Goal: Information Seeking & Learning: Learn about a topic

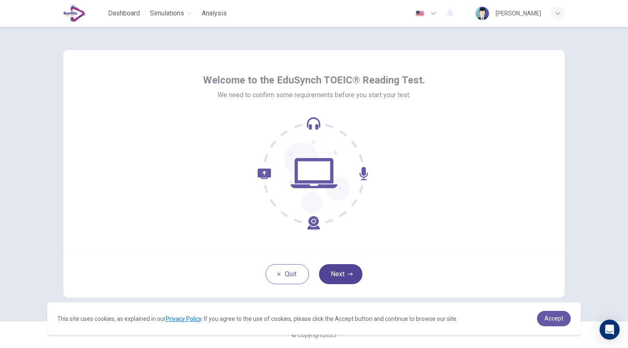
click at [349, 280] on button "Next" at bounding box center [340, 274] width 43 height 20
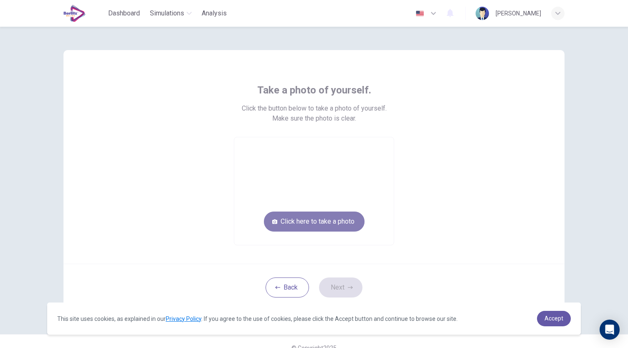
click at [338, 218] on button "Click here to take a photo" at bounding box center [314, 222] width 101 height 20
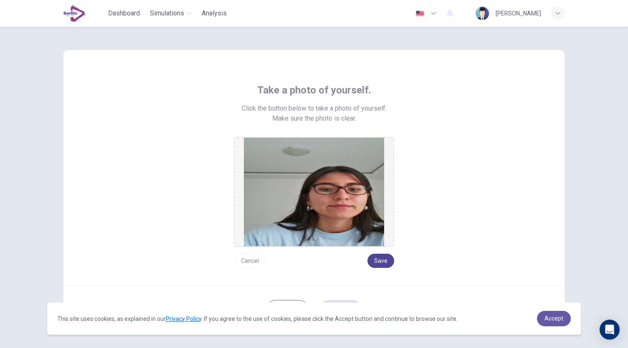
click at [372, 258] on button "Save" at bounding box center [380, 261] width 27 height 14
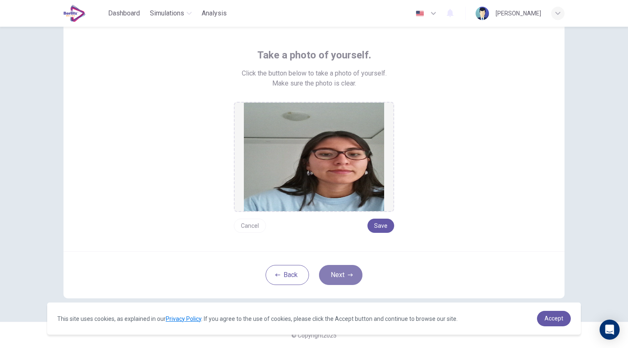
click at [338, 275] on button "Next" at bounding box center [340, 275] width 43 height 20
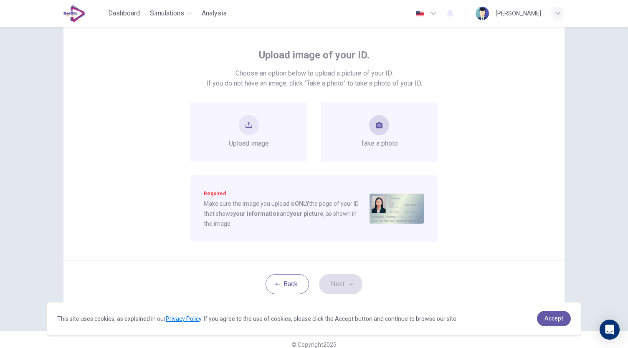
click at [376, 132] on button "take photo" at bounding box center [379, 125] width 20 height 20
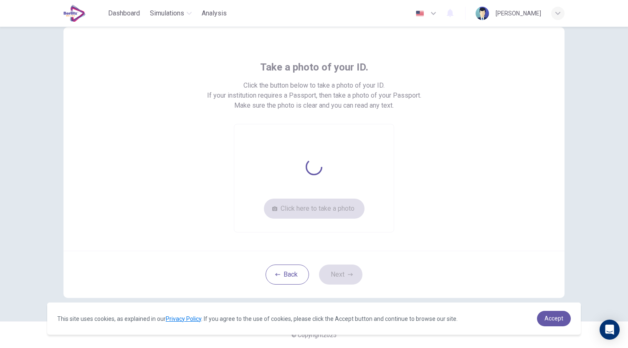
scroll to position [23, 0]
click at [317, 214] on button "Click here to take a photo" at bounding box center [314, 209] width 101 height 20
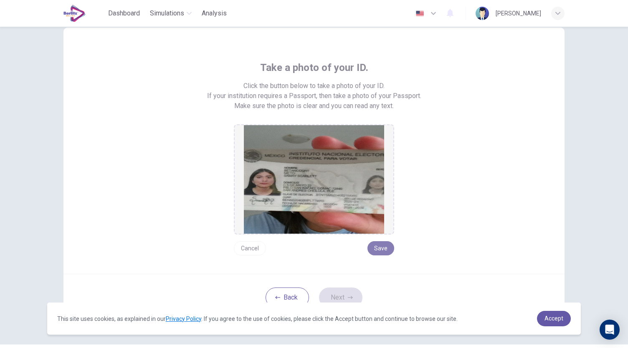
click at [381, 252] on button "Save" at bounding box center [380, 248] width 27 height 14
click at [341, 298] on button "Next" at bounding box center [340, 298] width 43 height 20
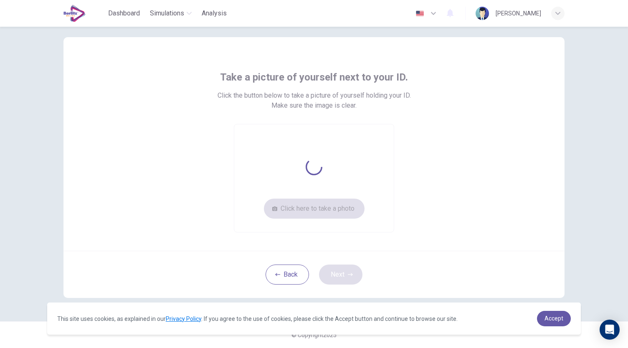
scroll to position [13, 0]
click at [342, 212] on button "Click here to take a photo" at bounding box center [314, 209] width 101 height 20
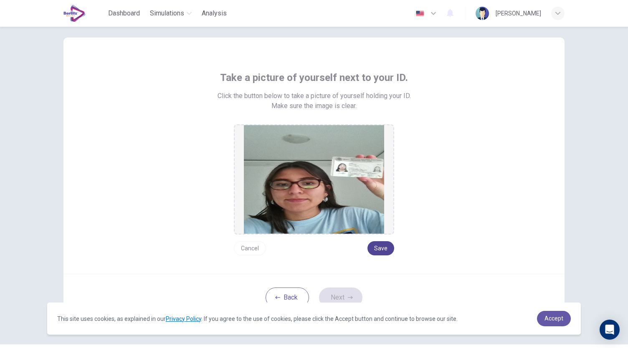
click at [371, 247] on button "Save" at bounding box center [380, 248] width 27 height 14
click at [333, 295] on button "Next" at bounding box center [340, 298] width 43 height 20
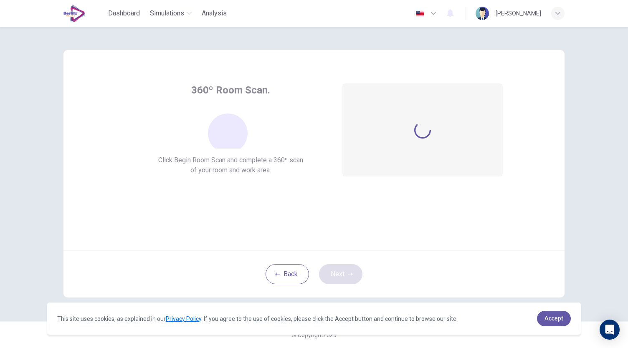
scroll to position [0, 0]
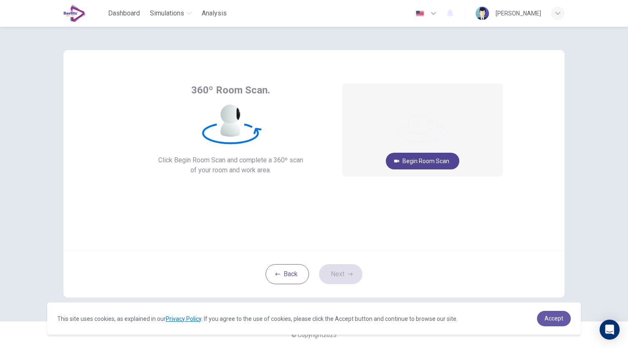
click at [413, 161] on button "Begin Room Scan" at bounding box center [422, 161] width 73 height 17
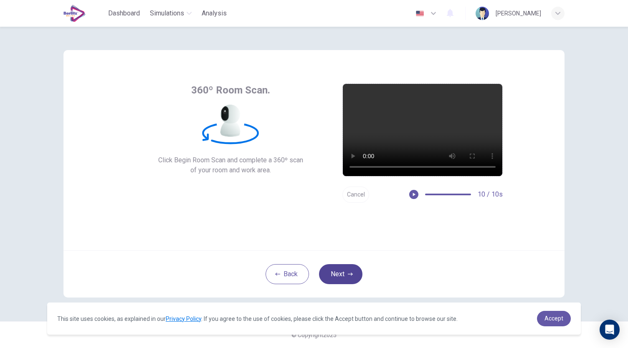
click at [342, 273] on button "Next" at bounding box center [340, 274] width 43 height 20
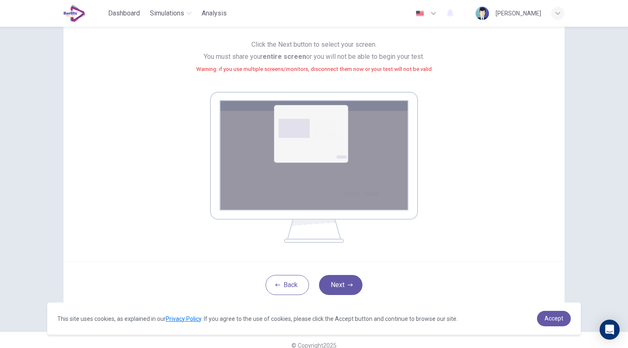
scroll to position [85, 0]
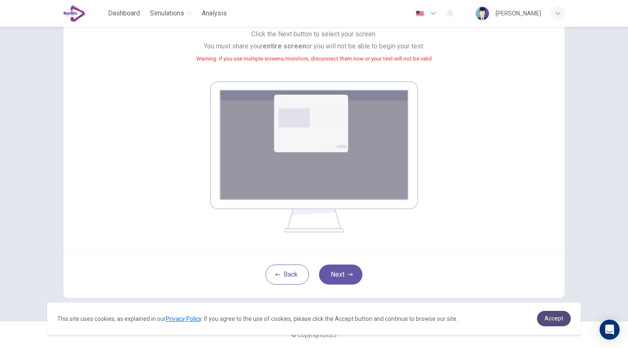
click at [555, 319] on span "Accept" at bounding box center [554, 318] width 19 height 7
click at [560, 320] on span "Accept" at bounding box center [554, 318] width 19 height 7
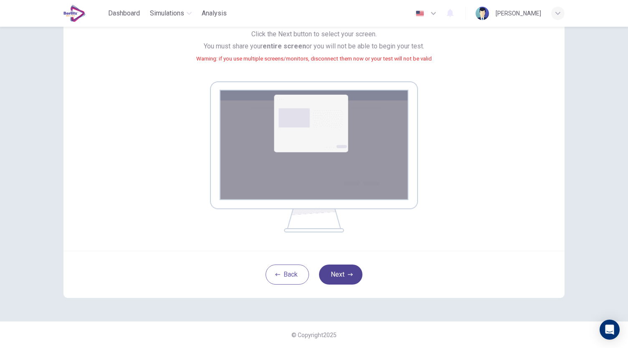
click at [351, 272] on button "Next" at bounding box center [340, 275] width 43 height 20
click at [340, 277] on button "Next" at bounding box center [340, 275] width 43 height 20
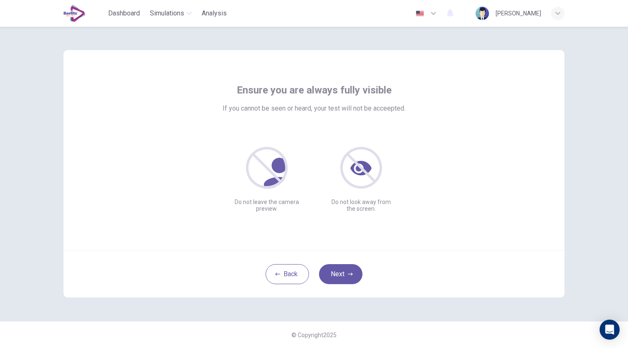
click at [413, 162] on div "Ensure you are always fully visible If you cannot be seen or heard, your test w…" at bounding box center [314, 148] width 378 height 129
click at [333, 274] on button "Next" at bounding box center [340, 274] width 43 height 20
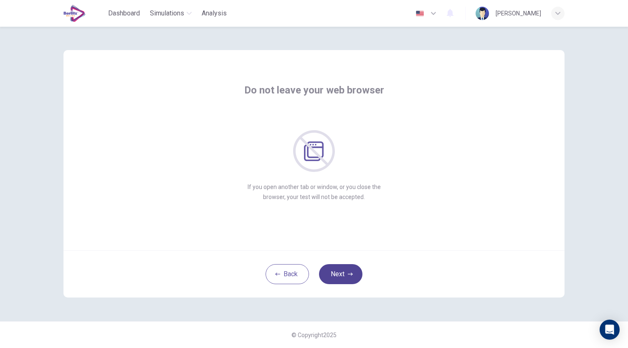
click at [342, 277] on button "Next" at bounding box center [340, 274] width 43 height 20
click at [347, 270] on button "Next" at bounding box center [340, 274] width 43 height 20
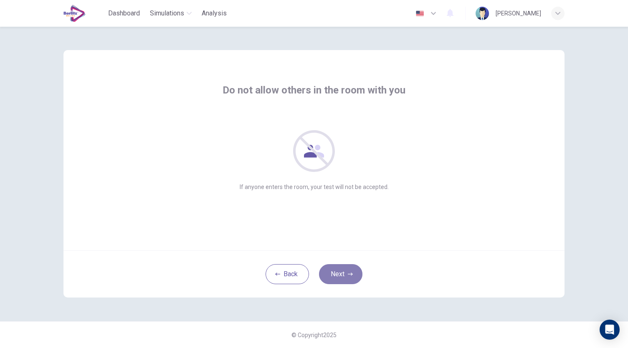
click at [347, 270] on button "Next" at bounding box center [340, 274] width 43 height 20
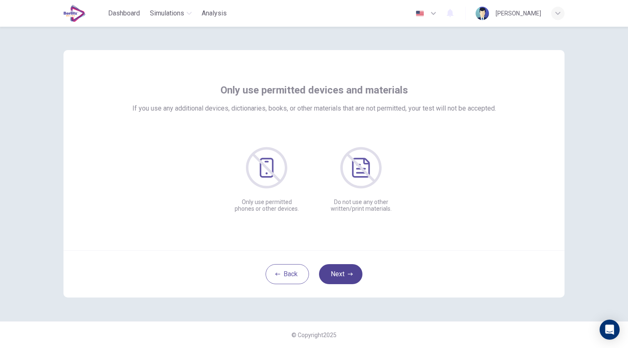
click at [347, 270] on button "Next" at bounding box center [340, 274] width 43 height 20
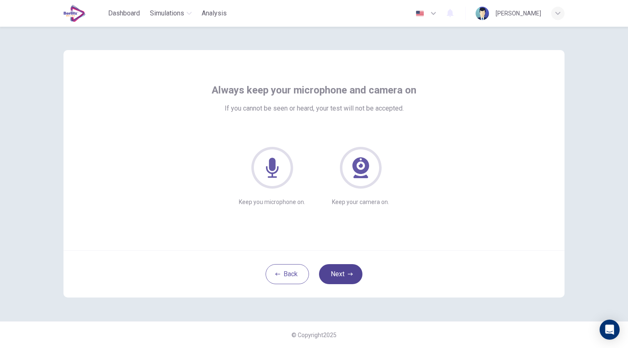
click at [349, 275] on icon "button" at bounding box center [350, 274] width 5 height 5
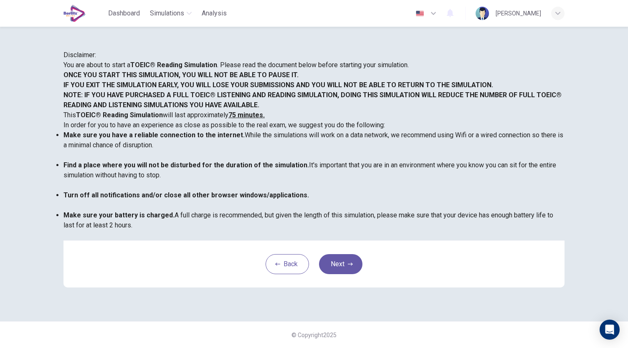
scroll to position [116, 0]
click at [342, 274] on button "Next" at bounding box center [340, 264] width 43 height 20
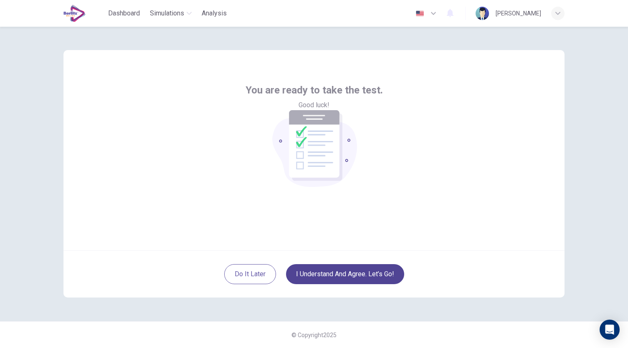
scroll to position [0, 0]
click at [322, 277] on button "I understand and agree. Let’s go!" at bounding box center [345, 274] width 118 height 20
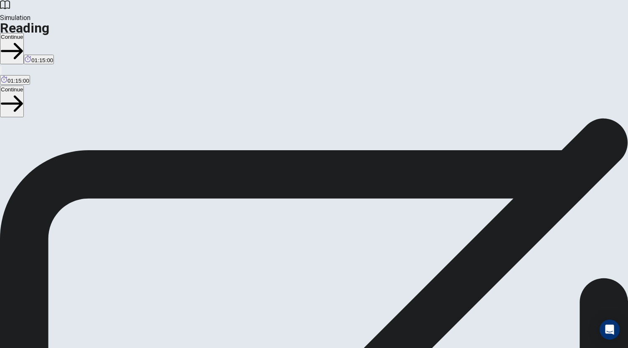
click at [24, 33] on button "Continue" at bounding box center [12, 48] width 24 height 31
click at [37, 40] on icon "button" at bounding box center [26, 51] width 22 height 22
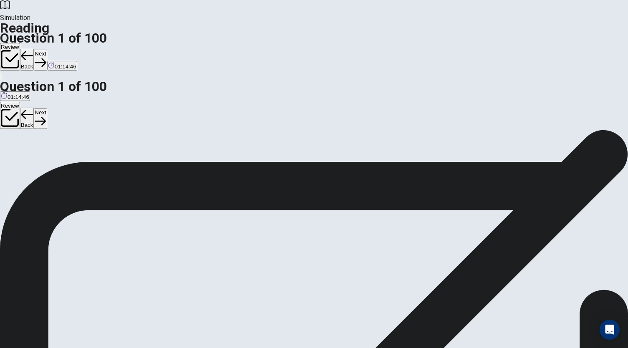
click at [47, 50] on button "Next" at bounding box center [40, 60] width 13 height 20
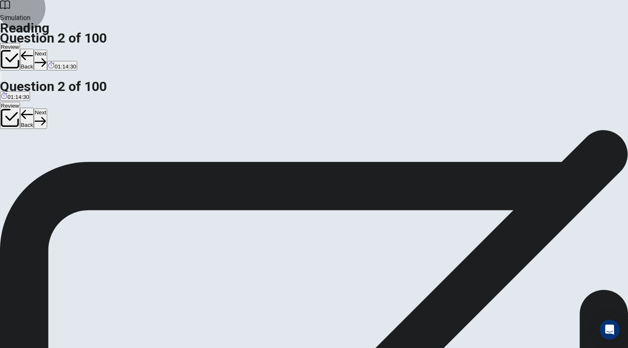
click at [47, 50] on button "Next" at bounding box center [40, 60] width 13 height 20
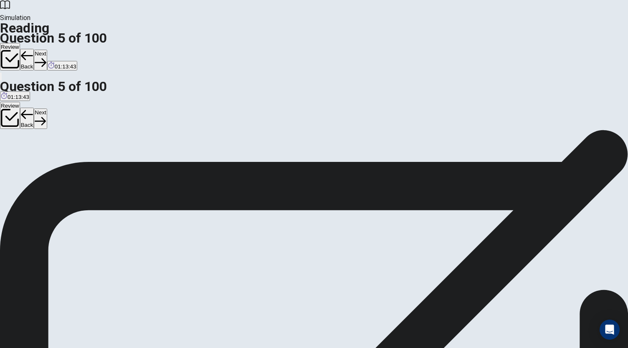
click at [47, 50] on button "Next" at bounding box center [40, 60] width 13 height 20
click at [46, 57] on icon "button" at bounding box center [40, 62] width 11 height 11
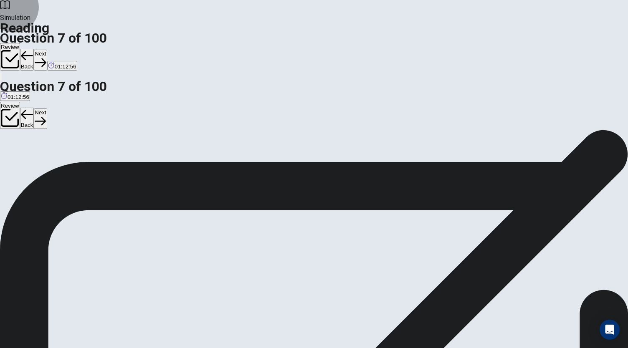
click at [47, 50] on button "Next" at bounding box center [40, 60] width 13 height 20
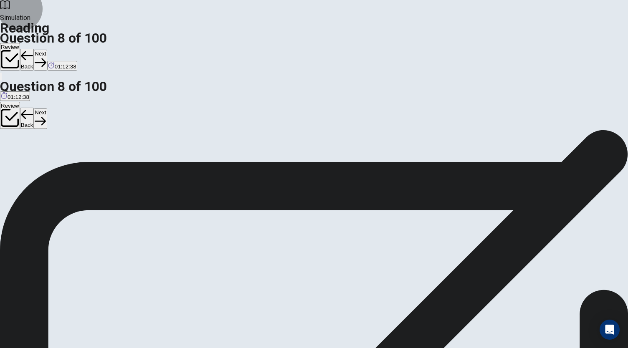
click at [47, 50] on button "Next" at bounding box center [40, 60] width 13 height 20
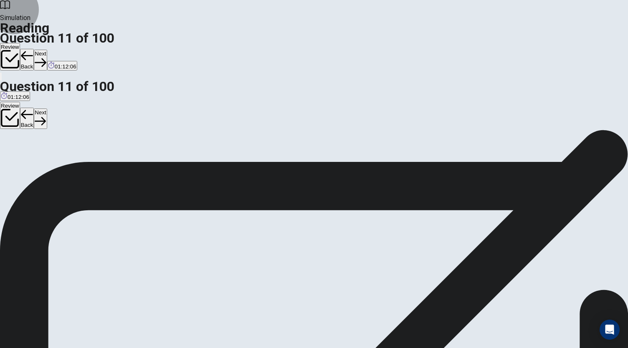
click at [47, 50] on button "Next" at bounding box center [40, 60] width 13 height 20
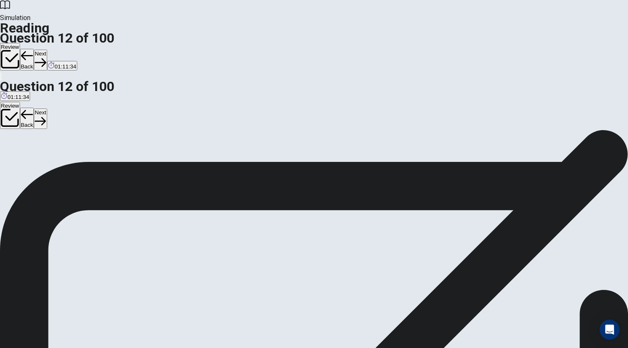
click at [47, 50] on button "Next" at bounding box center [40, 60] width 13 height 20
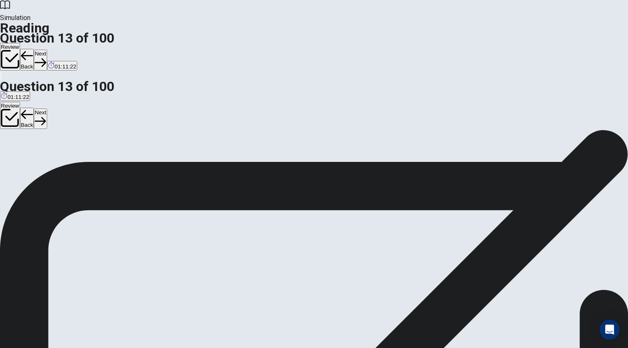
click at [47, 50] on button "Next" at bounding box center [40, 60] width 13 height 20
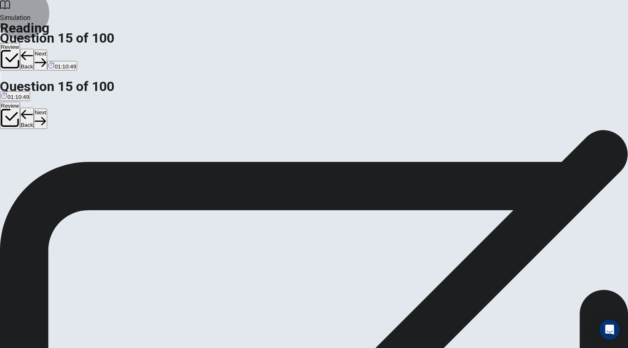
click at [47, 50] on button "Next" at bounding box center [40, 60] width 13 height 20
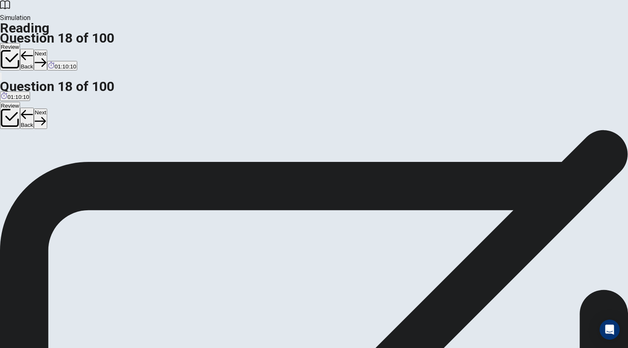
click at [47, 50] on button "Next" at bounding box center [40, 60] width 13 height 20
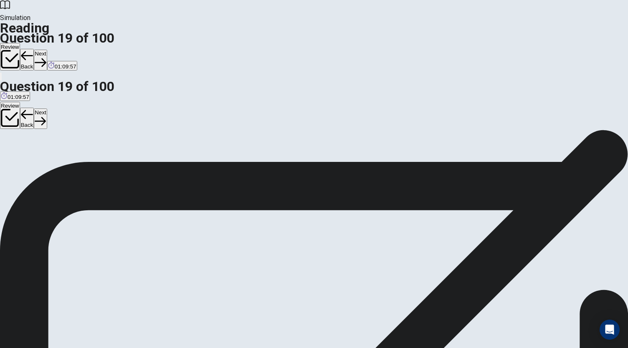
click at [47, 50] on button "Next" at bounding box center [40, 60] width 13 height 20
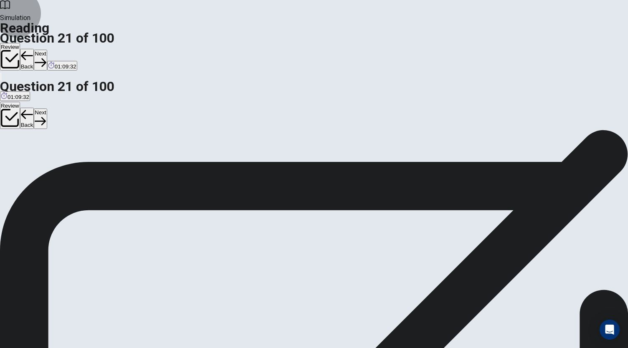
click at [47, 50] on button "Next" at bounding box center [40, 60] width 13 height 20
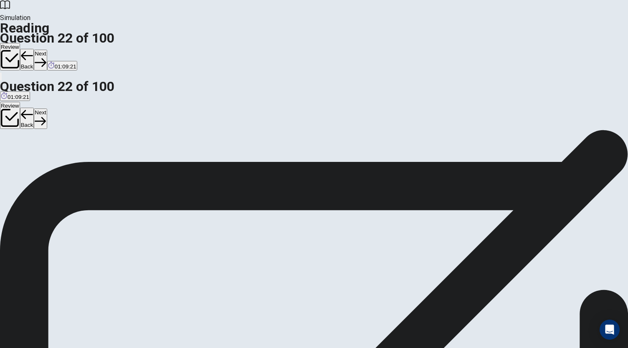
click at [47, 50] on button "Next" at bounding box center [40, 60] width 13 height 20
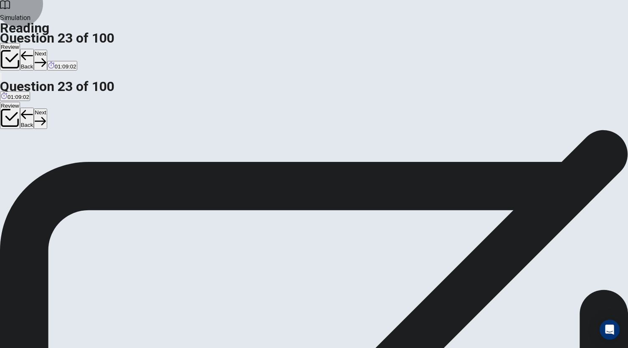
click at [47, 50] on button "Next" at bounding box center [40, 60] width 13 height 20
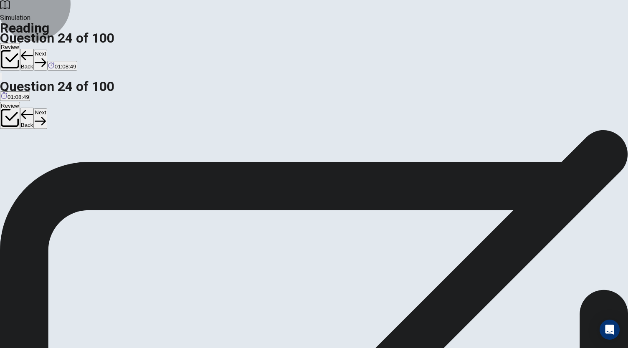
click at [47, 50] on button "Next" at bounding box center [40, 60] width 13 height 20
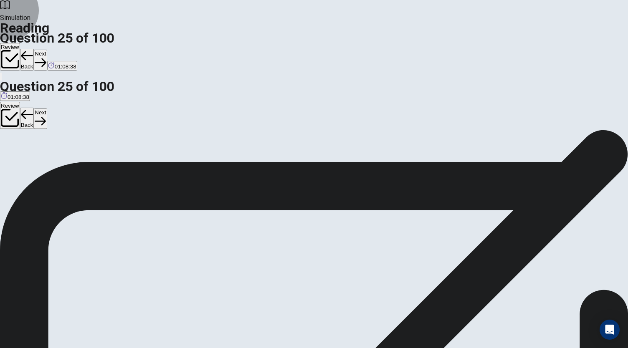
click at [47, 50] on button "Next" at bounding box center [40, 60] width 13 height 20
click at [46, 57] on icon "button" at bounding box center [40, 62] width 11 height 11
click at [47, 50] on button "Next" at bounding box center [40, 60] width 13 height 20
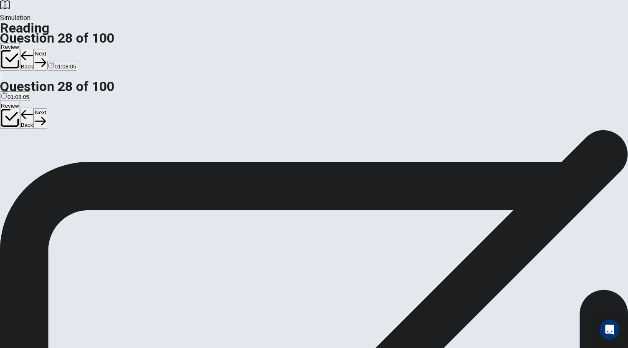
click at [47, 50] on button "Next" at bounding box center [40, 60] width 13 height 20
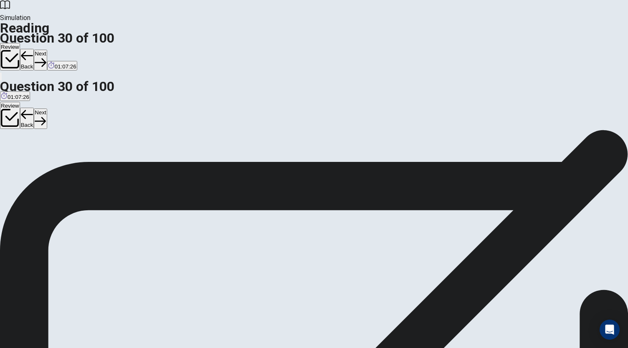
click at [47, 50] on button "Next" at bounding box center [40, 60] width 13 height 20
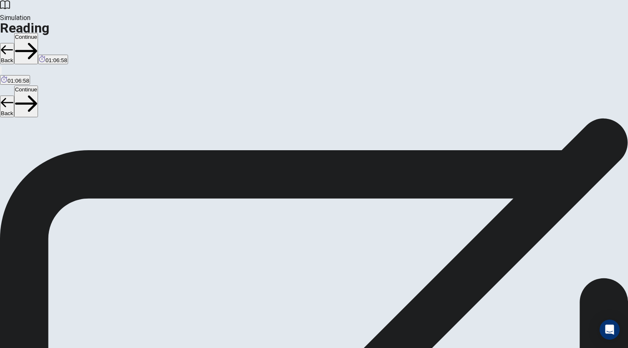
click at [38, 33] on button "Continue" at bounding box center [26, 48] width 24 height 31
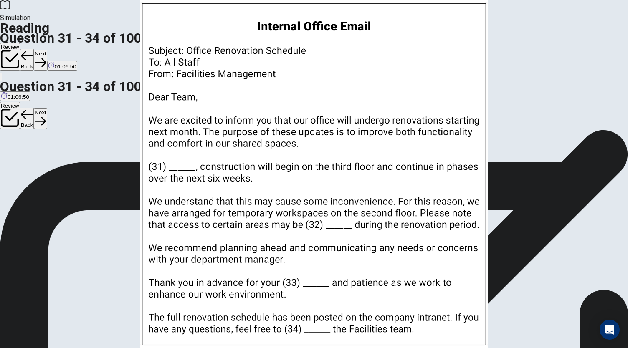
click at [448, 145] on img at bounding box center [314, 174] width 628 height 348
click at [614, 348] on div at bounding box center [314, 348] width 628 height 0
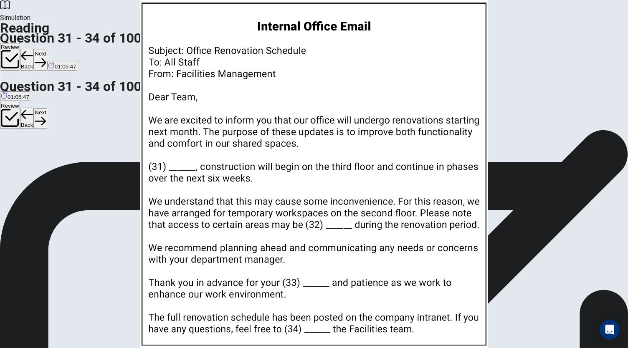
scroll to position [159, 0]
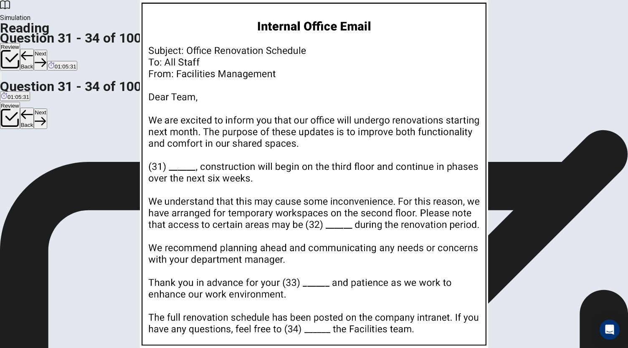
scroll to position [203, 0]
click at [47, 50] on button "Next" at bounding box center [40, 60] width 13 height 20
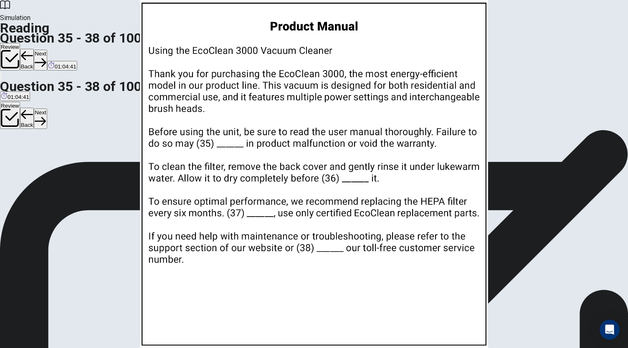
scroll to position [0, 0]
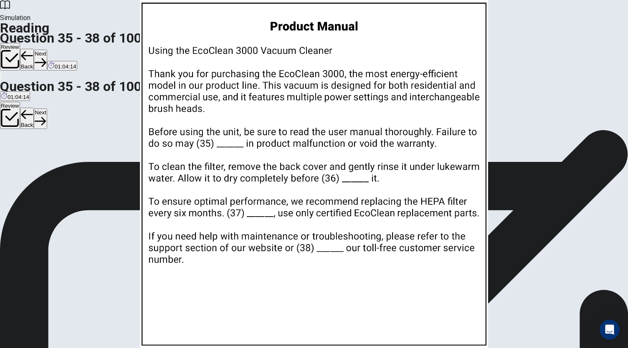
scroll to position [28, 0]
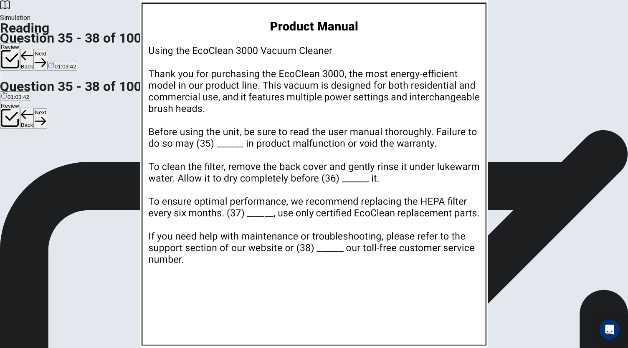
scroll to position [142, 0]
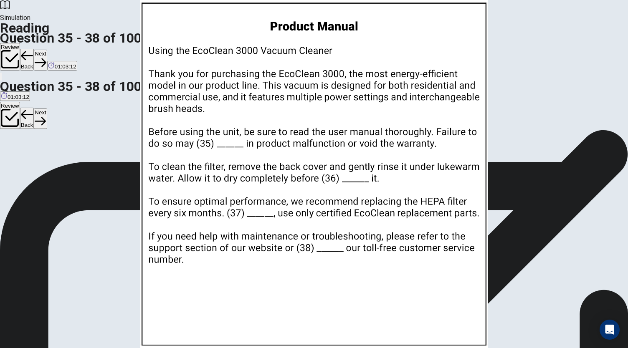
scroll to position [166, 0]
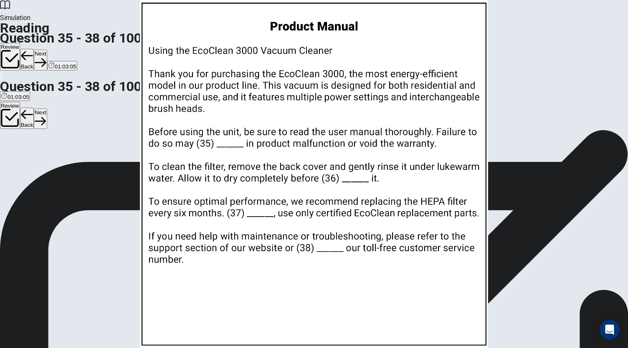
scroll to position [203, 0]
click at [47, 50] on button "Next" at bounding box center [40, 60] width 13 height 20
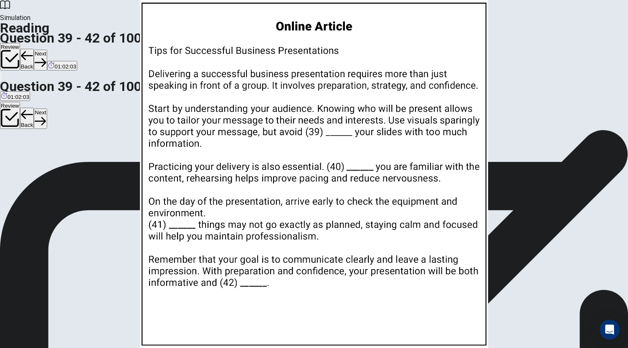
scroll to position [0, 0]
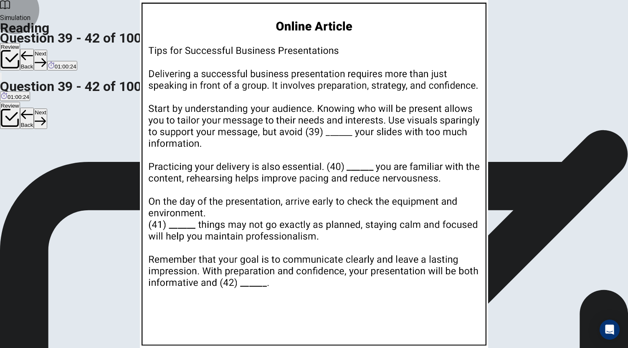
click at [47, 50] on button "Next" at bounding box center [40, 60] width 13 height 20
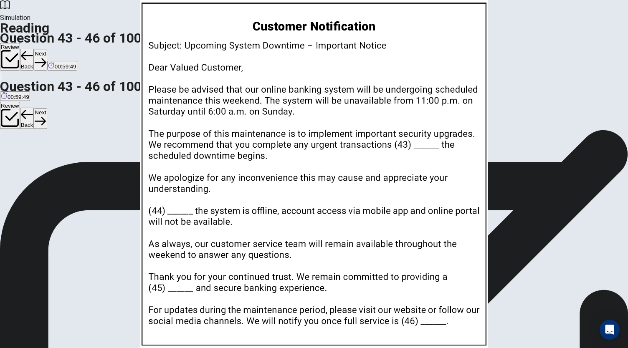
scroll to position [0, 0]
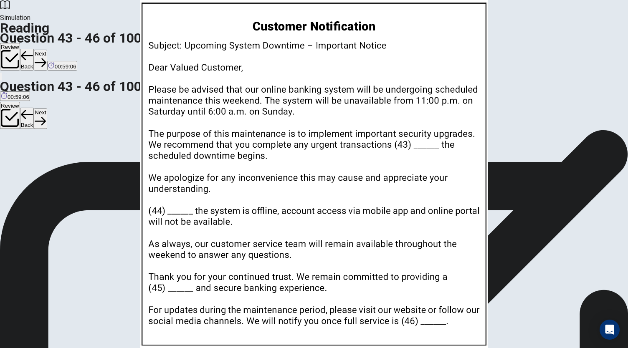
click at [46, 57] on icon "button" at bounding box center [40, 62] width 11 height 11
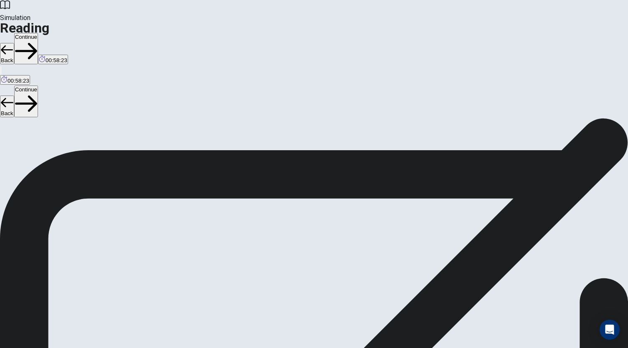
click at [38, 33] on button "Continue" at bounding box center [26, 48] width 24 height 31
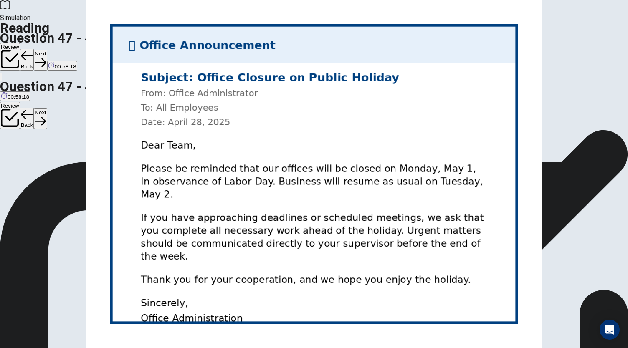
click at [479, 114] on img at bounding box center [314, 174] width 628 height 348
click at [0, 348] on div at bounding box center [314, 348] width 628 height 0
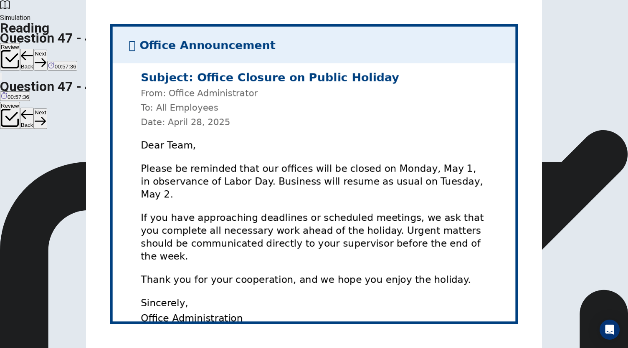
scroll to position [84, 0]
click at [47, 50] on button "Next" at bounding box center [40, 60] width 13 height 20
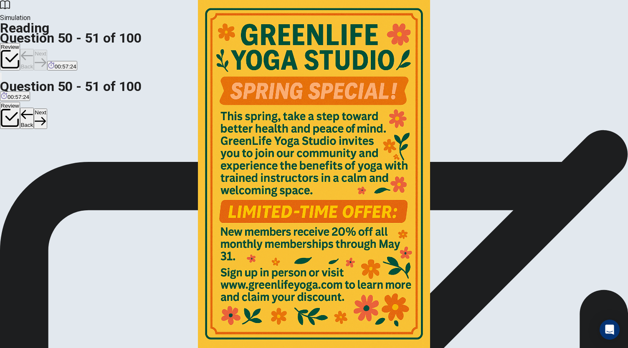
scroll to position [0, 0]
click at [454, 144] on img at bounding box center [314, 174] width 628 height 348
click at [15, 348] on div at bounding box center [314, 348] width 628 height 0
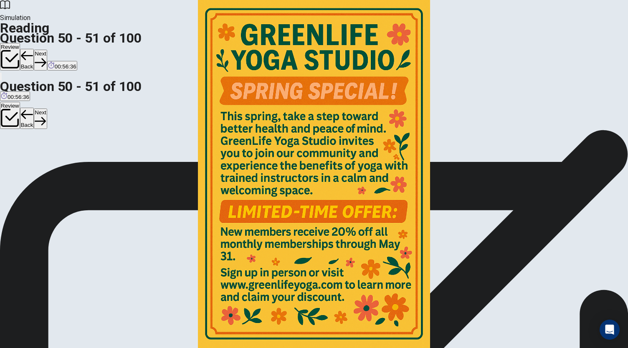
scroll to position [0, 0]
click at [47, 50] on button "Next" at bounding box center [40, 60] width 13 height 20
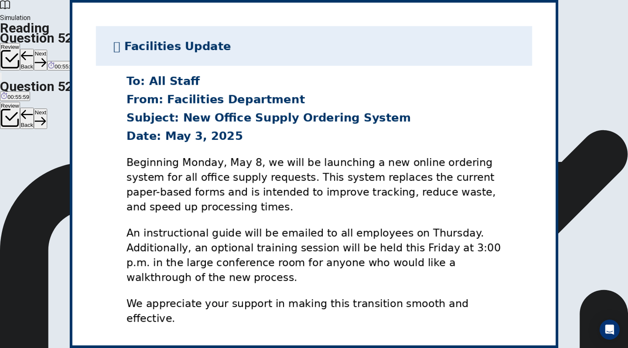
click at [408, 158] on img at bounding box center [314, 174] width 628 height 348
click at [4, 348] on div at bounding box center [314, 348] width 628 height 0
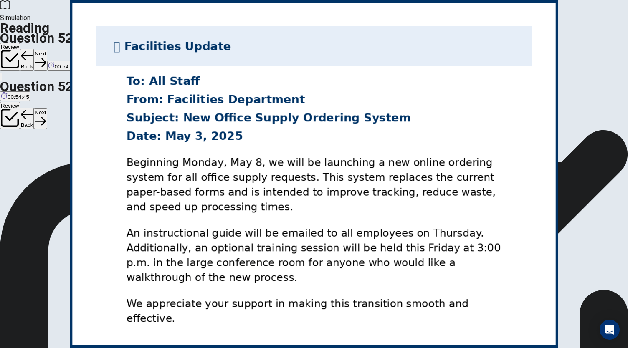
click at [47, 50] on button "Next" at bounding box center [40, 60] width 13 height 20
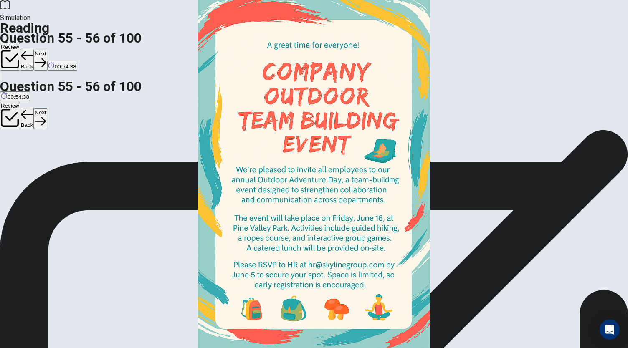
scroll to position [28, 0]
click at [453, 123] on img at bounding box center [314, 174] width 628 height 348
click at [12, 348] on div at bounding box center [314, 348] width 628 height 0
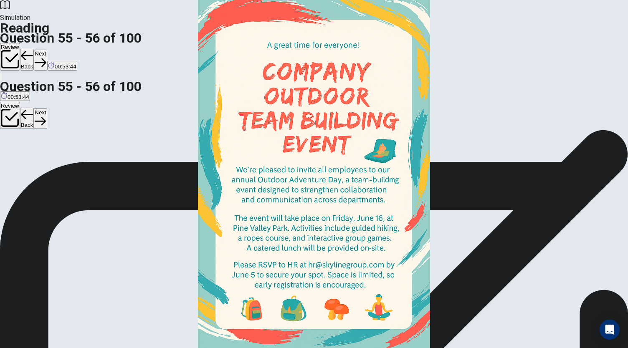
click at [455, 182] on img at bounding box center [314, 174] width 628 height 348
click at [417, 247] on img at bounding box center [314, 174] width 628 height 348
click at [3, 348] on div at bounding box center [314, 348] width 628 height 0
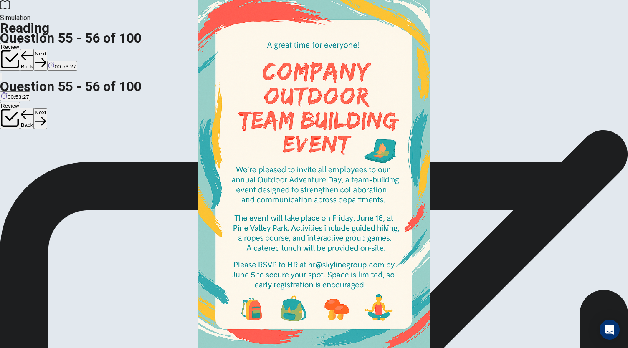
click at [47, 50] on button "Next" at bounding box center [40, 60] width 13 height 20
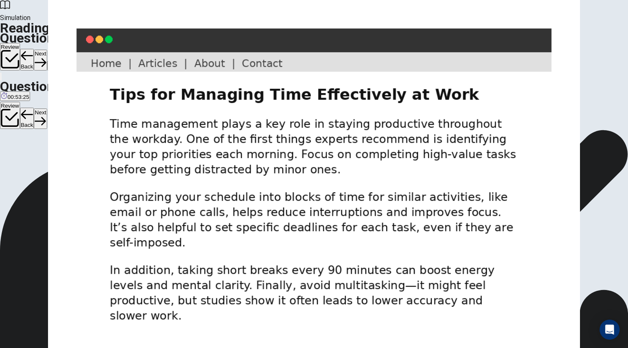
scroll to position [0, 0]
click at [419, 172] on img at bounding box center [314, 174] width 628 height 348
click at [3, 348] on div at bounding box center [314, 348] width 628 height 0
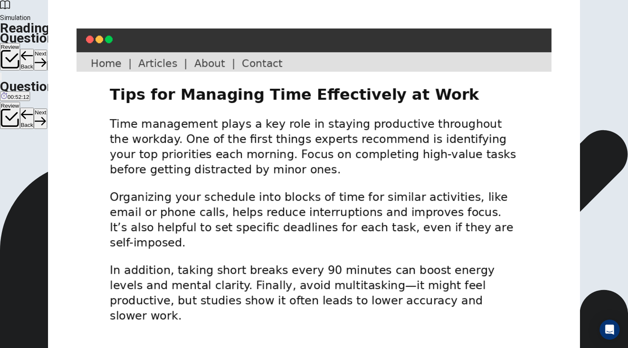
scroll to position [84, 0]
click at [47, 50] on button "Next" at bounding box center [40, 60] width 13 height 20
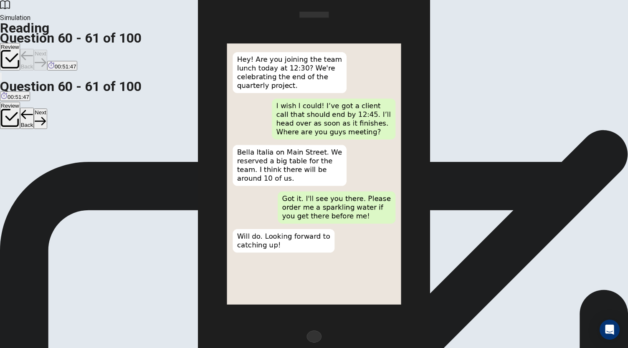
scroll to position [0, 0]
click at [430, 133] on img at bounding box center [314, 174] width 628 height 348
click at [0, 348] on div at bounding box center [314, 348] width 628 height 0
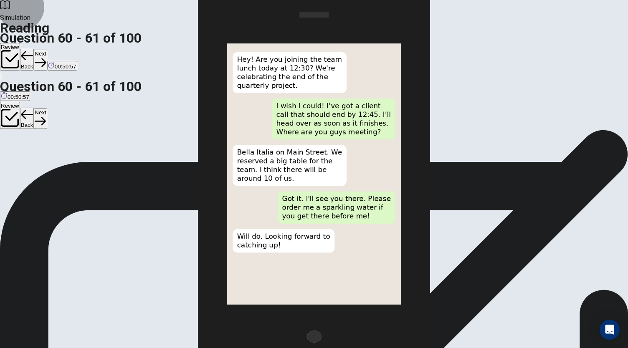
click at [47, 50] on button "Next" at bounding box center [40, 60] width 13 height 20
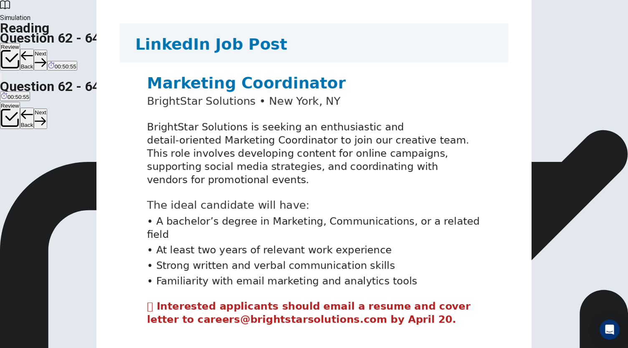
click at [464, 150] on img at bounding box center [314, 174] width 628 height 348
click at [1, 348] on div at bounding box center [314, 348] width 628 height 0
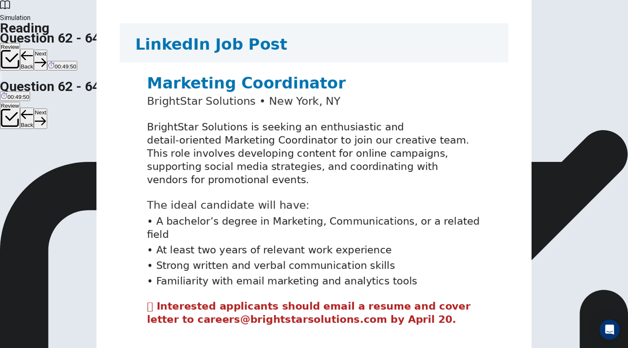
scroll to position [94, 0]
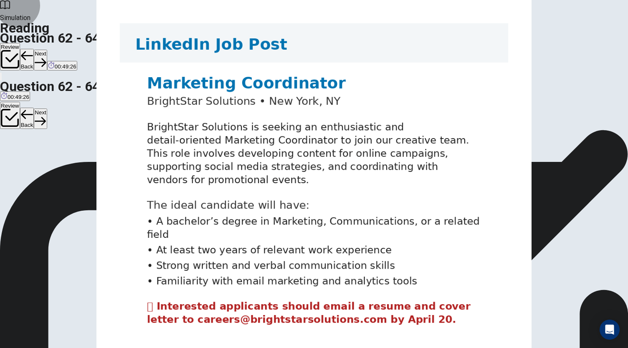
click at [47, 50] on button "Next" at bounding box center [40, 60] width 13 height 20
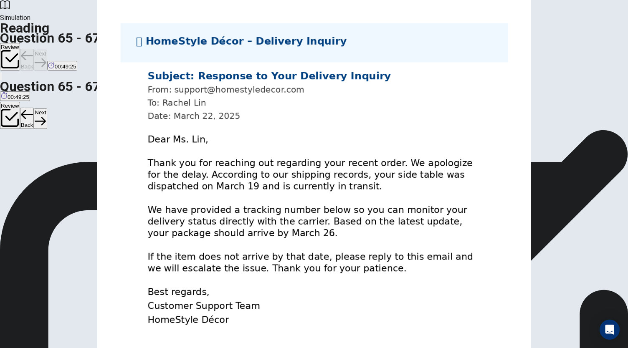
scroll to position [0, 0]
click at [417, 101] on img at bounding box center [314, 174] width 628 height 348
click at [6, 348] on div at bounding box center [314, 348] width 628 height 0
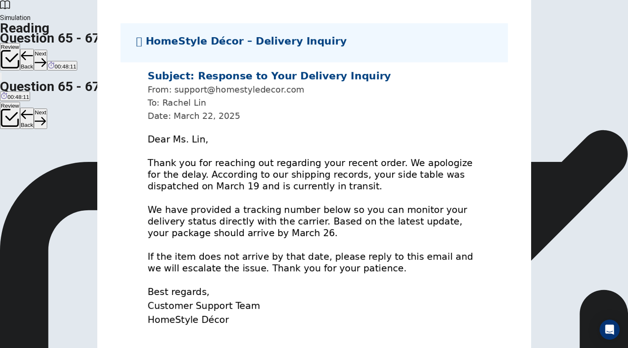
click at [47, 50] on button "Next" at bounding box center [40, 60] width 13 height 20
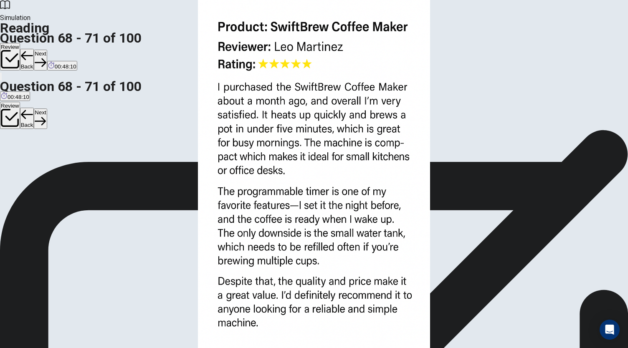
scroll to position [0, 0]
click at [456, 99] on img at bounding box center [314, 174] width 628 height 348
click at [5, 348] on div at bounding box center [314, 348] width 628 height 0
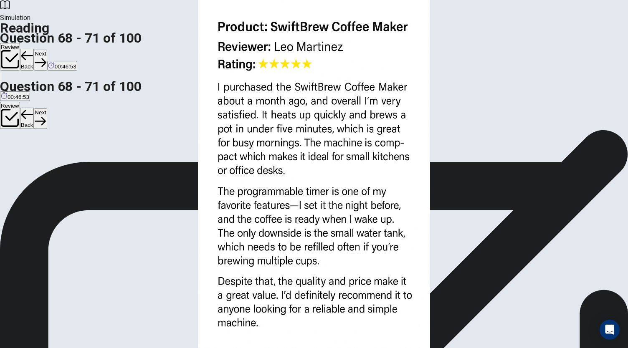
scroll to position [112, 0]
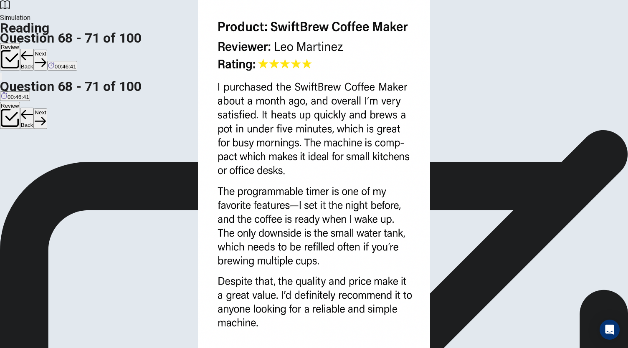
scroll to position [24, 0]
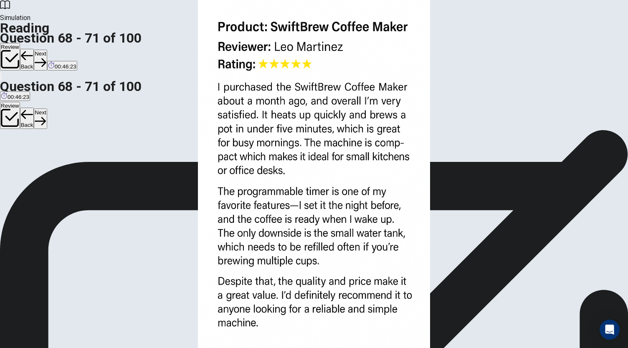
click at [47, 50] on button "Next" at bounding box center [40, 60] width 13 height 20
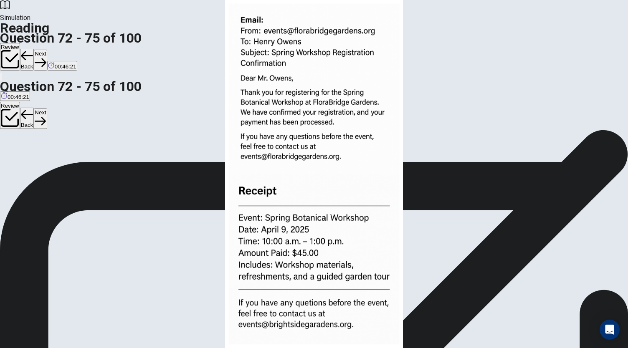
scroll to position [0, 0]
click at [480, 96] on img at bounding box center [314, 174] width 628 height 348
click at [2, 348] on div at bounding box center [314, 348] width 628 height 0
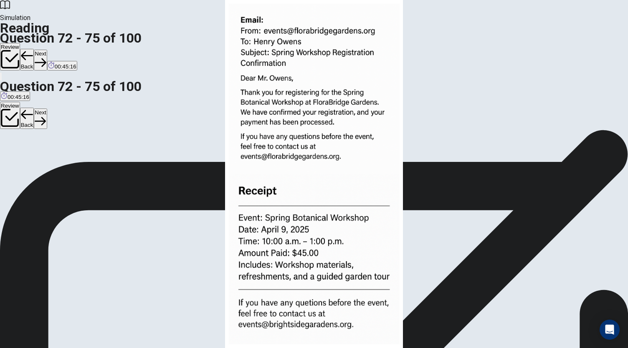
scroll to position [203, 0]
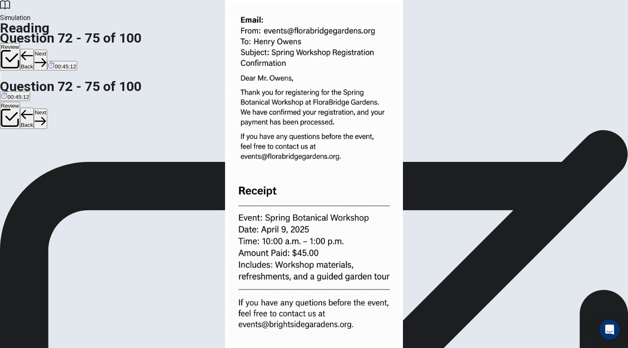
scroll to position [29, 0]
click at [47, 50] on button "Next" at bounding box center [40, 60] width 13 height 20
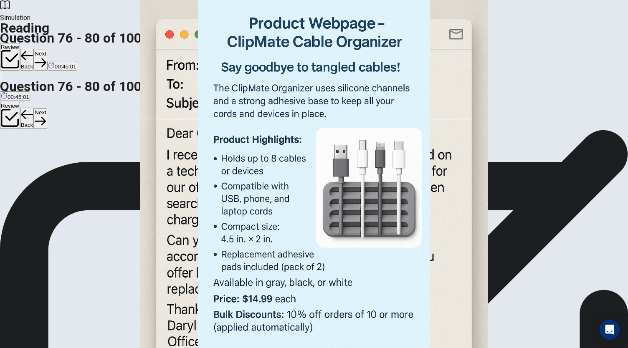
click at [426, 119] on img at bounding box center [314, 174] width 628 height 348
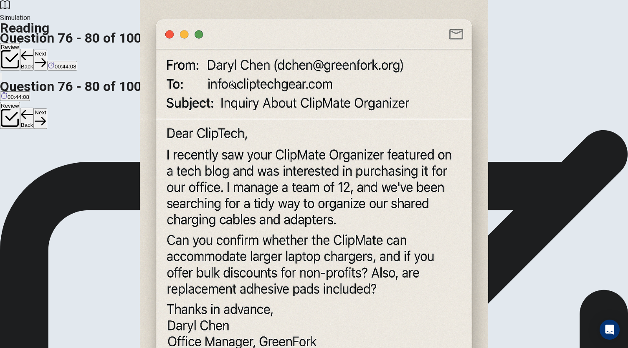
click at [10, 348] on div at bounding box center [314, 348] width 628 height 0
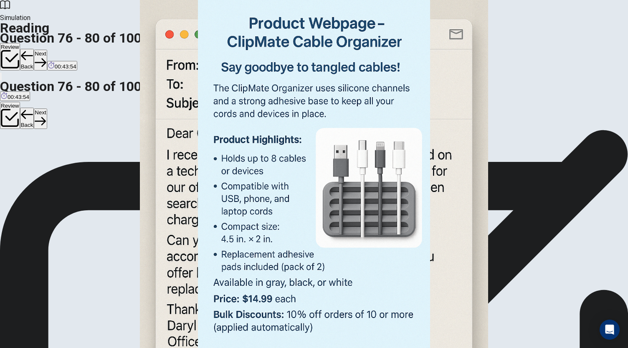
scroll to position [124, 0]
click at [452, 270] on img at bounding box center [314, 174] width 628 height 348
click at [4, 348] on div at bounding box center [314, 348] width 628 height 0
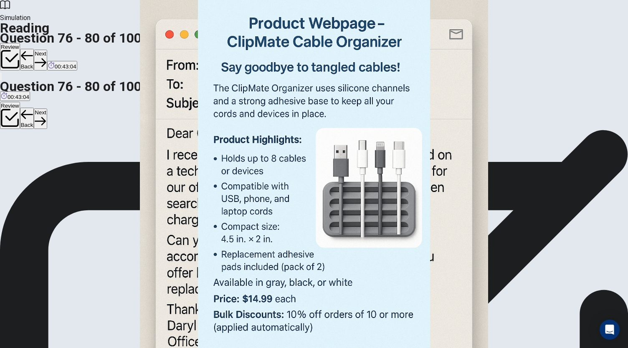
scroll to position [97, 0]
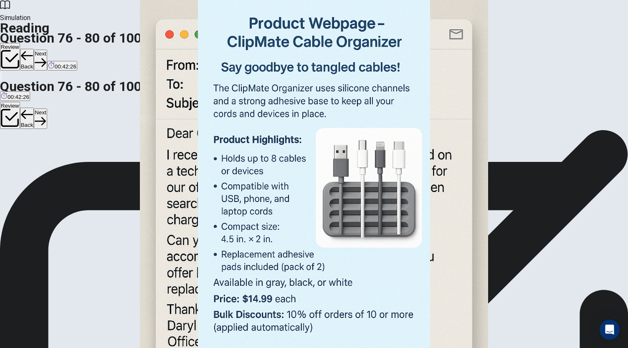
scroll to position [22, 0]
click at [47, 50] on button "Next" at bounding box center [40, 60] width 13 height 20
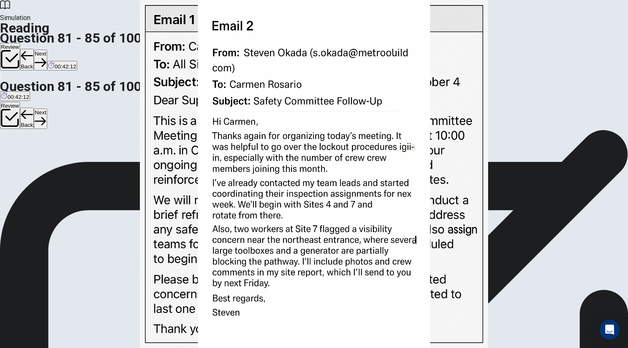
click at [466, 159] on img at bounding box center [314, 174] width 628 height 348
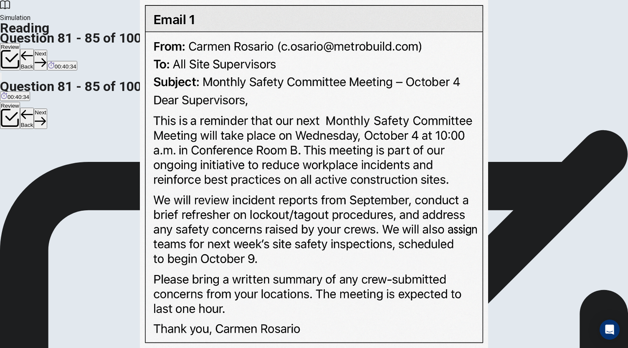
click at [0, 348] on div at bounding box center [314, 348] width 628 height 0
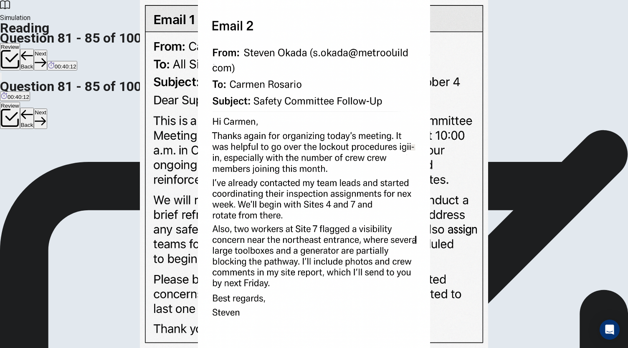
scroll to position [138, 0]
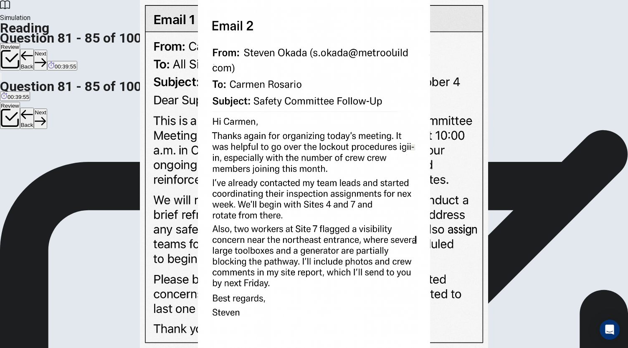
click at [420, 179] on img at bounding box center [314, 174] width 628 height 348
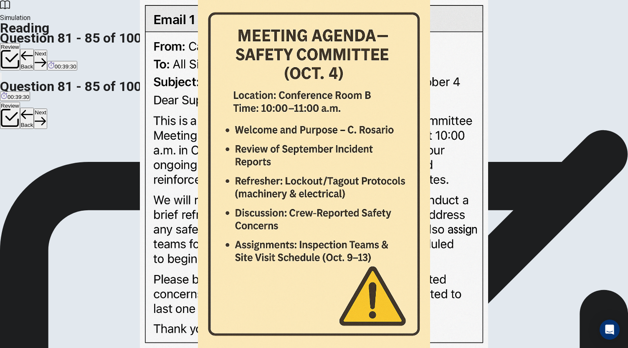
click at [0, 348] on div at bounding box center [314, 348] width 628 height 0
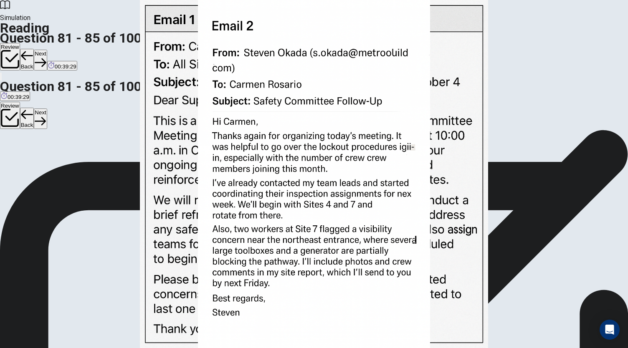
scroll to position [307, 0]
click at [418, 187] on img at bounding box center [314, 174] width 628 height 348
click at [0, 348] on div at bounding box center [314, 348] width 628 height 0
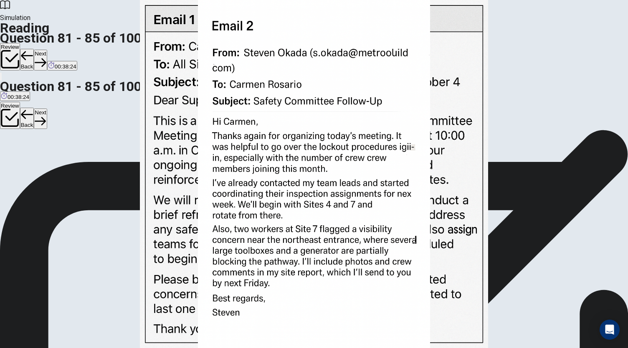
scroll to position [29, 0]
click at [47, 50] on button "Next" at bounding box center [40, 60] width 13 height 20
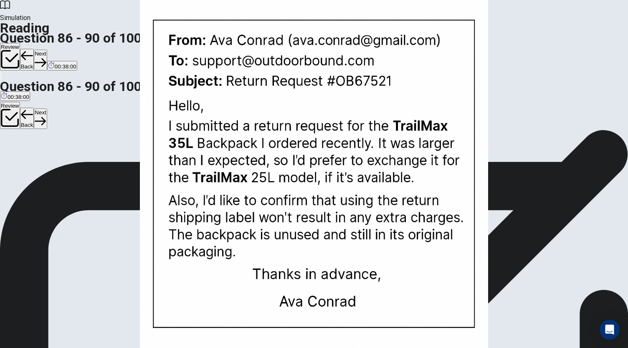
click at [451, 91] on img at bounding box center [314, 174] width 628 height 348
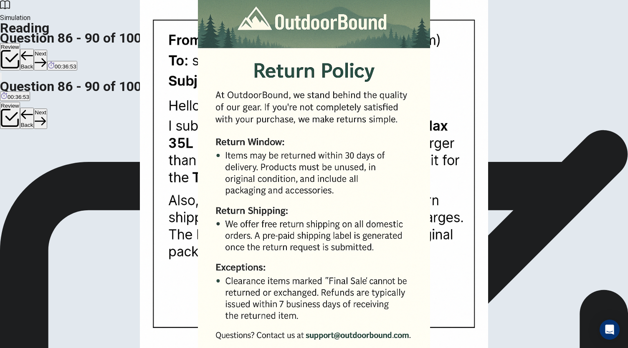
click at [7, 348] on div at bounding box center [314, 348] width 628 height 0
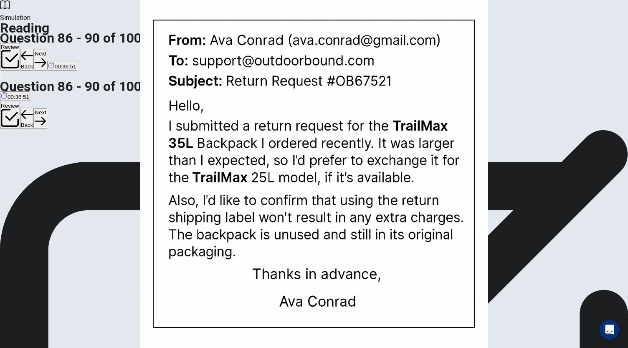
scroll to position [193, 0]
click at [399, 142] on img at bounding box center [314, 174] width 628 height 348
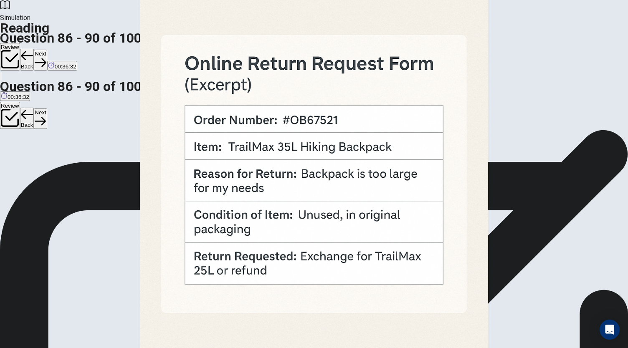
click at [3, 348] on div at bounding box center [314, 348] width 628 height 0
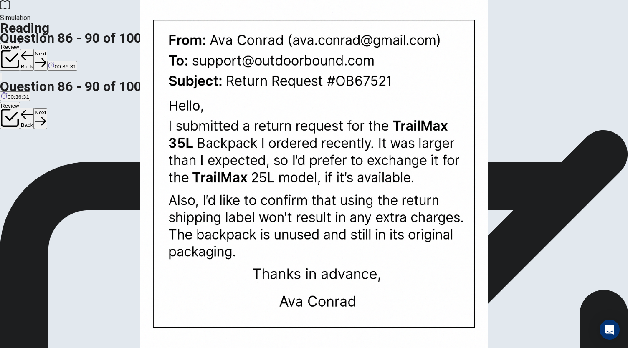
scroll to position [307, 0]
click at [410, 191] on img at bounding box center [314, 174] width 628 height 348
click at [3, 348] on div at bounding box center [314, 348] width 628 height 0
click at [427, 71] on img at bounding box center [314, 174] width 628 height 348
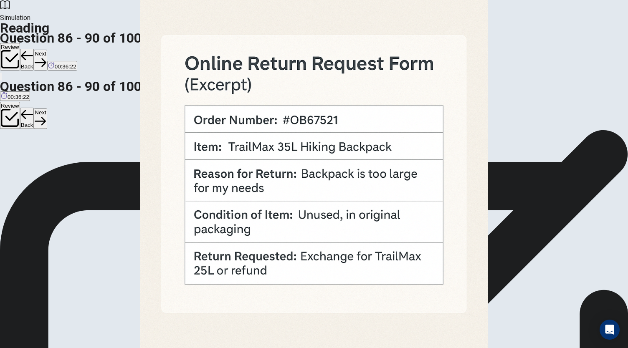
click at [0, 348] on div at bounding box center [314, 348] width 628 height 0
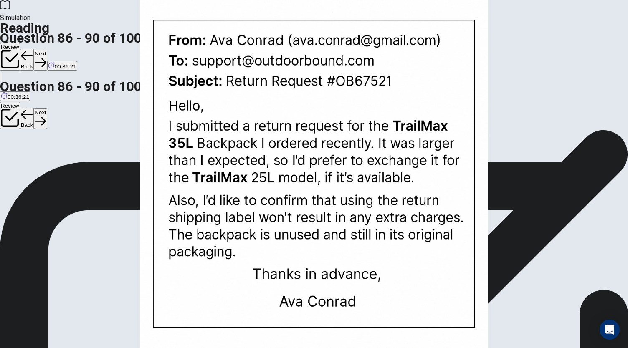
click at [383, 182] on img at bounding box center [314, 174] width 628 height 348
click at [13, 348] on div at bounding box center [314, 348] width 628 height 0
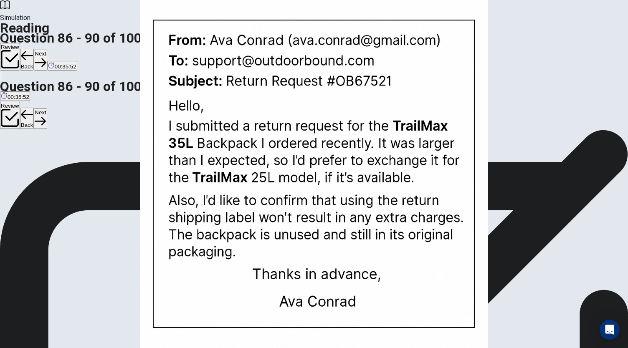
scroll to position [68, 0]
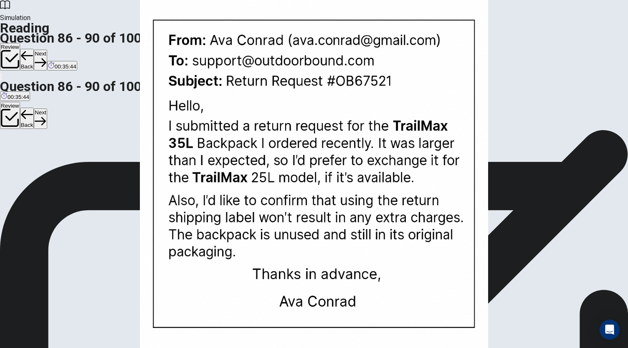
scroll to position [181, 0]
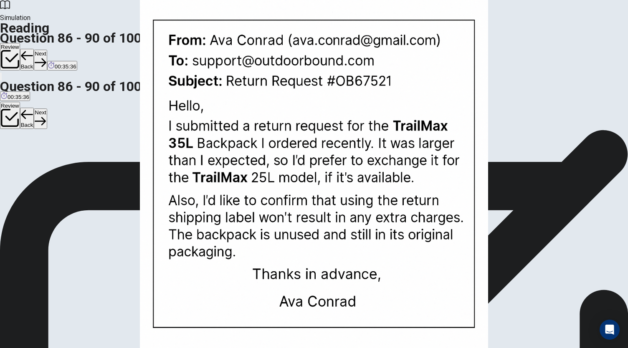
scroll to position [310, 0]
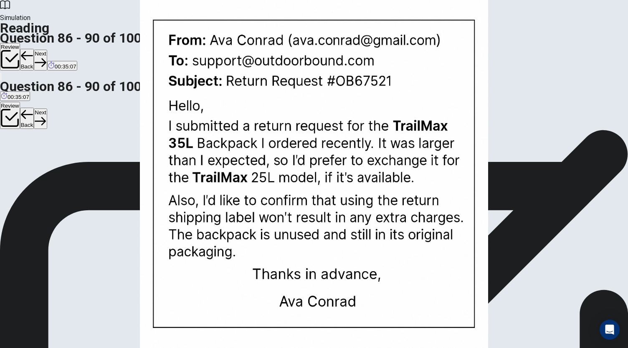
scroll to position [29, 0]
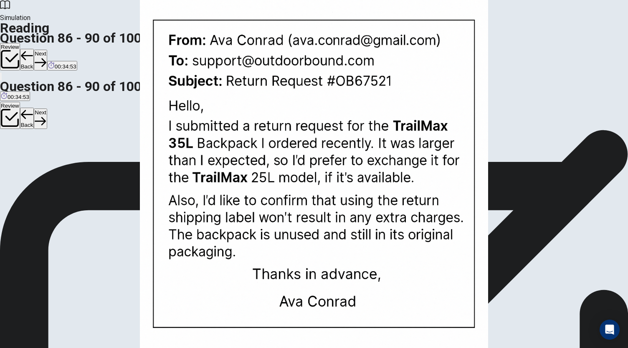
scroll to position [0, 0]
click at [47, 50] on button "Next" at bounding box center [40, 60] width 13 height 20
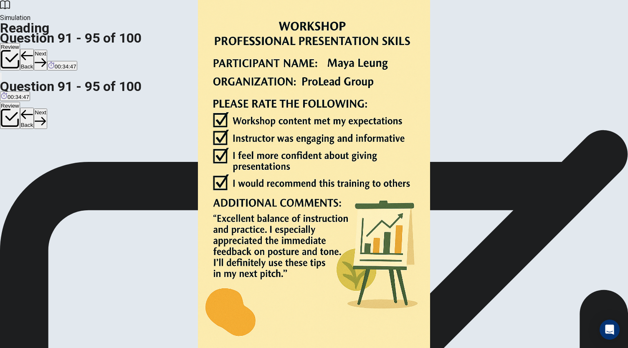
click at [451, 164] on img at bounding box center [314, 174] width 628 height 348
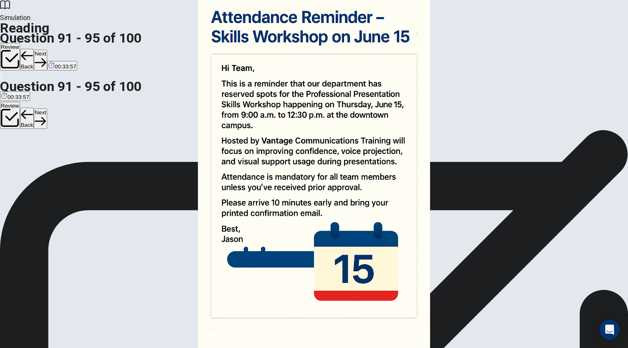
click at [13, 348] on div at bounding box center [314, 348] width 628 height 0
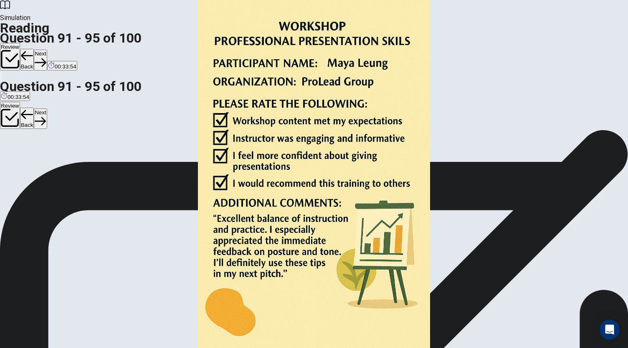
scroll to position [94, 0]
click at [422, 205] on img at bounding box center [314, 174] width 628 height 348
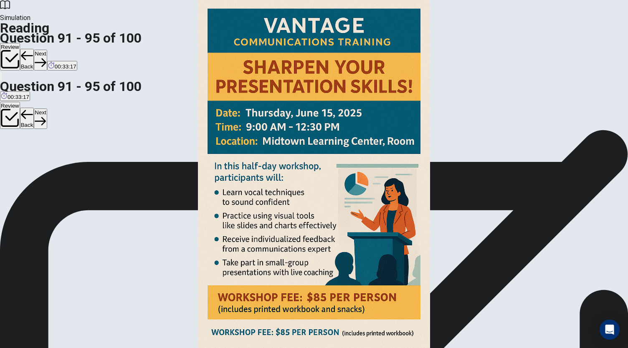
click at [0, 348] on div at bounding box center [314, 348] width 628 height 0
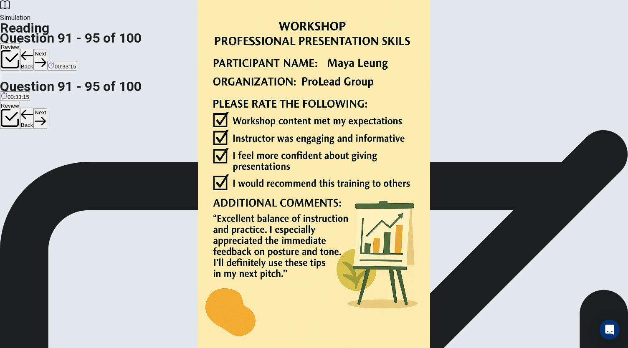
scroll to position [29, 0]
click at [433, 183] on img at bounding box center [314, 174] width 628 height 348
click at [0, 348] on div at bounding box center [314, 348] width 628 height 0
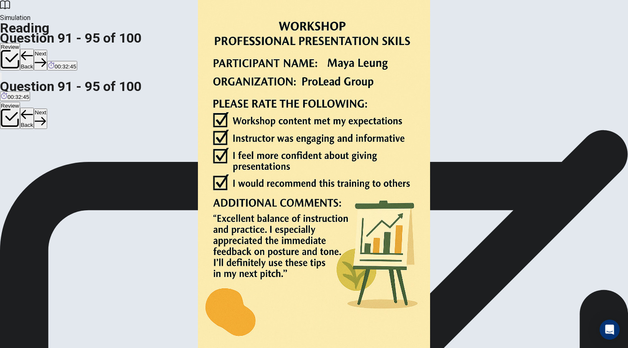
click at [424, 135] on img at bounding box center [314, 174] width 628 height 348
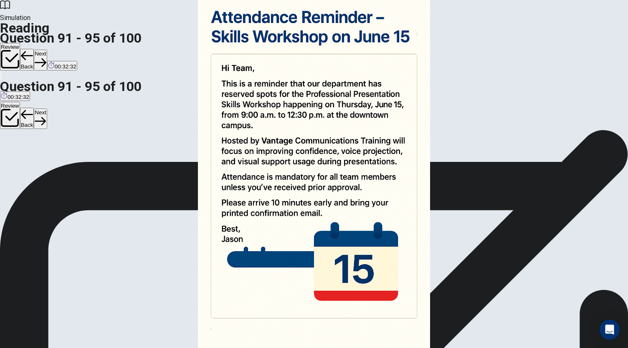
click at [0, 348] on div at bounding box center [314, 348] width 628 height 0
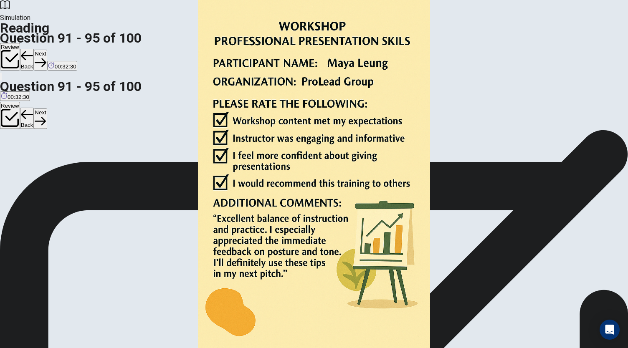
click at [432, 139] on img at bounding box center [314, 174] width 628 height 348
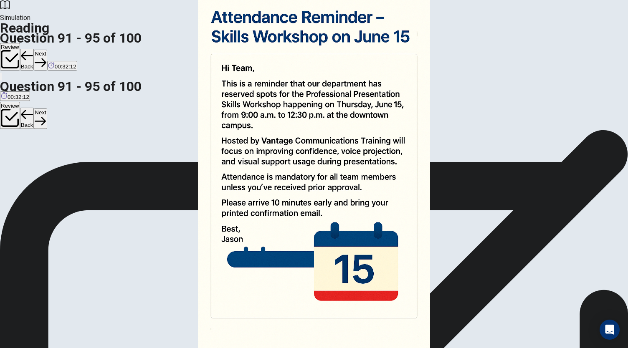
click at [0, 348] on div at bounding box center [314, 348] width 628 height 0
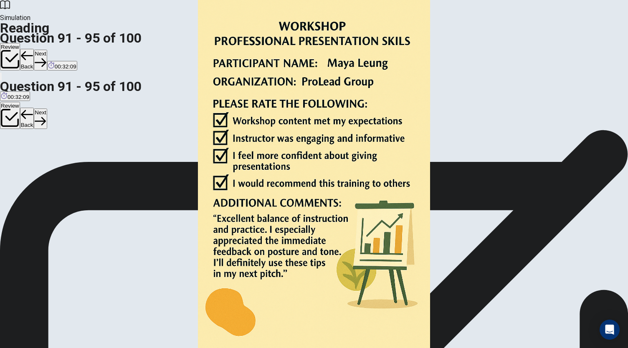
click at [441, 142] on img at bounding box center [314, 174] width 628 height 348
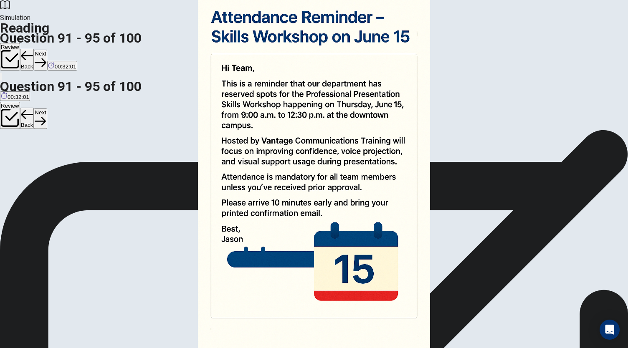
click at [0, 348] on div at bounding box center [314, 348] width 628 height 0
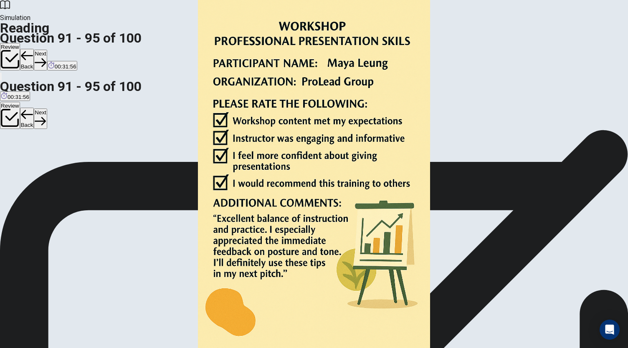
scroll to position [195, 0]
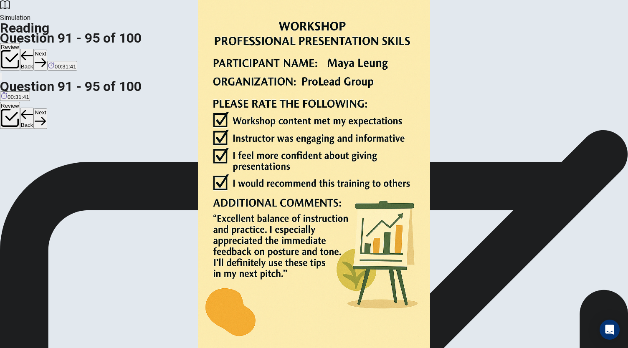
scroll to position [226, 0]
click at [451, 92] on img at bounding box center [314, 174] width 628 height 348
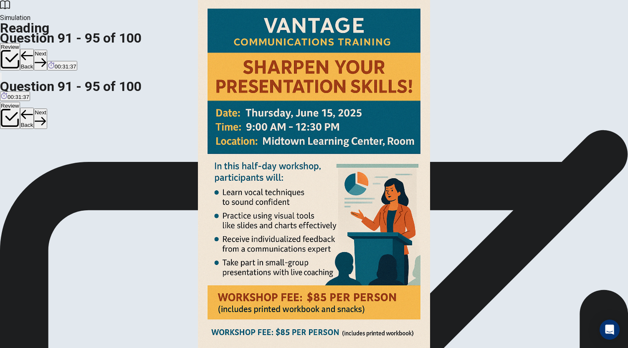
click at [0, 348] on div at bounding box center [314, 348] width 628 height 0
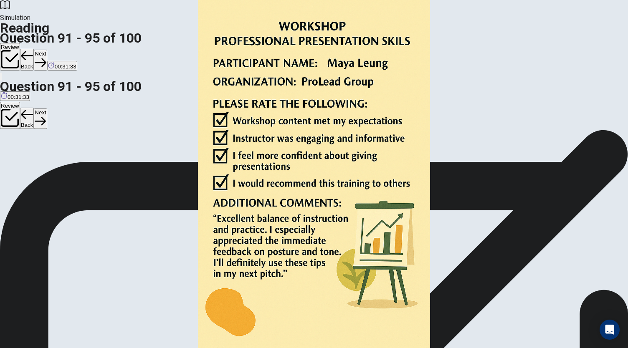
scroll to position [340, 0]
click at [436, 261] on img at bounding box center [314, 174] width 628 height 348
click at [0, 348] on div at bounding box center [314, 348] width 628 height 0
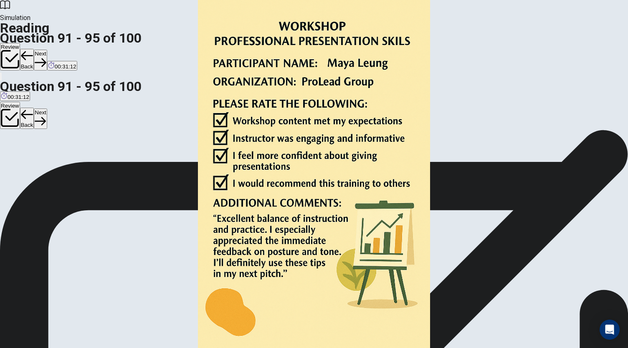
click at [47, 50] on button "Next" at bounding box center [40, 60] width 13 height 20
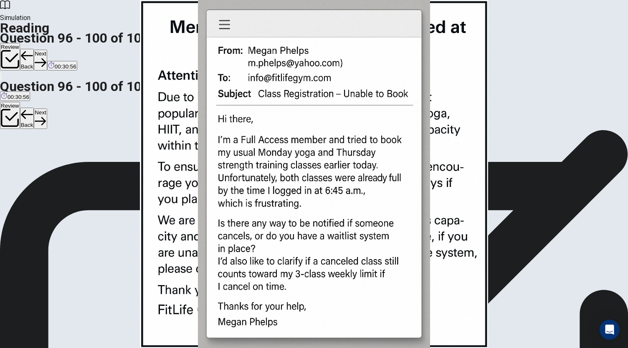
scroll to position [0, 0]
click at [429, 100] on img at bounding box center [314, 174] width 628 height 348
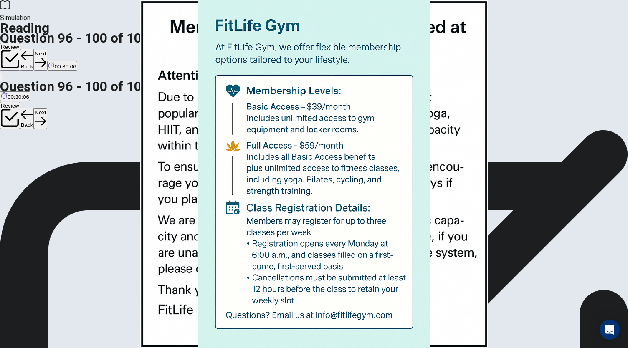
click at [0, 348] on div at bounding box center [314, 348] width 628 height 0
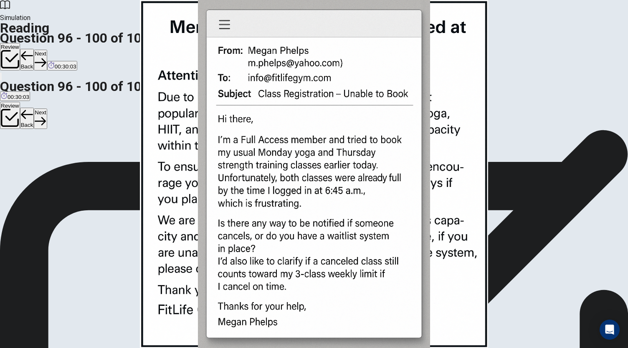
scroll to position [279, 0]
click at [429, 108] on img at bounding box center [314, 174] width 628 height 348
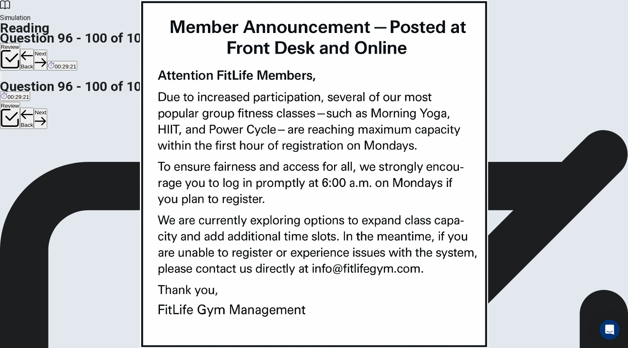
click at [0, 348] on div at bounding box center [314, 348] width 628 height 0
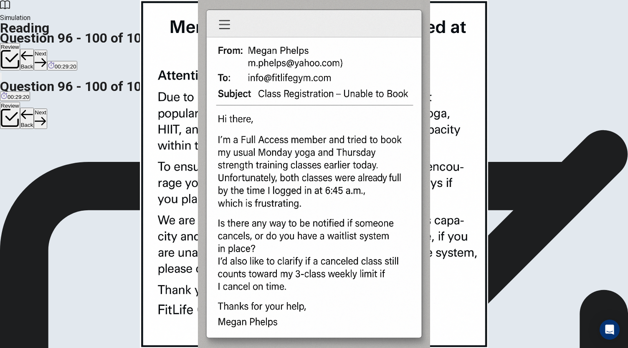
scroll to position [307, 0]
click at [436, 187] on img at bounding box center [314, 174] width 628 height 348
click at [0, 348] on div at bounding box center [314, 348] width 628 height 0
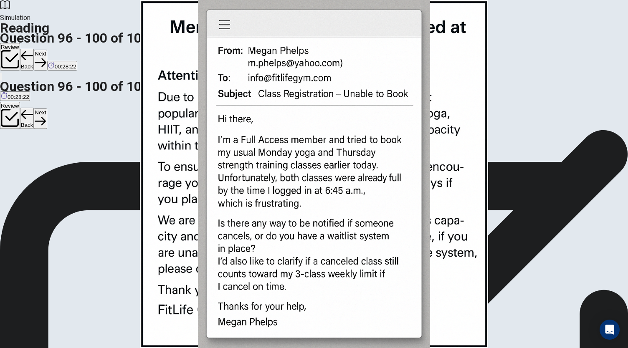
scroll to position [71, 0]
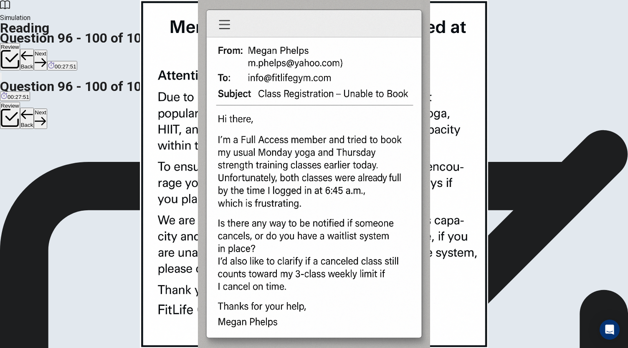
click at [47, 50] on button "Next" at bounding box center [40, 60] width 13 height 20
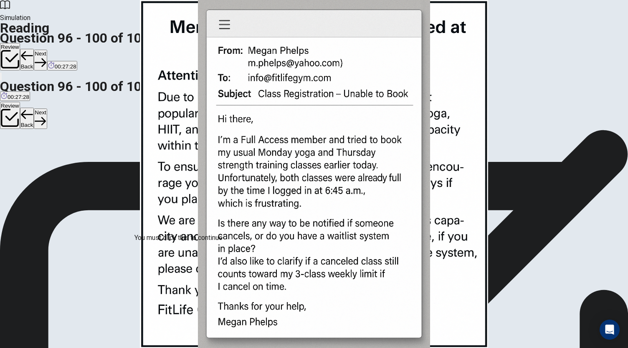
click at [497, 348] on div at bounding box center [314, 348] width 628 height 0
click at [34, 49] on button "Back" at bounding box center [27, 60] width 14 height 22
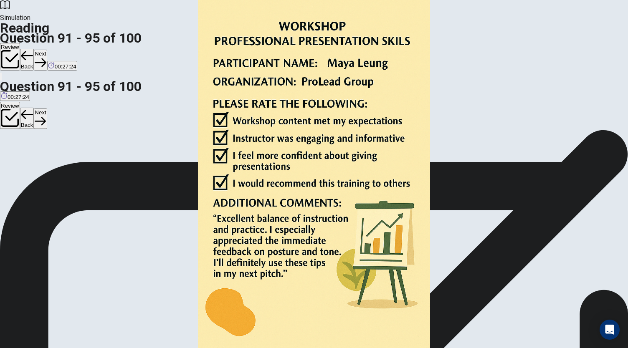
click at [34, 49] on button "Back" at bounding box center [27, 60] width 14 height 22
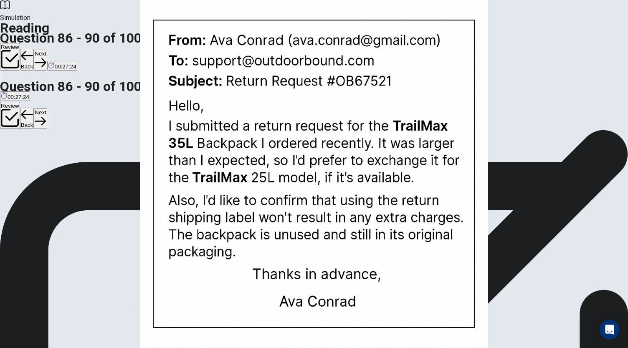
click at [34, 49] on button "Back" at bounding box center [27, 60] width 14 height 22
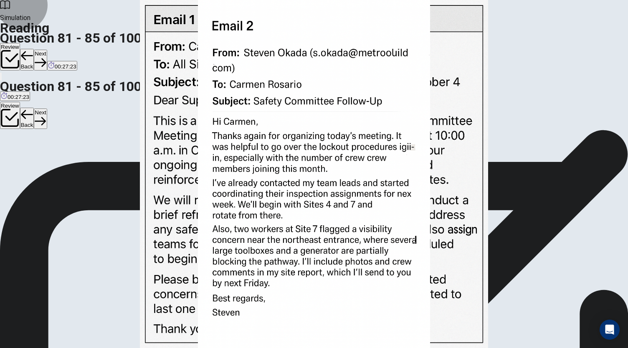
click at [34, 49] on button "Back" at bounding box center [27, 60] width 14 height 22
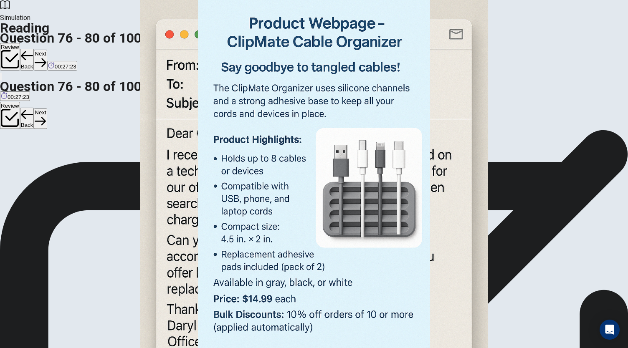
scroll to position [124, 0]
click at [34, 49] on button "Back" at bounding box center [27, 60] width 14 height 22
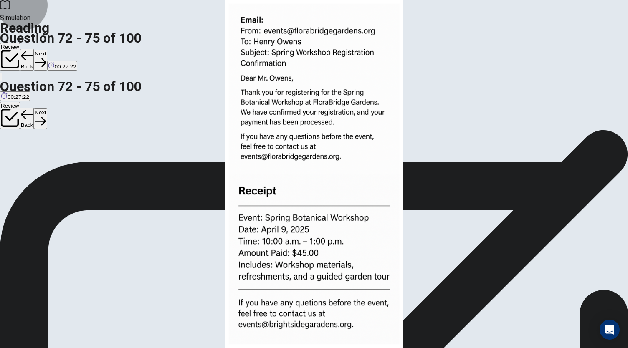
click at [34, 49] on button "Back" at bounding box center [27, 60] width 14 height 22
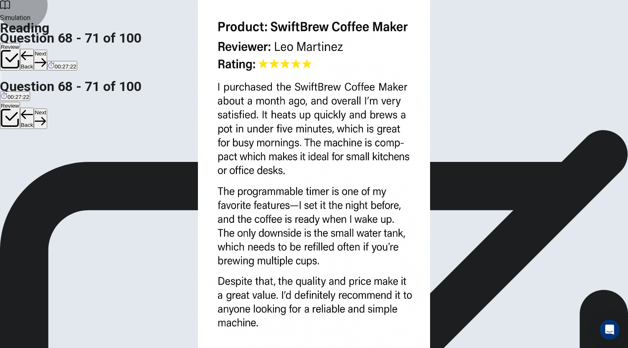
click at [34, 49] on button "Back" at bounding box center [27, 60] width 14 height 22
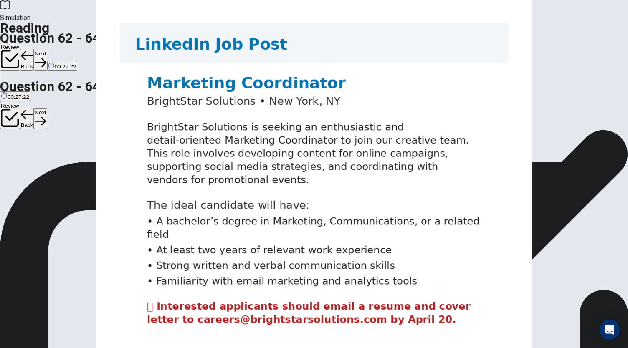
click at [34, 49] on button "Back" at bounding box center [27, 60] width 14 height 22
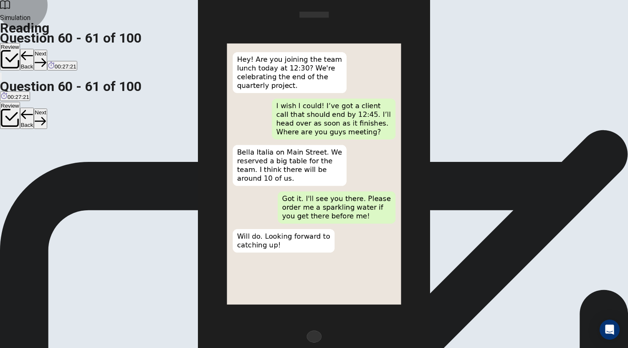
click at [34, 49] on button "Back" at bounding box center [27, 60] width 14 height 22
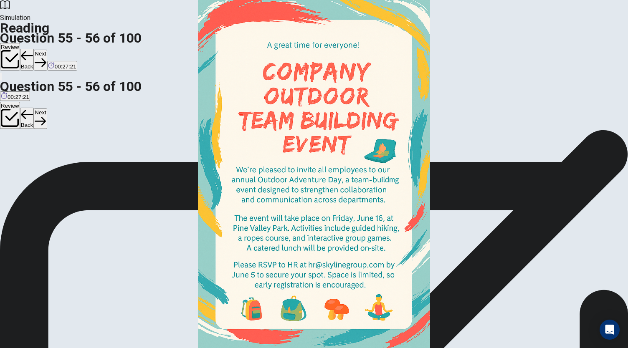
click at [34, 49] on button "Back" at bounding box center [27, 60] width 14 height 22
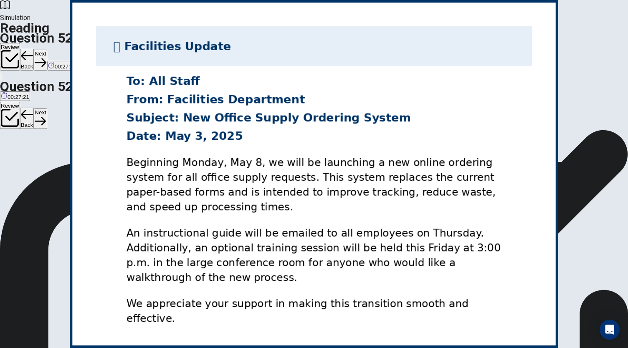
click at [34, 49] on button "Back" at bounding box center [27, 60] width 14 height 22
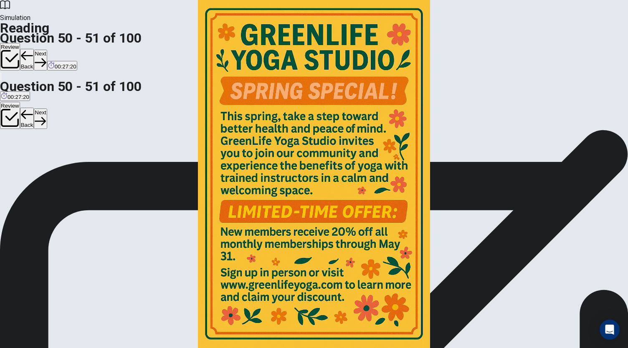
click at [34, 49] on button "Back" at bounding box center [27, 60] width 14 height 22
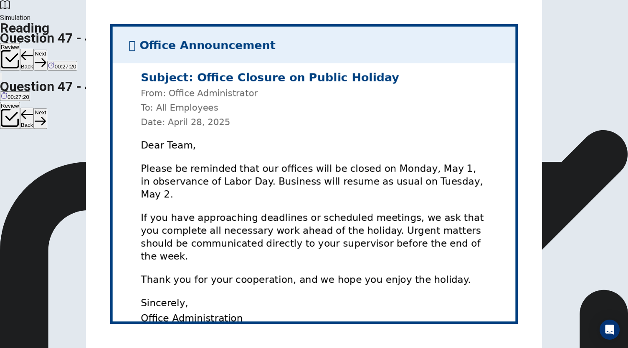
click at [34, 49] on button "Back" at bounding box center [27, 60] width 14 height 22
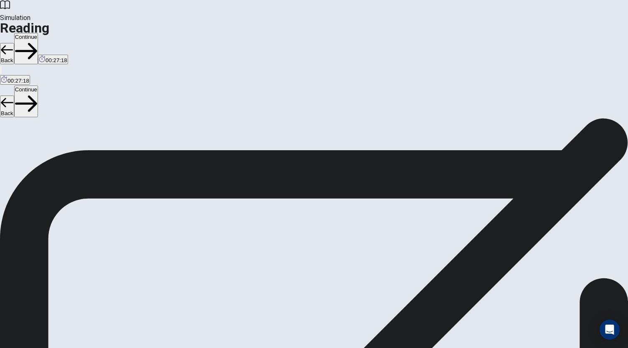
click at [38, 33] on button "Continue" at bounding box center [26, 48] width 24 height 31
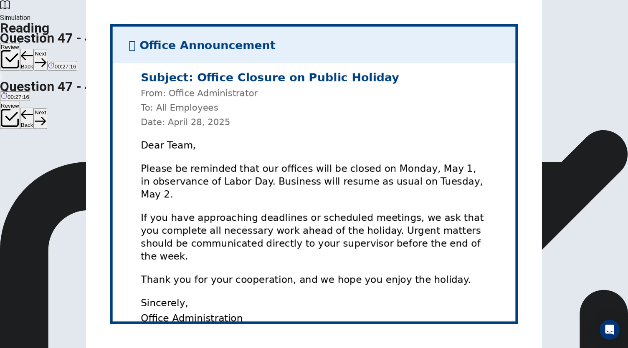
click at [46, 57] on icon "button" at bounding box center [40, 62] width 11 height 11
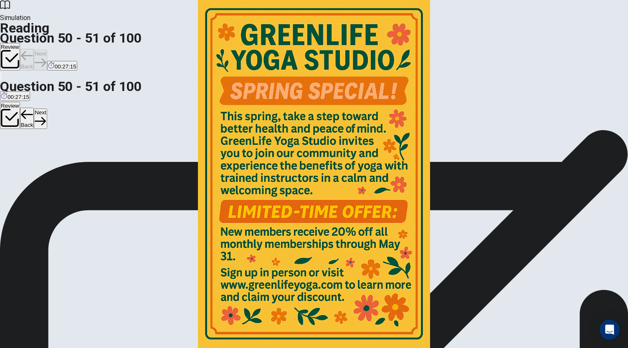
click at [461, 43] on div "Review Back Next 00:27:15" at bounding box center [314, 57] width 628 height 28
click at [46, 57] on icon "button" at bounding box center [40, 62] width 11 height 11
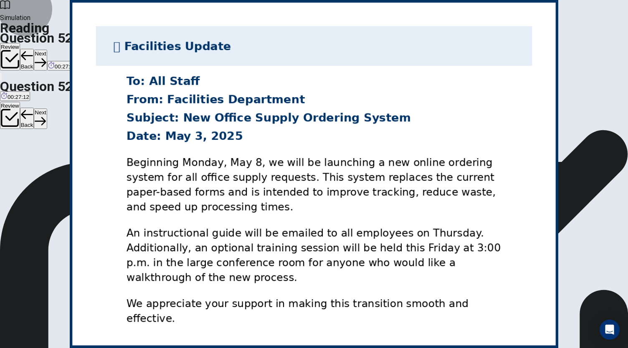
click at [46, 57] on icon "button" at bounding box center [40, 62] width 11 height 11
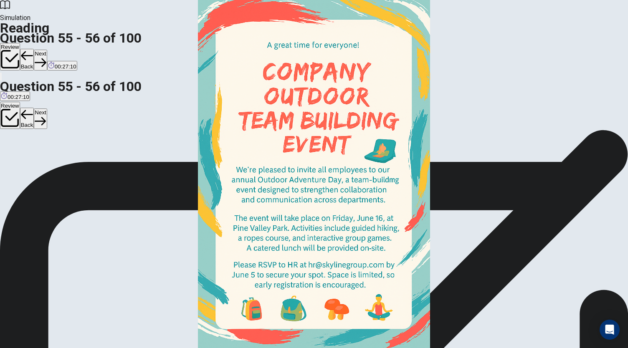
click at [34, 49] on button "Back" at bounding box center [27, 60] width 14 height 22
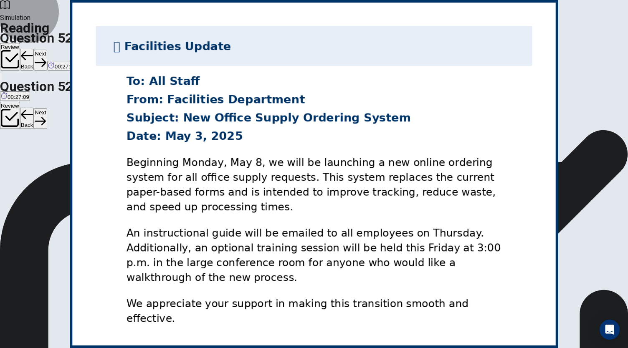
click at [34, 49] on button "Back" at bounding box center [27, 60] width 14 height 22
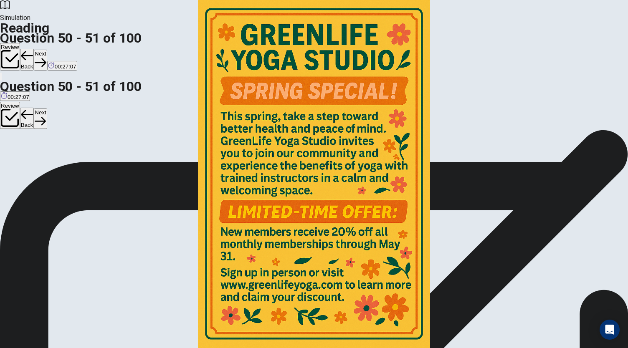
scroll to position [29, 0]
click at [47, 50] on button "Next" at bounding box center [40, 60] width 13 height 20
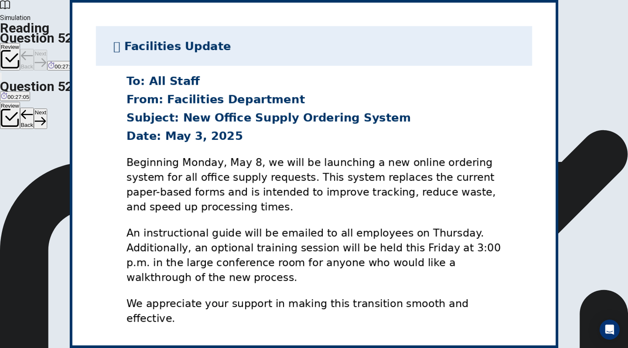
click at [468, 43] on div "Review Back Next 00:27:05" at bounding box center [314, 57] width 628 height 28
click at [47, 50] on button "Next" at bounding box center [40, 60] width 13 height 20
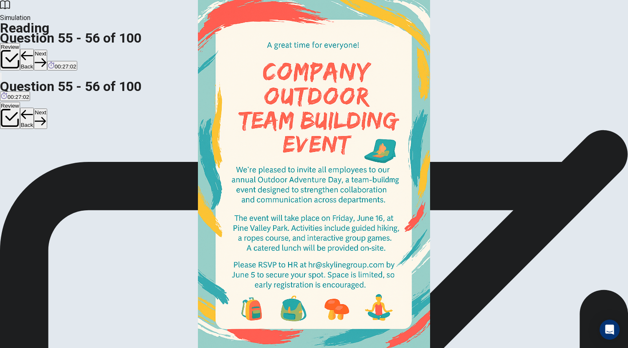
click at [47, 50] on button "Next" at bounding box center [40, 60] width 13 height 20
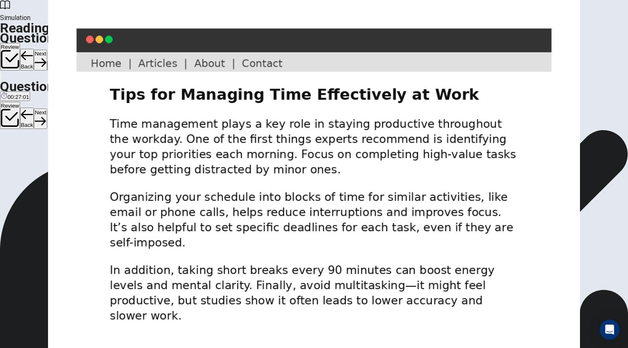
click at [47, 50] on button "Next" at bounding box center [40, 60] width 13 height 20
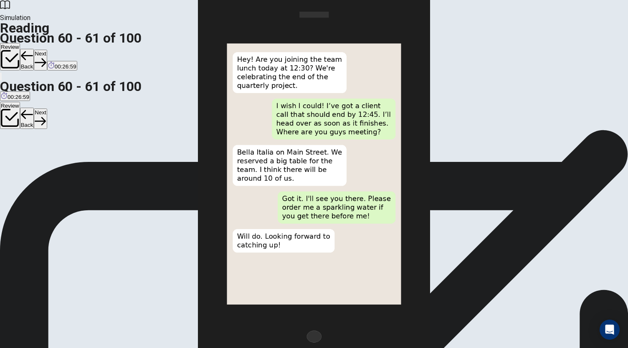
click at [47, 50] on button "Next" at bounding box center [40, 60] width 13 height 20
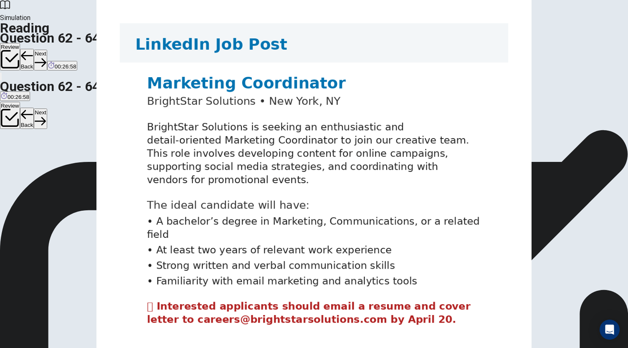
click at [47, 50] on button "Next" at bounding box center [40, 60] width 13 height 20
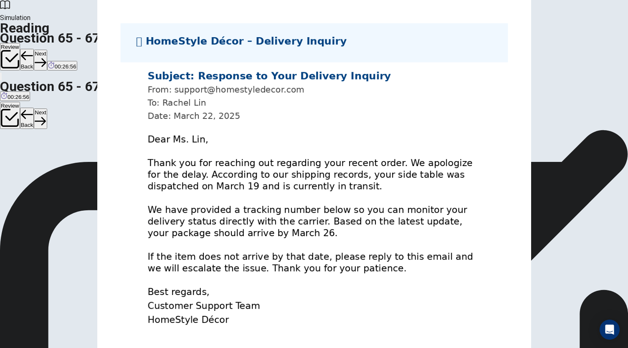
click at [47, 50] on button "Next" at bounding box center [40, 60] width 13 height 20
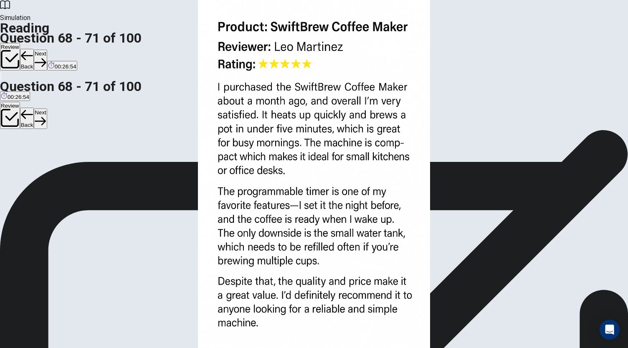
click at [47, 50] on button "Next" at bounding box center [40, 60] width 13 height 20
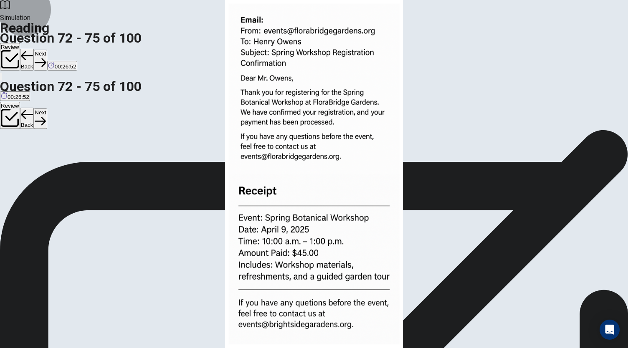
click at [47, 50] on button "Next" at bounding box center [40, 60] width 13 height 20
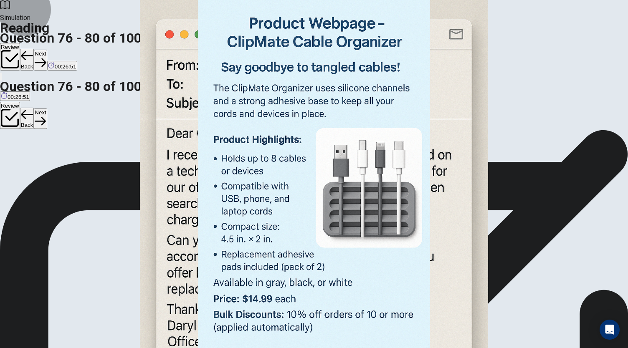
click at [47, 50] on button "Next" at bounding box center [40, 60] width 13 height 20
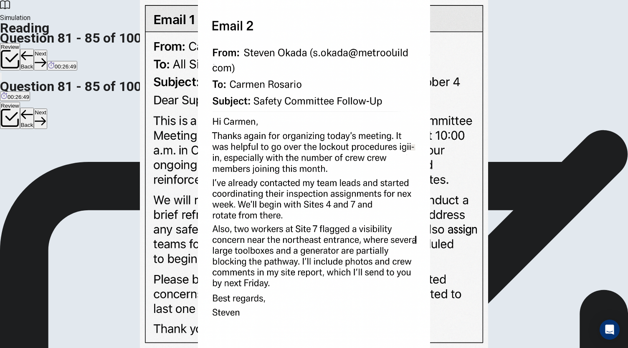
click at [47, 50] on button "Next" at bounding box center [40, 60] width 13 height 20
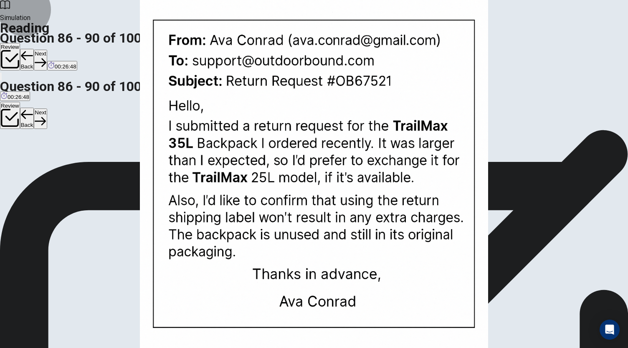
click at [47, 50] on button "Next" at bounding box center [40, 60] width 13 height 20
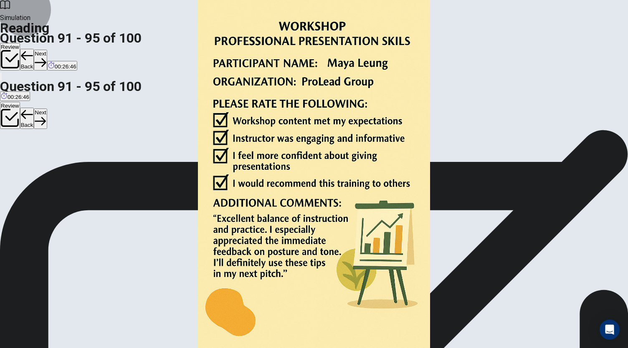
click at [47, 50] on button "Next" at bounding box center [40, 60] width 13 height 20
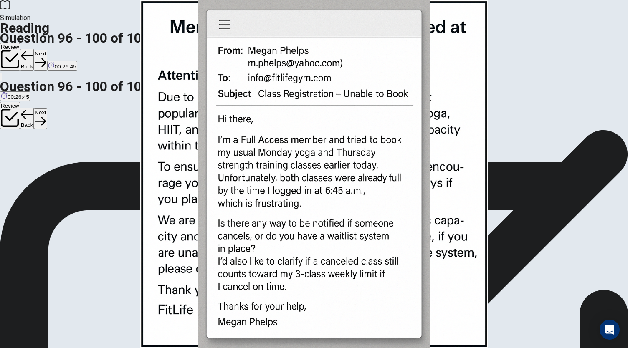
click at [47, 50] on button "Next" at bounding box center [40, 60] width 13 height 20
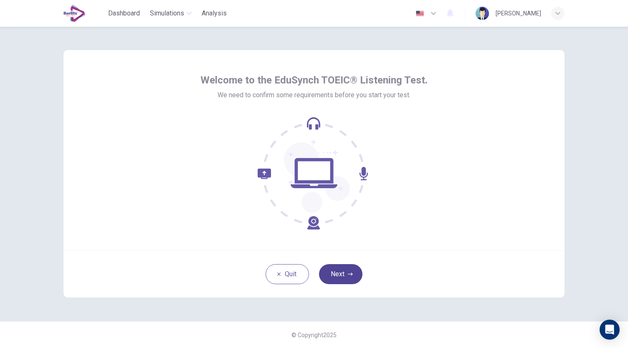
click at [336, 268] on button "Next" at bounding box center [340, 274] width 43 height 20
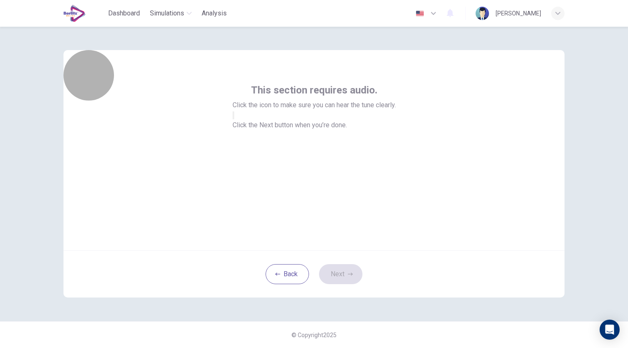
click at [234, 119] on button "button" at bounding box center [234, 115] width 2 height 8
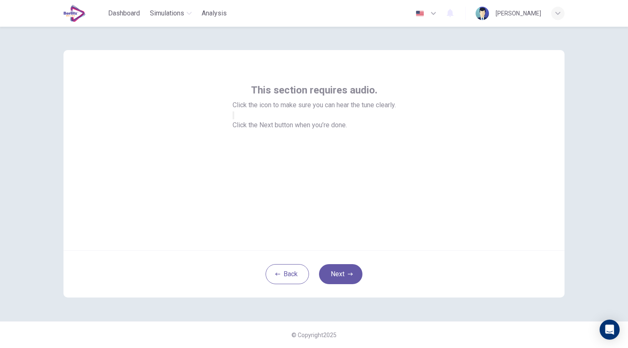
click at [234, 119] on button "button" at bounding box center [234, 115] width 2 height 8
click at [351, 276] on icon "button" at bounding box center [350, 274] width 5 height 5
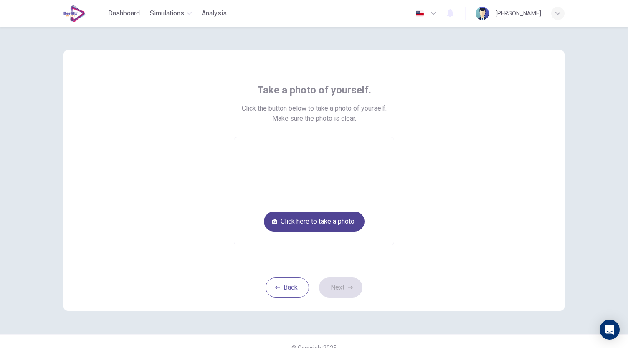
click at [310, 221] on button "Click here to take a photo" at bounding box center [314, 222] width 101 height 20
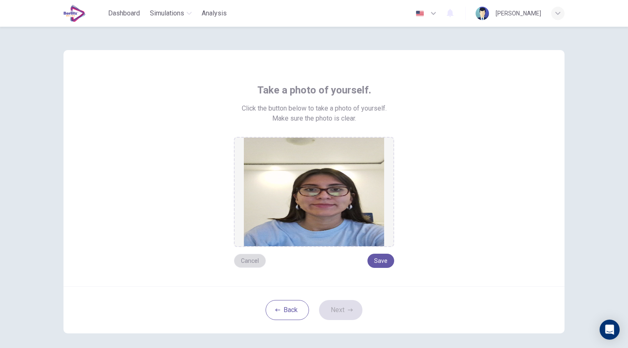
click at [248, 262] on button "Cancel" at bounding box center [250, 261] width 32 height 14
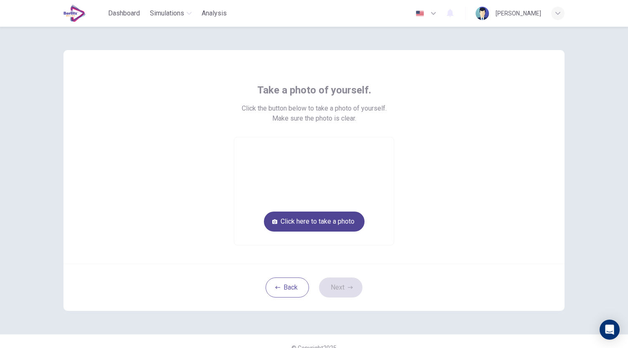
click at [317, 223] on button "Click here to take a photo" at bounding box center [314, 222] width 101 height 20
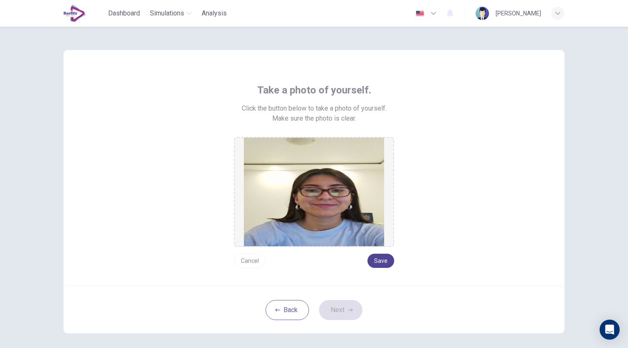
click at [383, 258] on button "Save" at bounding box center [380, 261] width 27 height 14
click at [342, 309] on button "Next" at bounding box center [340, 310] width 43 height 20
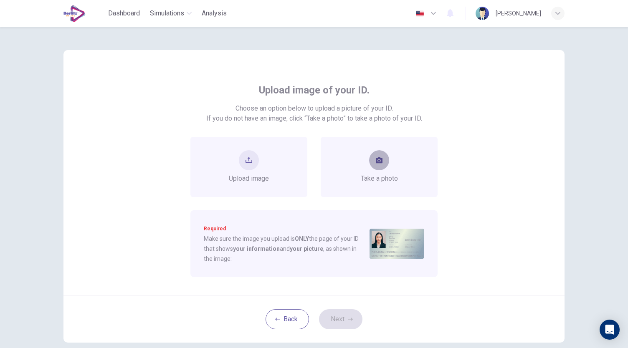
click at [373, 165] on button "take photo" at bounding box center [379, 160] width 20 height 20
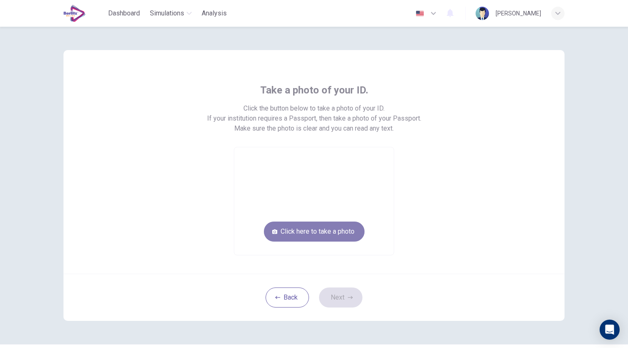
click at [332, 238] on button "Click here to take a photo" at bounding box center [314, 232] width 101 height 20
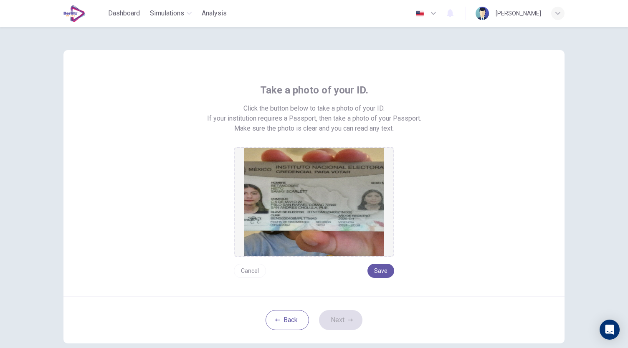
click at [251, 272] on button "Cancel" at bounding box center [250, 271] width 32 height 14
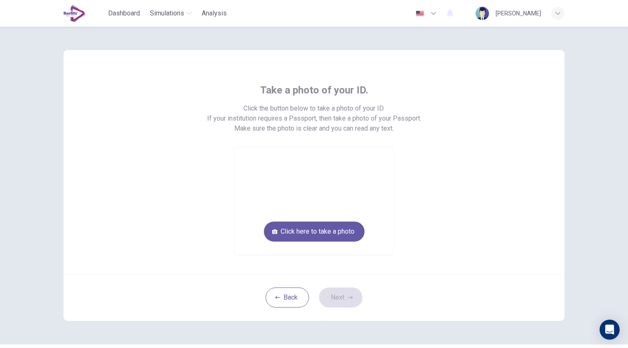
click at [251, 272] on div "Take a photo of your ID. Click the button below to take a photo of your ID. If …" at bounding box center [313, 162] width 501 height 224
click at [304, 228] on button "Click here to take a photo" at bounding box center [314, 232] width 101 height 20
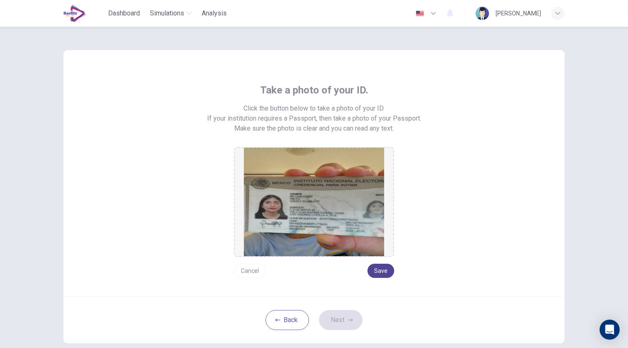
click at [376, 269] on button "Save" at bounding box center [380, 271] width 27 height 14
click at [340, 321] on button "Next" at bounding box center [340, 320] width 43 height 20
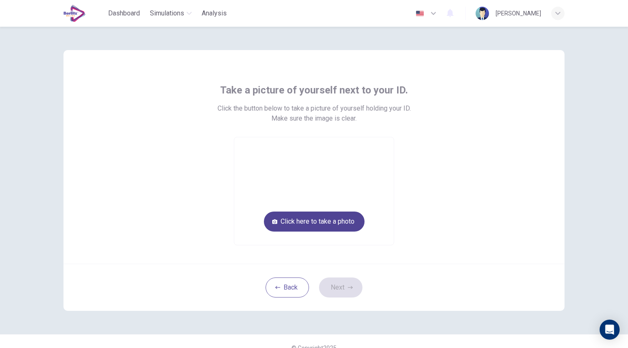
click at [339, 220] on button "Click here to take a photo" at bounding box center [314, 222] width 101 height 20
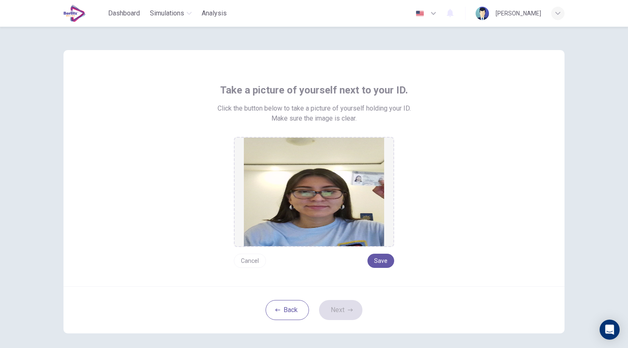
click at [255, 260] on button "Cancel" at bounding box center [250, 261] width 32 height 14
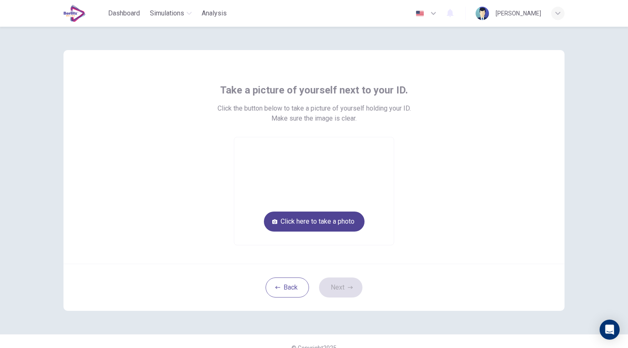
click at [275, 226] on button "Click here to take a photo" at bounding box center [314, 222] width 101 height 20
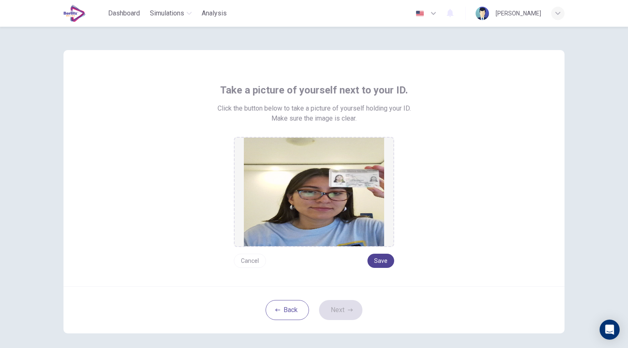
click at [382, 259] on button "Save" at bounding box center [380, 261] width 27 height 14
click at [342, 309] on button "Next" at bounding box center [340, 310] width 43 height 20
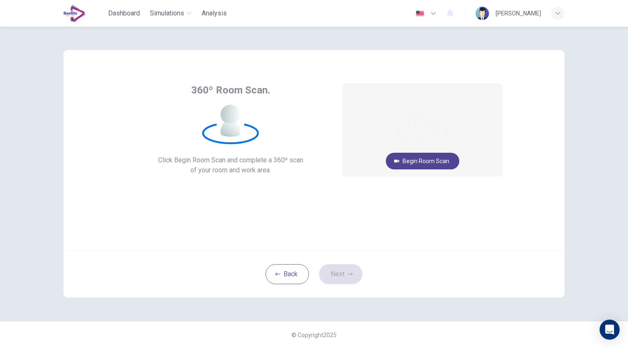
click at [411, 161] on button "Begin Room Scan" at bounding box center [422, 161] width 73 height 17
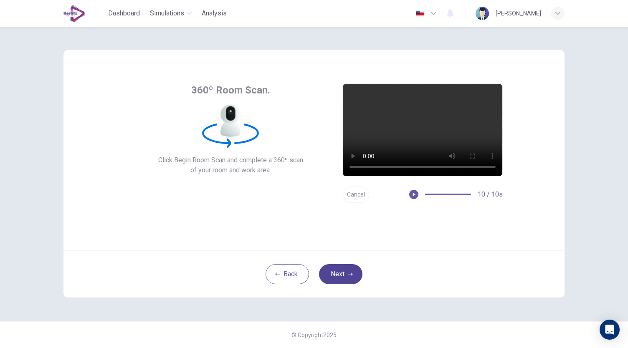
click at [343, 276] on button "Next" at bounding box center [340, 274] width 43 height 20
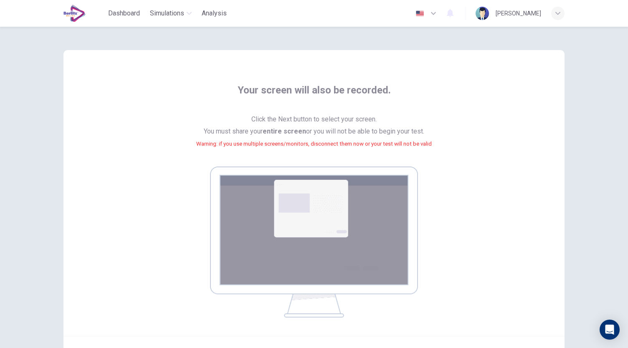
scroll to position [85, 0]
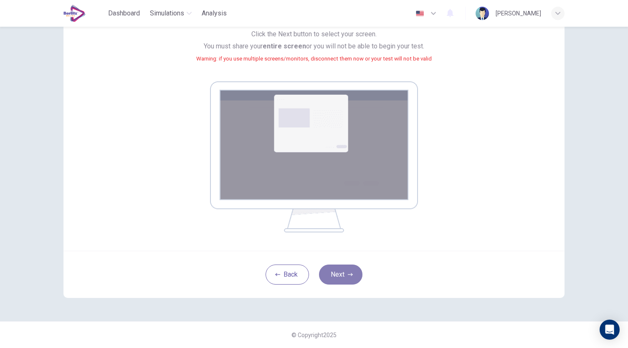
click at [343, 276] on button "Next" at bounding box center [340, 275] width 43 height 20
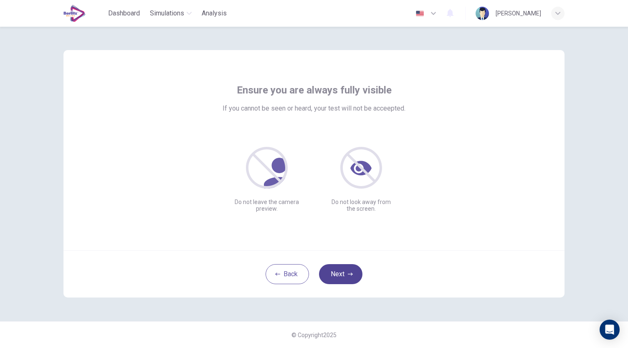
click at [339, 271] on button "Next" at bounding box center [340, 274] width 43 height 20
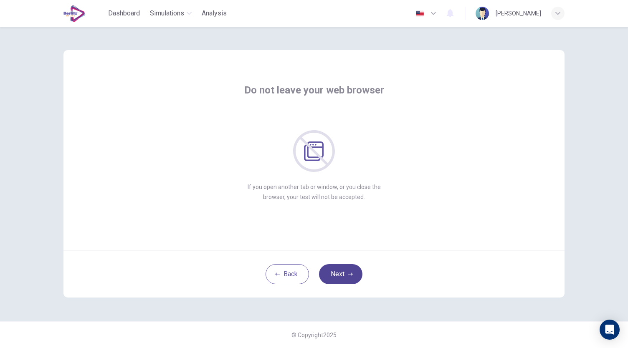
click at [339, 271] on button "Next" at bounding box center [340, 274] width 43 height 20
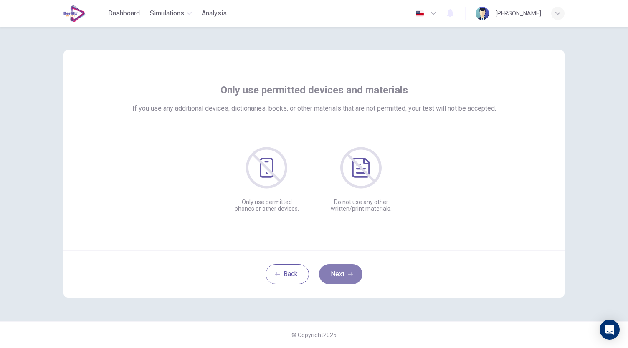
click at [342, 272] on button "Next" at bounding box center [340, 274] width 43 height 20
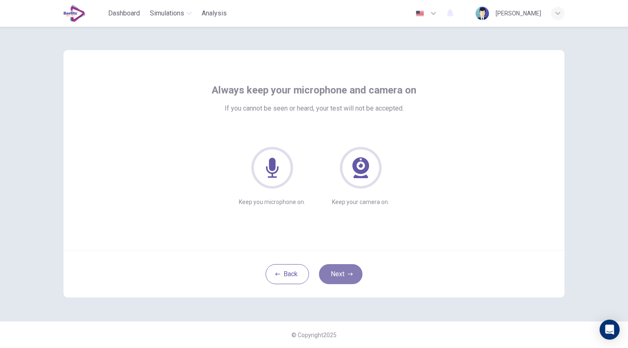
click at [339, 271] on button "Next" at bounding box center [340, 274] width 43 height 20
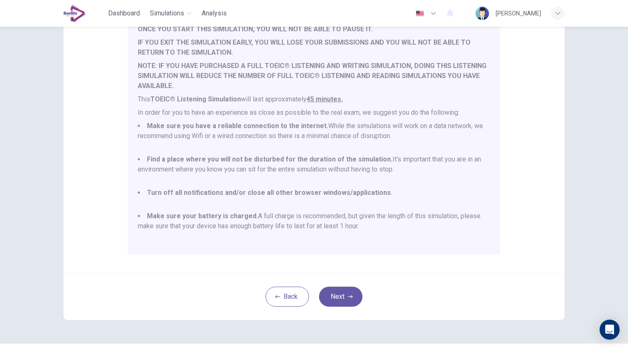
scroll to position [102, 0]
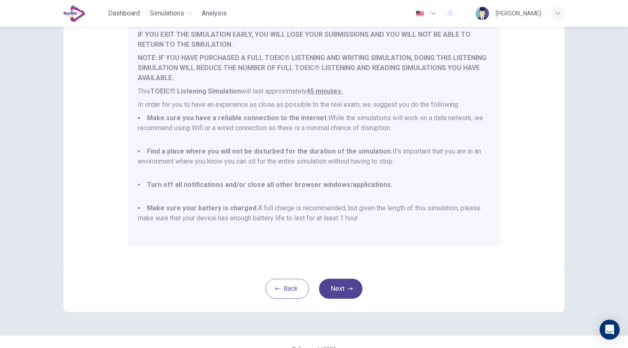
click at [340, 284] on button "Next" at bounding box center [340, 289] width 43 height 20
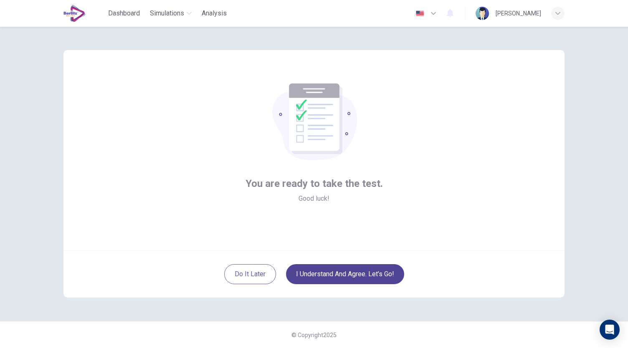
scroll to position [0, 0]
click at [333, 274] on button "I understand and agree. Let’s go!" at bounding box center [345, 274] width 118 height 20
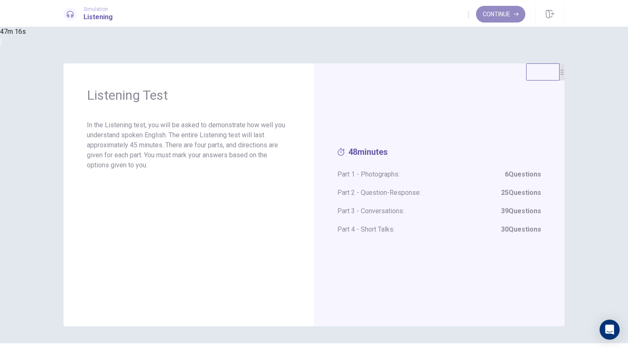
click at [496, 6] on button "Continue" at bounding box center [500, 14] width 49 height 17
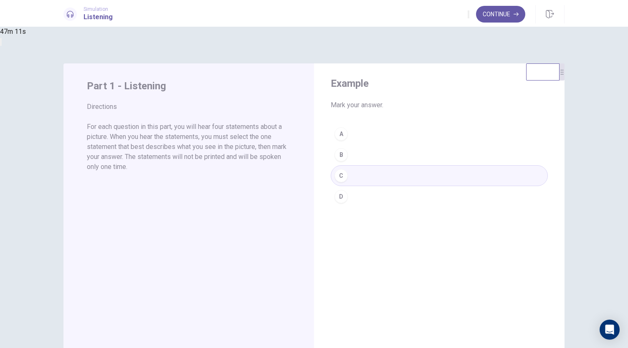
click at [501, 13] on button "Continue" at bounding box center [500, 14] width 49 height 17
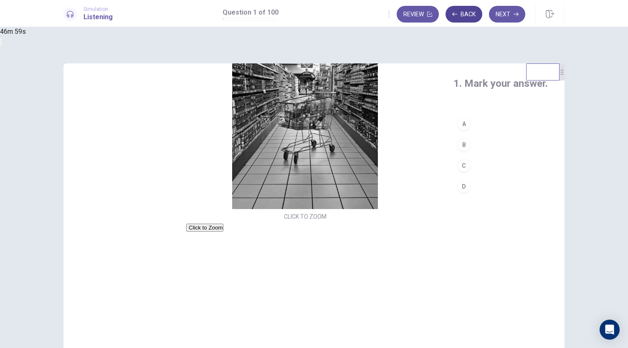
click at [456, 18] on button "Back" at bounding box center [464, 14] width 37 height 17
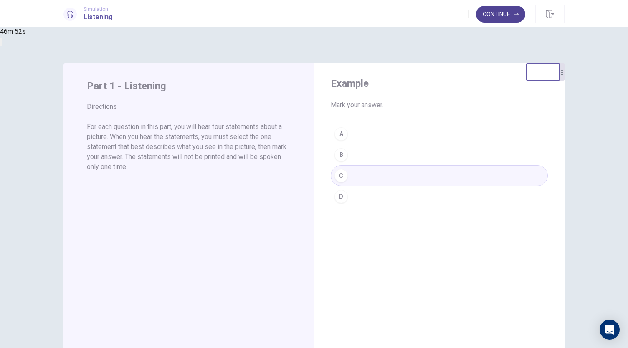
click at [505, 13] on button "Continue" at bounding box center [500, 14] width 49 height 17
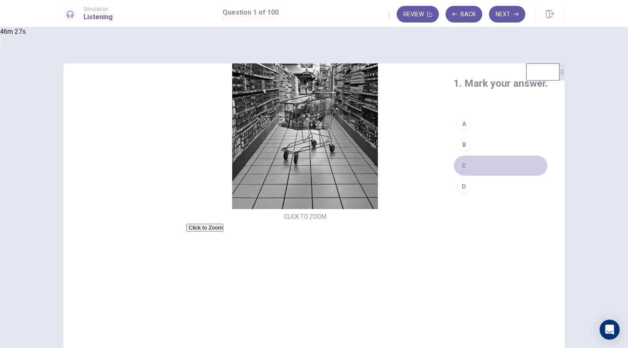
click at [457, 162] on div "C" at bounding box center [463, 165] width 13 height 13
click at [510, 16] on button "Next" at bounding box center [507, 14] width 36 height 17
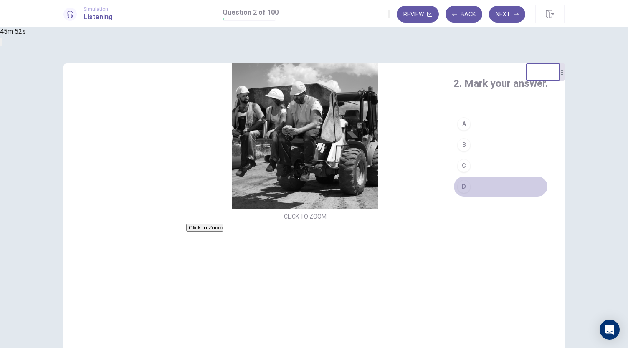
click at [457, 190] on div "D" at bounding box center [463, 186] width 13 height 13
click at [506, 17] on button "Next" at bounding box center [507, 14] width 36 height 17
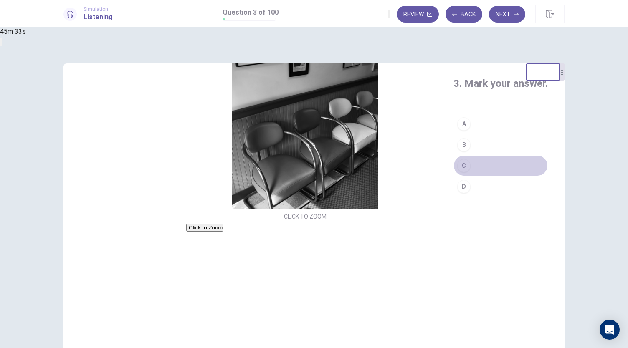
click at [454, 162] on button "C" at bounding box center [501, 165] width 94 height 21
click at [501, 17] on button "Next" at bounding box center [507, 14] width 36 height 17
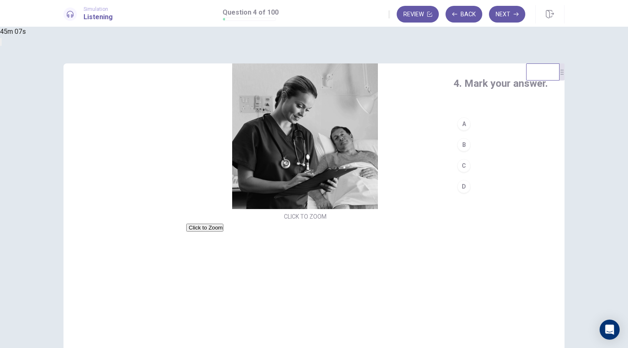
click at [457, 166] on div "C" at bounding box center [463, 165] width 13 height 13
click at [502, 18] on button "Next" at bounding box center [507, 14] width 36 height 17
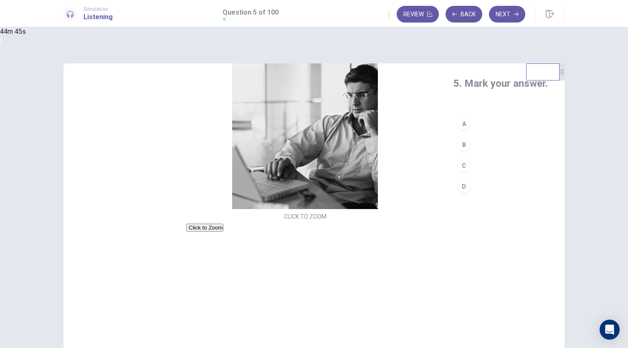
click at [454, 139] on button "B" at bounding box center [501, 144] width 94 height 21
click at [502, 14] on button "Next" at bounding box center [507, 14] width 36 height 17
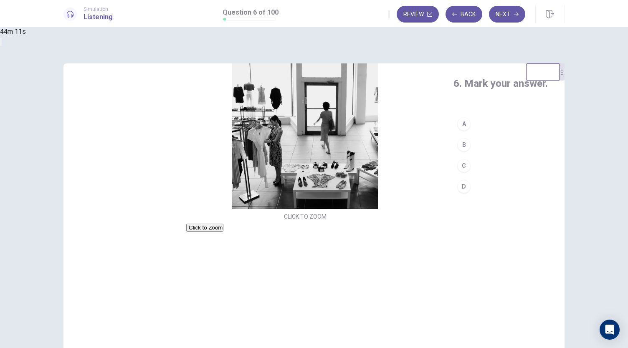
click at [454, 163] on button "C" at bounding box center [501, 165] width 94 height 21
click at [509, 15] on button "Next" at bounding box center [507, 14] width 36 height 17
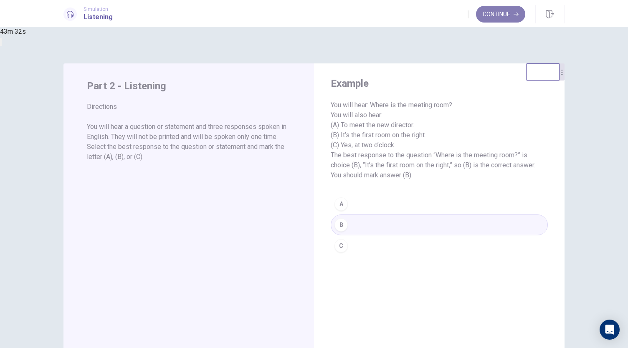
click at [516, 19] on button "Continue" at bounding box center [500, 14] width 49 height 17
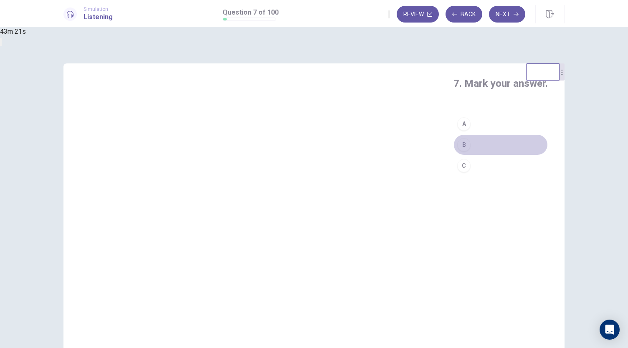
click at [457, 152] on div "B" at bounding box center [463, 144] width 13 height 13
click at [503, 10] on button "Next" at bounding box center [507, 14] width 36 height 17
click at [457, 152] on div "B" at bounding box center [463, 144] width 13 height 13
click at [511, 16] on button "Next" at bounding box center [507, 14] width 36 height 17
click at [457, 131] on div "A" at bounding box center [463, 123] width 13 height 13
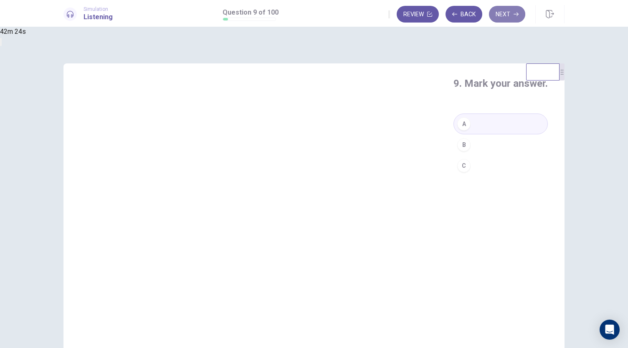
click at [512, 16] on button "Next" at bounding box center [507, 14] width 36 height 17
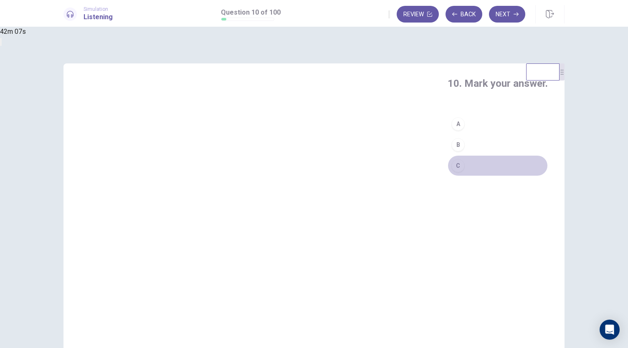
click at [451, 172] on div "C" at bounding box center [457, 165] width 13 height 13
click at [508, 18] on button "Next" at bounding box center [507, 14] width 36 height 17
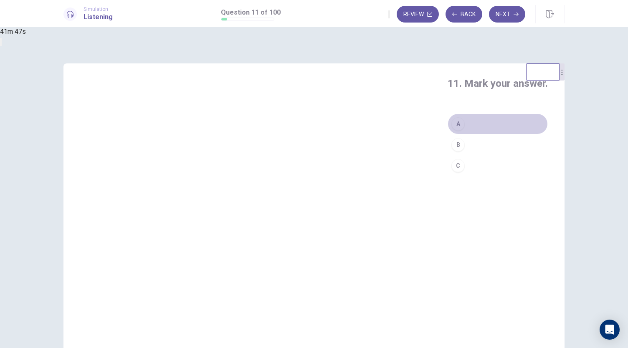
click at [451, 131] on div "A" at bounding box center [457, 123] width 13 height 13
click at [502, 18] on button "Next" at bounding box center [507, 14] width 36 height 17
click at [451, 172] on div "C" at bounding box center [457, 165] width 13 height 13
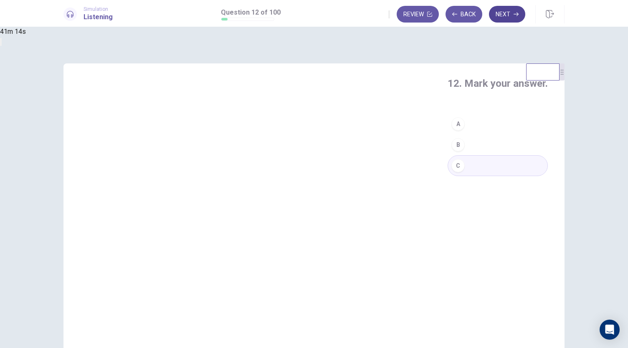
click at [513, 16] on button "Next" at bounding box center [507, 14] width 36 height 17
click at [451, 152] on div "B" at bounding box center [457, 144] width 13 height 13
click at [207, 191] on div "13. Mark your answer. A B C" at bounding box center [313, 208] width 501 height 290
click at [509, 12] on button "Next" at bounding box center [507, 14] width 36 height 17
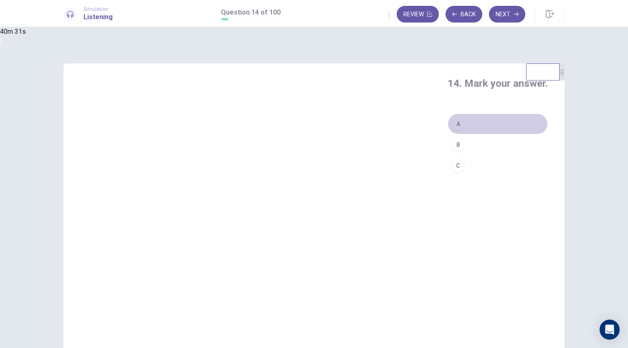
click at [451, 131] on div "A" at bounding box center [457, 123] width 13 height 13
click at [510, 16] on button "Next" at bounding box center [507, 14] width 36 height 17
click at [448, 134] on button "A" at bounding box center [498, 124] width 100 height 21
click at [502, 11] on button "Next" at bounding box center [507, 14] width 36 height 17
click at [431, 282] on div "16. Mark your answer. A B C" at bounding box center [498, 208] width 134 height 290
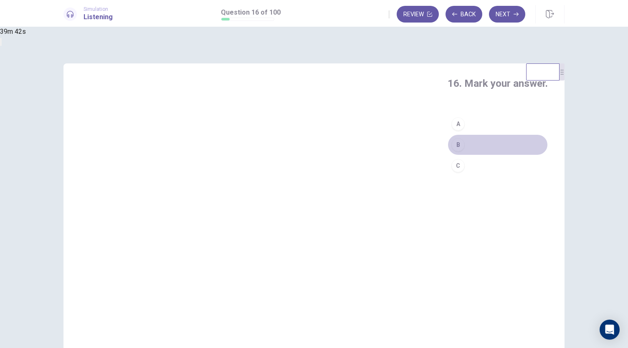
click at [451, 152] on div "B" at bounding box center [457, 144] width 13 height 13
click at [502, 20] on button "Next" at bounding box center [507, 14] width 36 height 17
click at [451, 172] on div "C" at bounding box center [457, 165] width 13 height 13
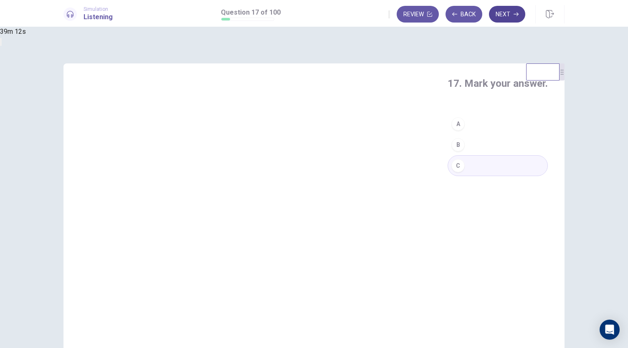
click at [514, 11] on button "Next" at bounding box center [507, 14] width 36 height 17
click at [451, 172] on div "C" at bounding box center [457, 165] width 13 height 13
click at [516, 20] on button "Next" at bounding box center [507, 14] width 36 height 17
click at [451, 131] on div "A" at bounding box center [457, 123] width 13 height 13
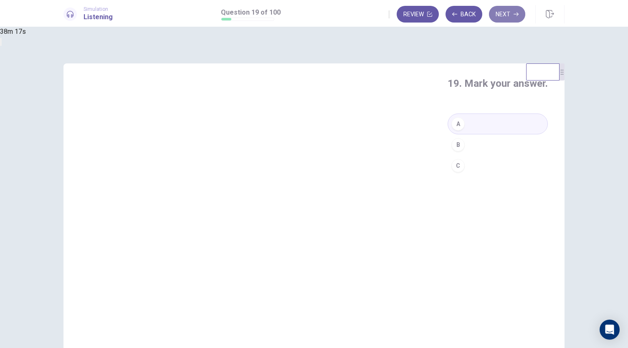
click at [513, 16] on button "Next" at bounding box center [507, 14] width 36 height 17
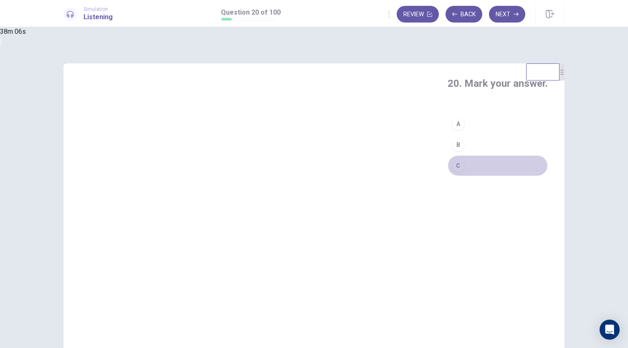
click at [451, 172] on div "C" at bounding box center [457, 165] width 13 height 13
click at [465, 11] on button "Back" at bounding box center [464, 14] width 37 height 17
click at [451, 172] on div "C" at bounding box center [457, 165] width 13 height 13
click at [514, 15] on icon "button" at bounding box center [516, 14] width 5 height 5
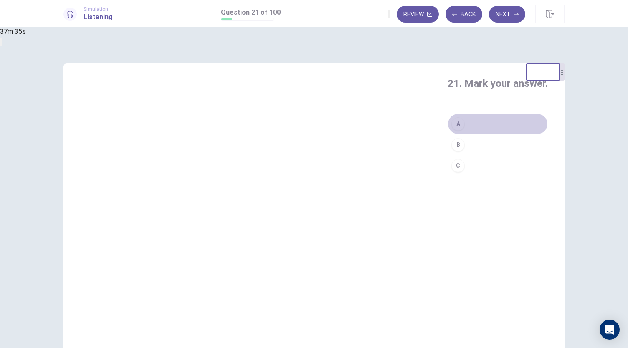
click at [448, 134] on button "A" at bounding box center [498, 124] width 100 height 21
click at [509, 11] on button "Next" at bounding box center [507, 14] width 36 height 17
click at [451, 152] on div "B" at bounding box center [457, 144] width 13 height 13
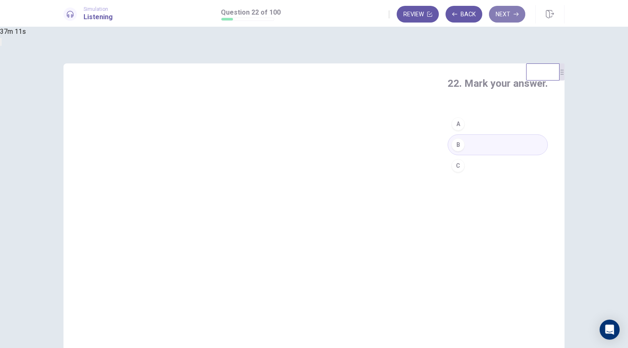
click at [505, 13] on button "Next" at bounding box center [507, 14] width 36 height 17
click at [448, 134] on button "A" at bounding box center [498, 124] width 100 height 21
click at [515, 16] on icon "button" at bounding box center [516, 14] width 5 height 5
click at [451, 172] on div "C" at bounding box center [457, 165] width 13 height 13
click at [508, 13] on button "Next" at bounding box center [507, 14] width 36 height 17
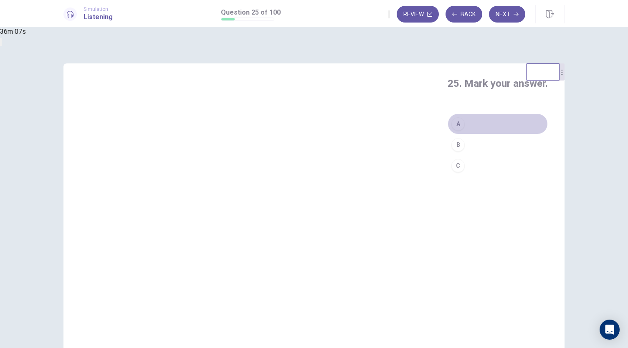
click at [451, 131] on div "A" at bounding box center [457, 123] width 13 height 13
click at [500, 14] on button "Next" at bounding box center [507, 14] width 36 height 17
click at [451, 152] on div "B" at bounding box center [457, 144] width 13 height 13
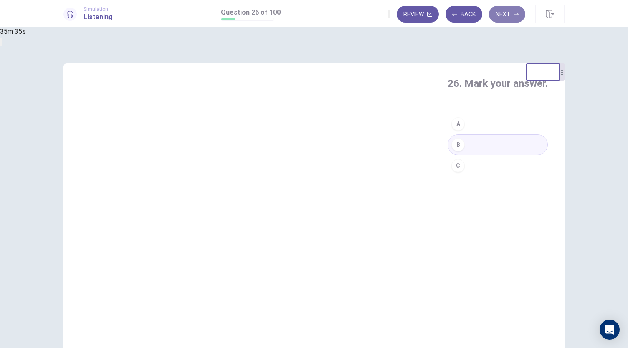
click at [516, 12] on icon "button" at bounding box center [516, 14] width 5 height 5
click at [451, 152] on div "B" at bounding box center [457, 144] width 13 height 13
click at [503, 17] on button "Next" at bounding box center [507, 14] width 36 height 17
click at [451, 152] on div "B" at bounding box center [457, 144] width 13 height 13
click at [507, 19] on button "Next" at bounding box center [507, 14] width 36 height 17
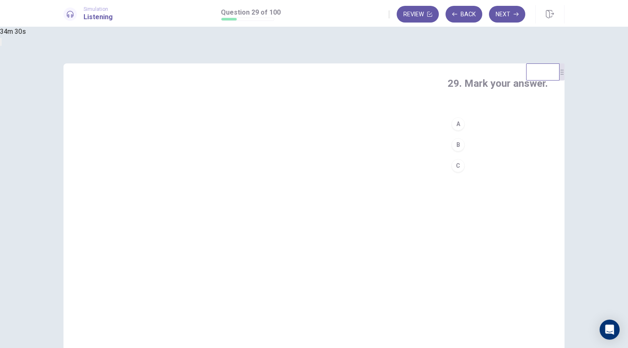
click at [451, 131] on div "A" at bounding box center [457, 123] width 13 height 13
click at [518, 12] on icon "button" at bounding box center [516, 14] width 5 height 5
click at [451, 152] on div "B" at bounding box center [457, 144] width 13 height 13
click at [514, 15] on icon "button" at bounding box center [516, 14] width 5 height 5
click at [451, 131] on div "A" at bounding box center [457, 123] width 13 height 13
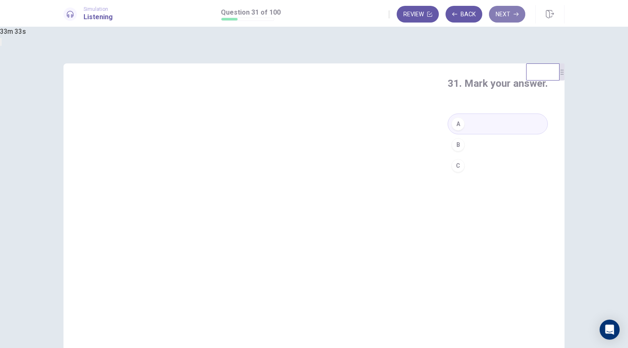
click at [515, 13] on icon "button" at bounding box center [516, 14] width 5 height 5
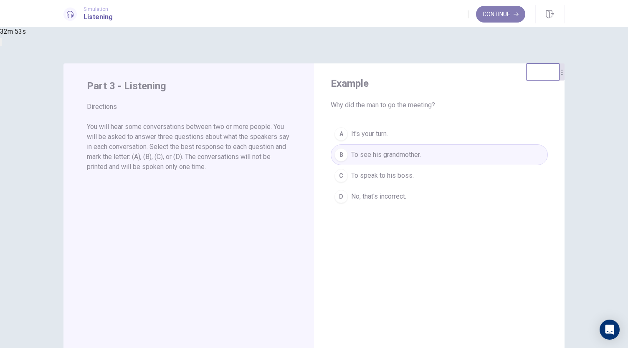
click at [495, 19] on button "Continue" at bounding box center [500, 14] width 49 height 17
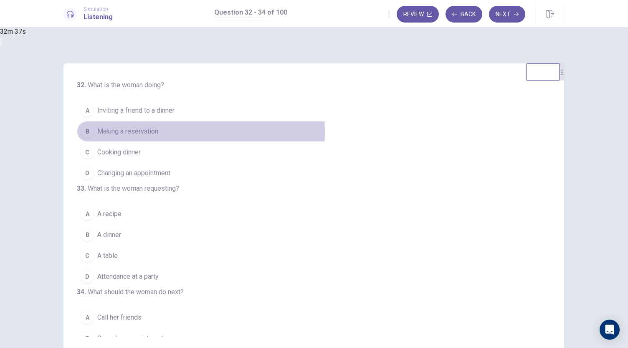
click at [158, 133] on span "Making a reservation" at bounding box center [127, 132] width 61 height 10
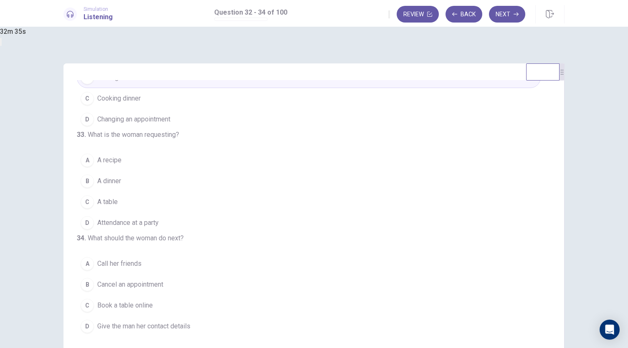
scroll to position [77, 0]
click at [118, 197] on span "A table" at bounding box center [107, 202] width 20 height 10
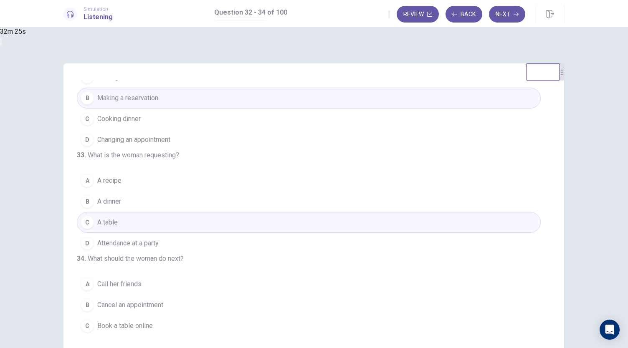
scroll to position [84, 0]
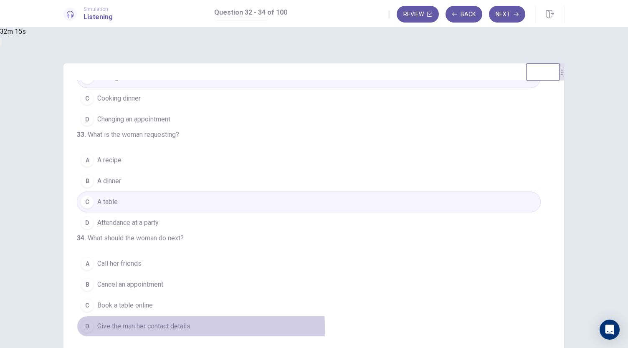
click at [94, 330] on div "D" at bounding box center [87, 326] width 13 height 13
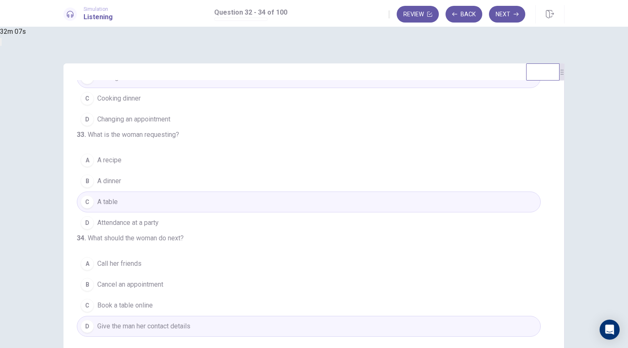
scroll to position [0, 0]
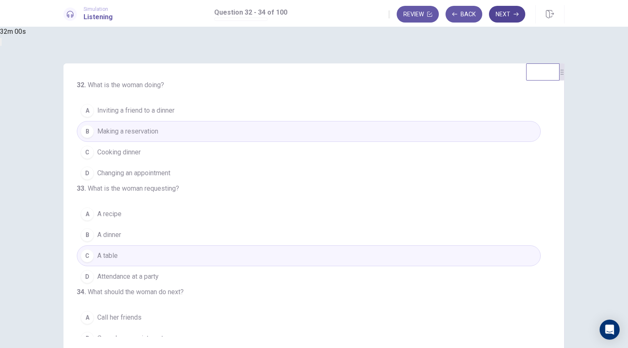
click at [503, 10] on button "Next" at bounding box center [507, 14] width 36 height 17
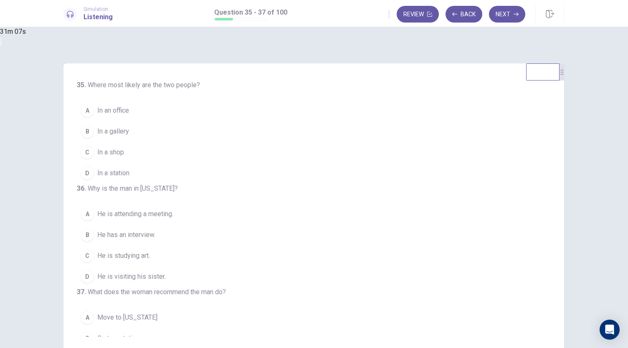
click at [129, 133] on span "In a gallery" at bounding box center [113, 132] width 32 height 10
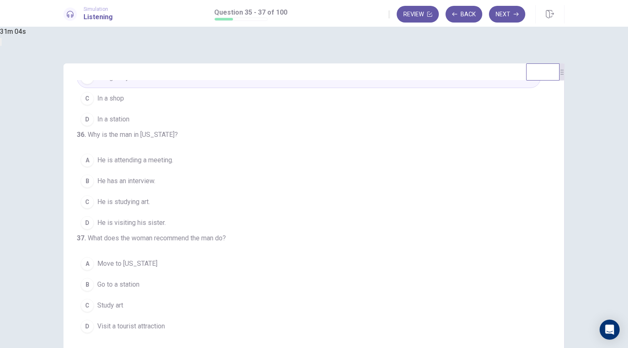
scroll to position [84, 0]
click at [166, 218] on span "He is visiting his sister." at bounding box center [131, 223] width 68 height 10
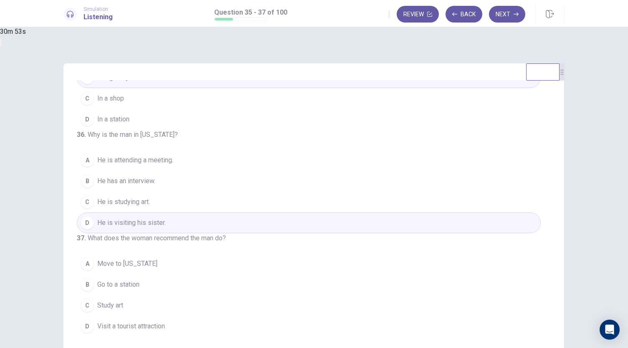
click at [165, 326] on span "Visit a tourist attraction" at bounding box center [131, 327] width 68 height 10
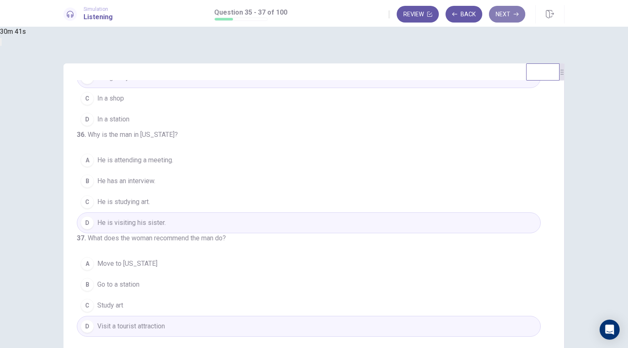
click at [514, 10] on button "Next" at bounding box center [507, 14] width 36 height 17
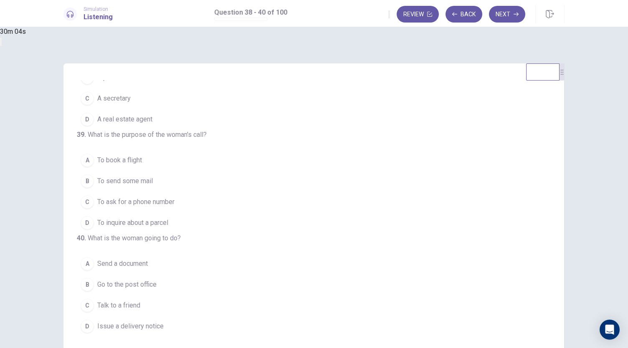
scroll to position [0, 0]
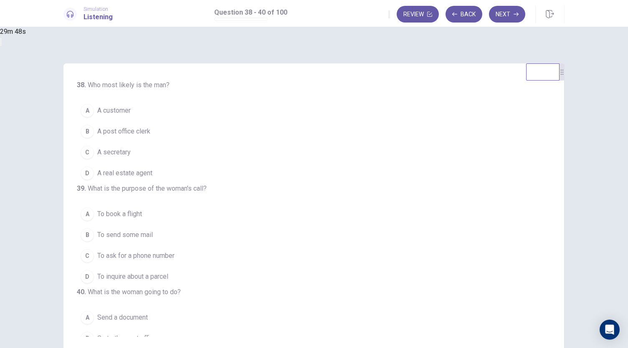
click at [218, 137] on button "B A post office clerk" at bounding box center [309, 131] width 464 height 21
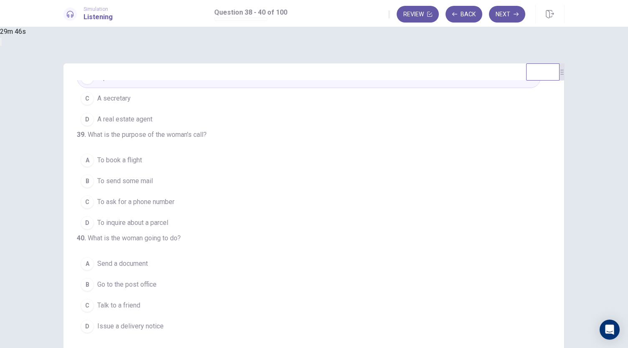
scroll to position [84, 0]
click at [168, 218] on span "To inquire about a parcel" at bounding box center [132, 223] width 71 height 10
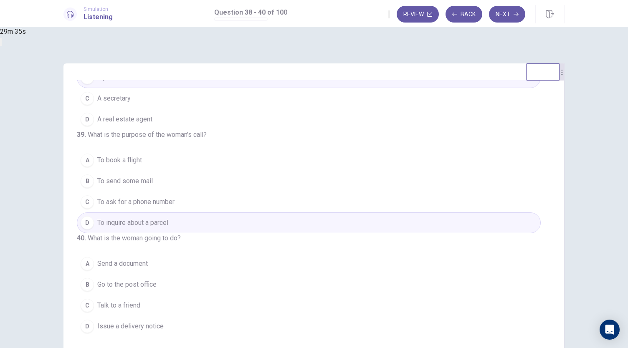
scroll to position [4, 0]
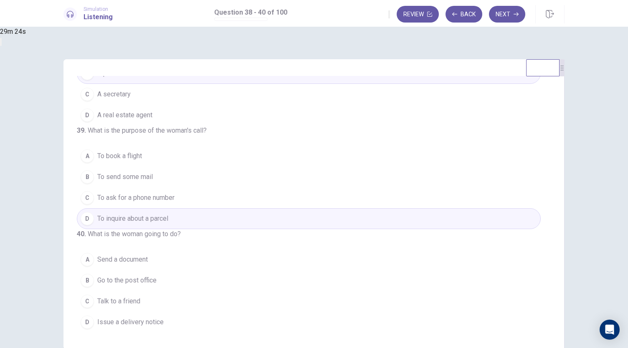
click at [140, 300] on span "Talk to a friend" at bounding box center [118, 301] width 43 height 10
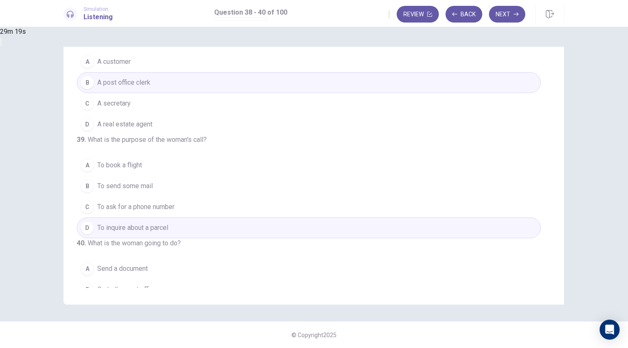
scroll to position [84, 0]
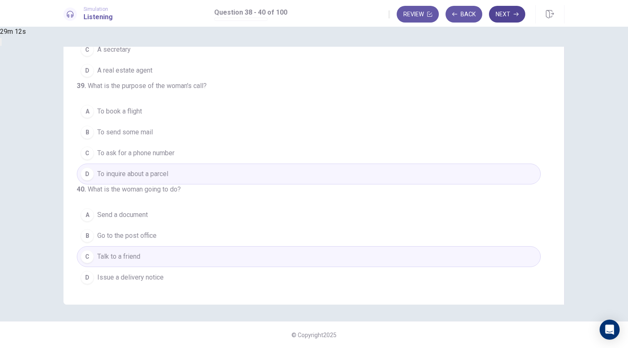
click at [514, 16] on icon "button" at bounding box center [516, 14] width 5 height 5
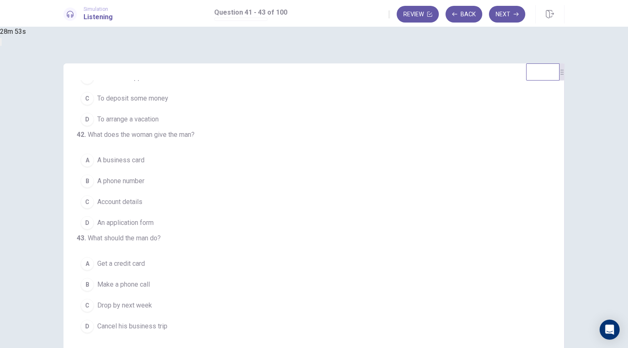
scroll to position [0, 0]
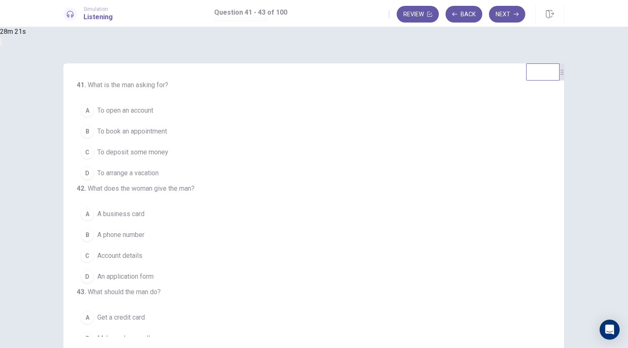
click at [94, 112] on div "A" at bounding box center [87, 110] width 13 height 13
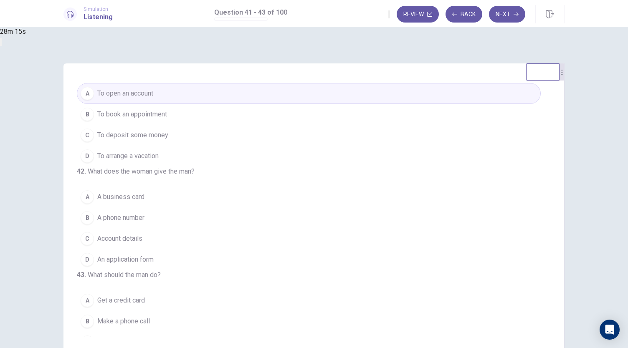
scroll to position [84, 0]
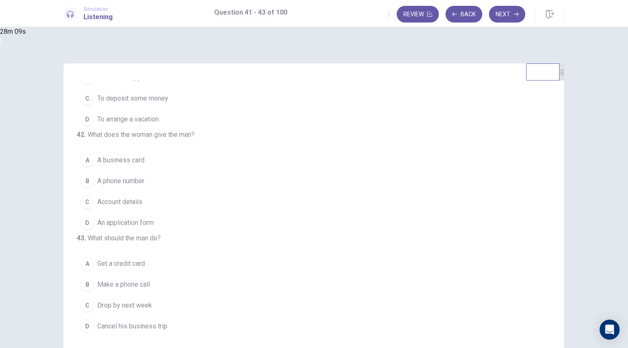
click at [198, 213] on button "D An application form" at bounding box center [309, 223] width 464 height 21
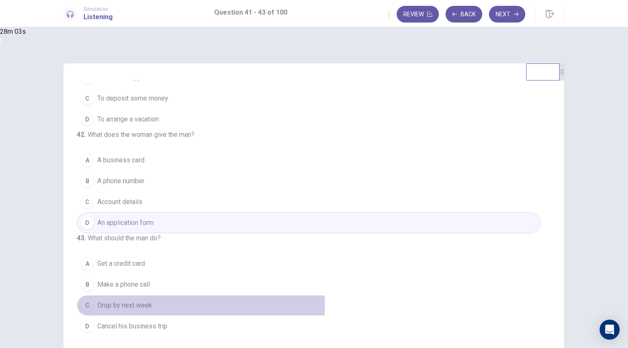
click at [152, 307] on span "Drop by next week" at bounding box center [124, 306] width 55 height 10
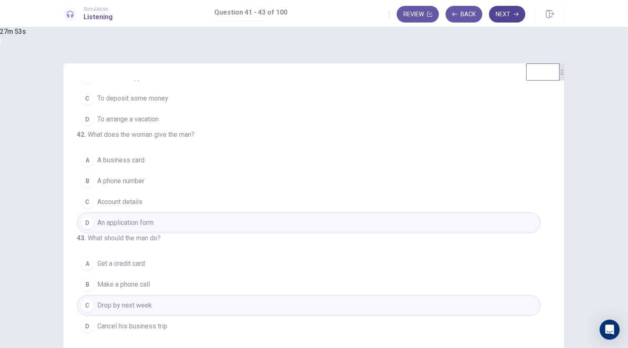
click at [508, 9] on button "Next" at bounding box center [507, 14] width 36 height 17
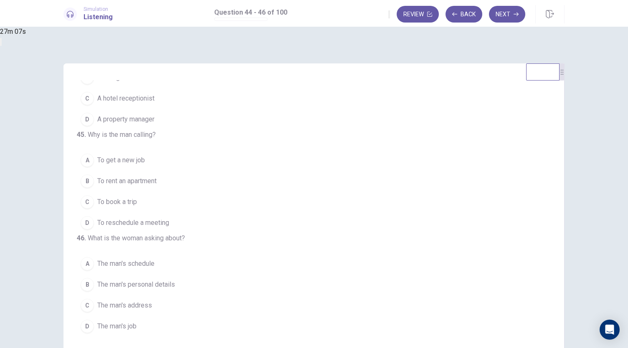
scroll to position [0, 0]
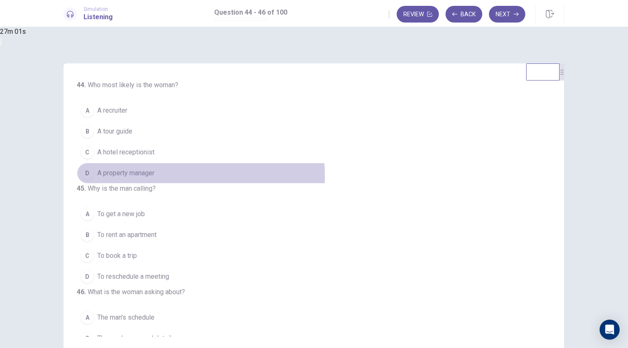
click at [155, 176] on span "A property manager" at bounding box center [125, 173] width 57 height 10
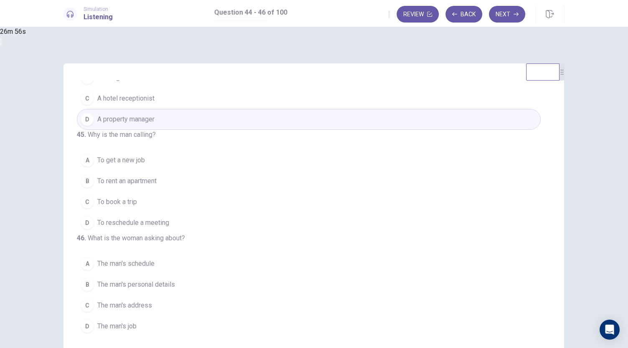
scroll to position [84, 0]
click at [157, 176] on span "To rent an apartment" at bounding box center [126, 181] width 59 height 10
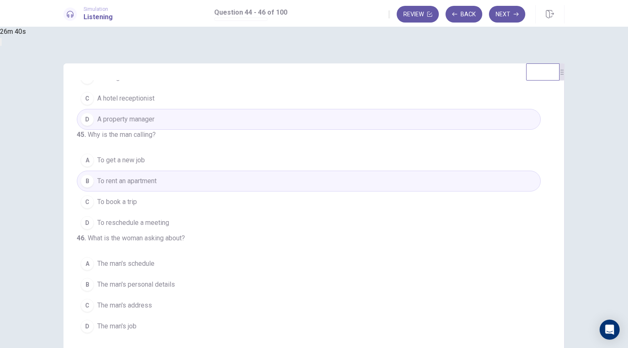
scroll to position [3, 0]
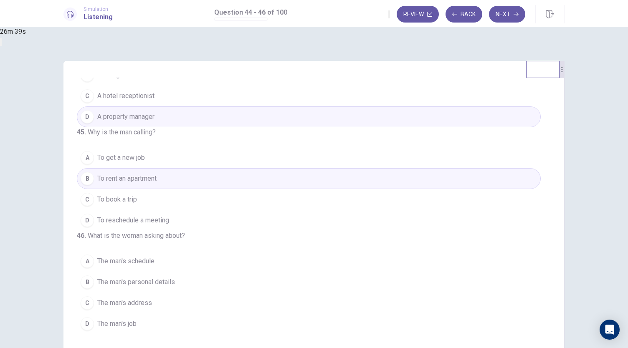
click at [155, 261] on span "The man's schedule" at bounding box center [125, 261] width 57 height 10
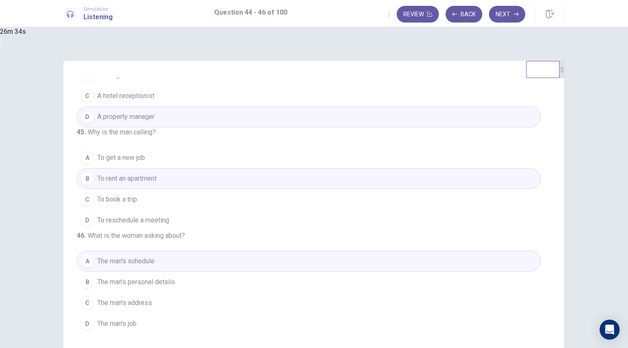
scroll to position [0, 0]
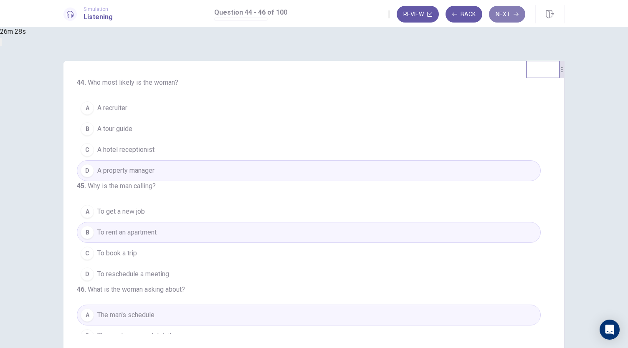
click at [493, 16] on button "Next" at bounding box center [507, 14] width 36 height 17
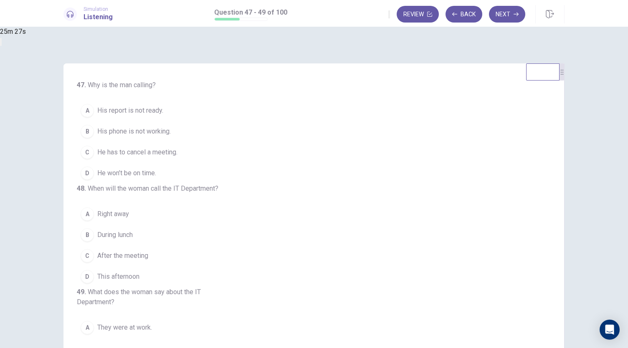
scroll to position [94, 0]
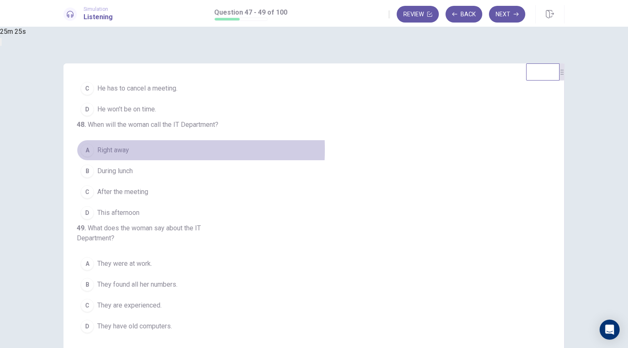
click at [94, 144] on div "A" at bounding box center [87, 150] width 13 height 13
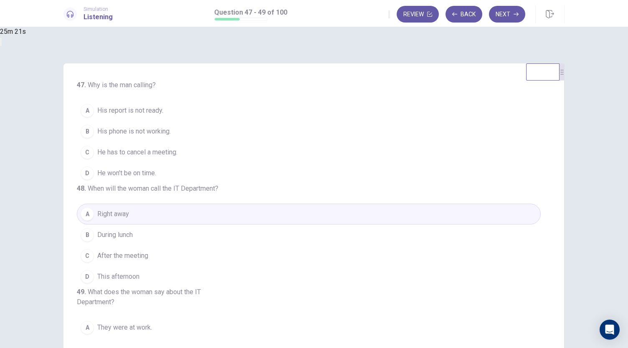
scroll to position [16, 0]
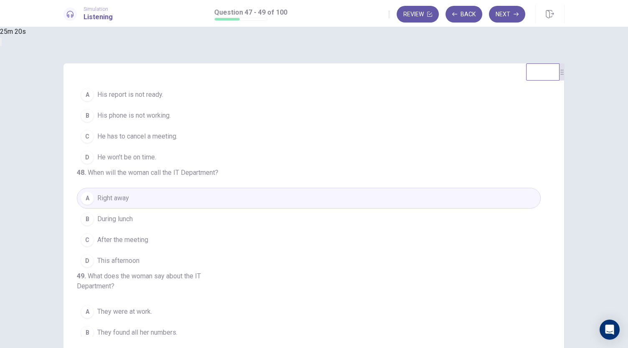
click at [171, 117] on span "His phone is not working." at bounding box center [133, 116] width 73 height 10
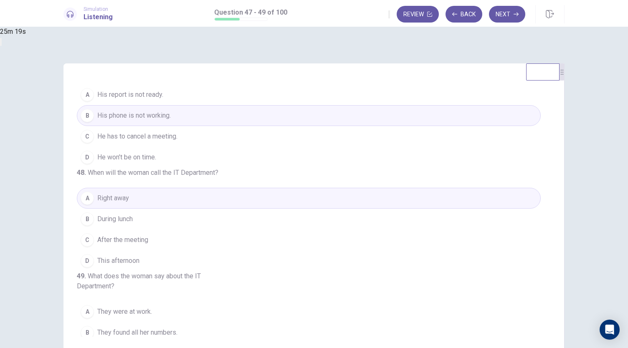
scroll to position [94, 0]
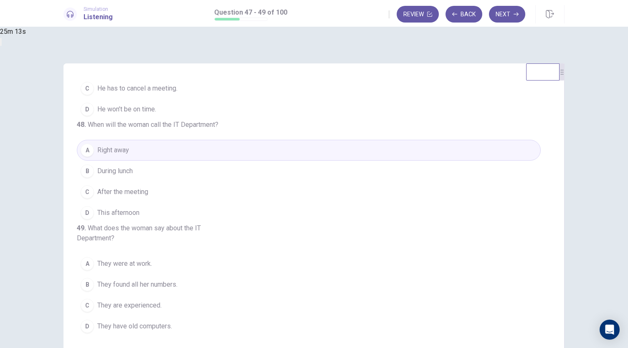
click at [94, 307] on div "C" at bounding box center [87, 305] width 13 height 13
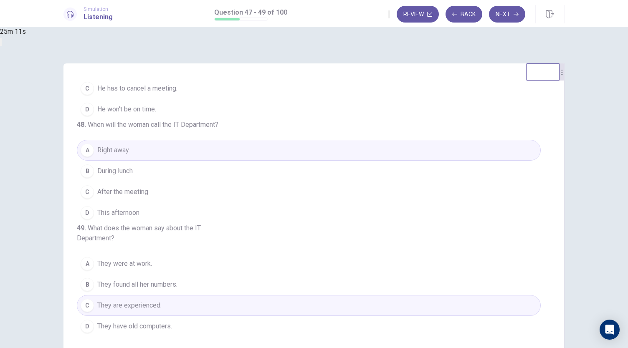
click at [199, 289] on button "B They found all her numbers." at bounding box center [309, 284] width 464 height 21
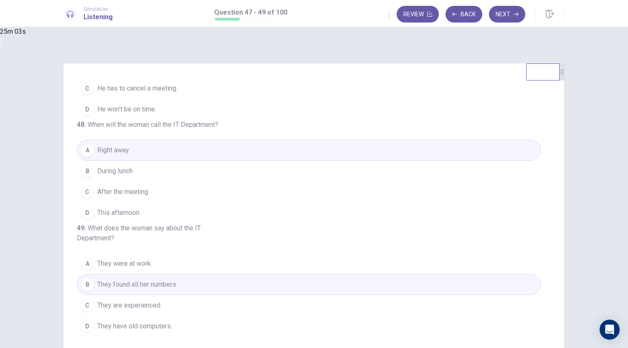
scroll to position [0, 0]
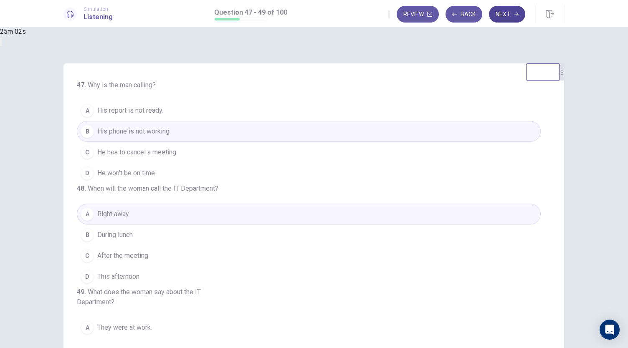
click at [508, 18] on button "Next" at bounding box center [507, 14] width 36 height 17
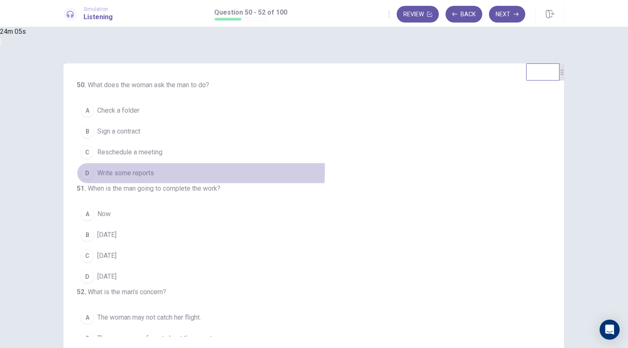
click at [154, 171] on span "Write some reports" at bounding box center [125, 173] width 57 height 10
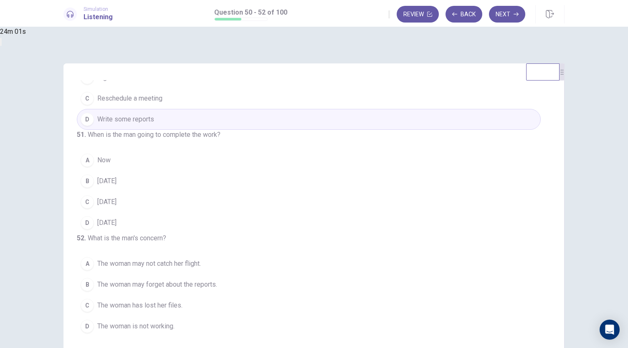
scroll to position [57, 0]
click at [238, 192] on button "B Thursday" at bounding box center [309, 181] width 464 height 21
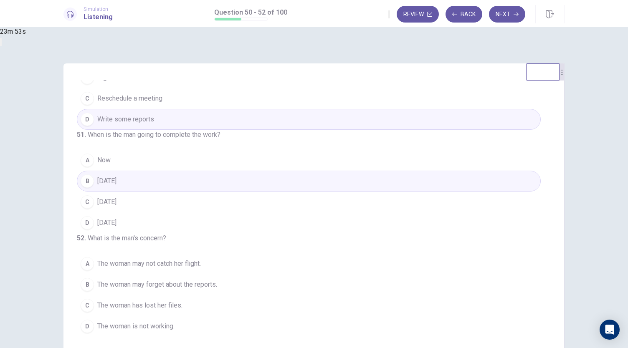
scroll to position [84, 0]
click at [201, 269] on span "The woman may not catch her flight." at bounding box center [149, 264] width 104 height 10
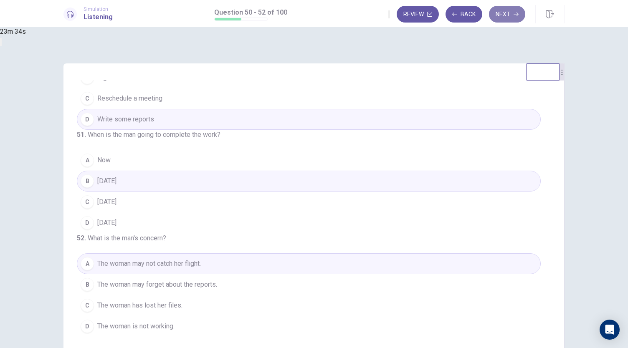
click at [504, 14] on button "Next" at bounding box center [507, 14] width 36 height 17
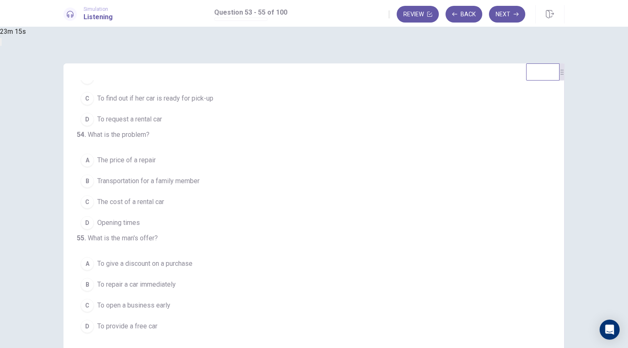
scroll to position [0, 0]
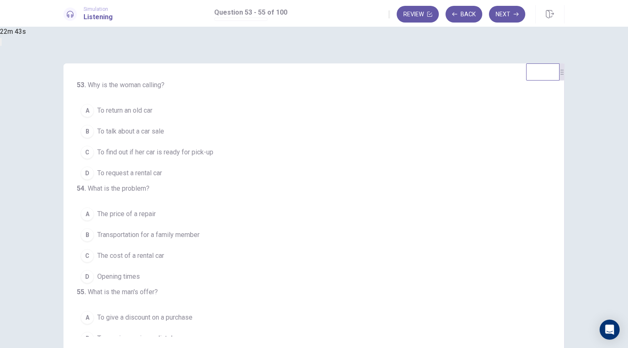
click at [213, 150] on span "To find out if her car is ready for pick-up" at bounding box center [155, 152] width 116 height 10
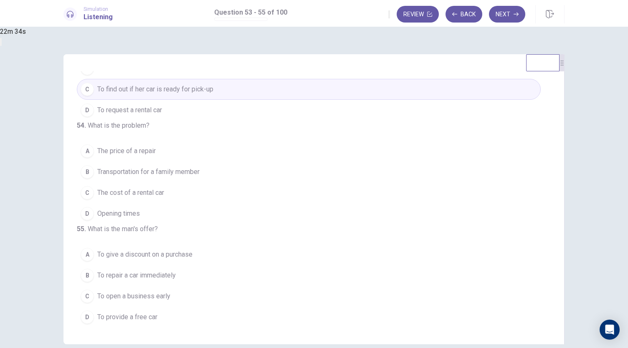
scroll to position [4, 0]
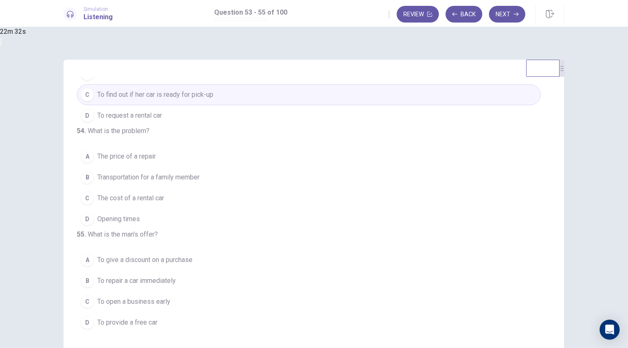
click at [286, 170] on button "B Transportation for a family member" at bounding box center [309, 177] width 464 height 21
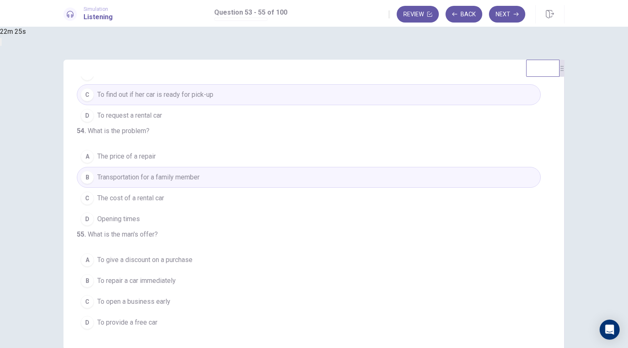
click at [157, 327] on span "To provide a free car" at bounding box center [127, 323] width 60 height 10
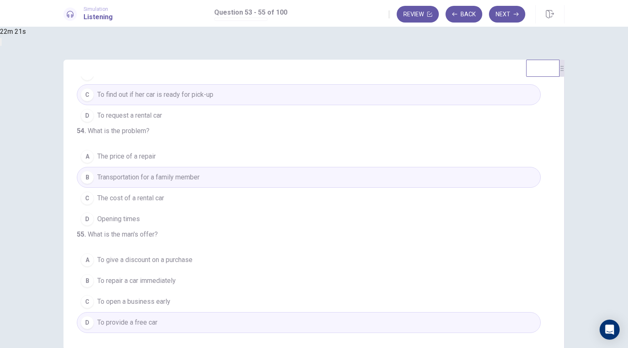
scroll to position [0, 0]
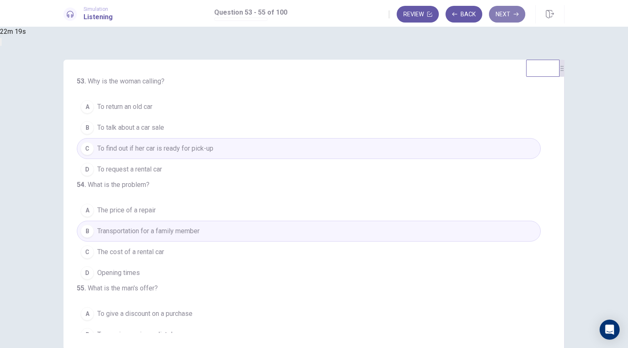
click at [505, 16] on button "Next" at bounding box center [507, 14] width 36 height 17
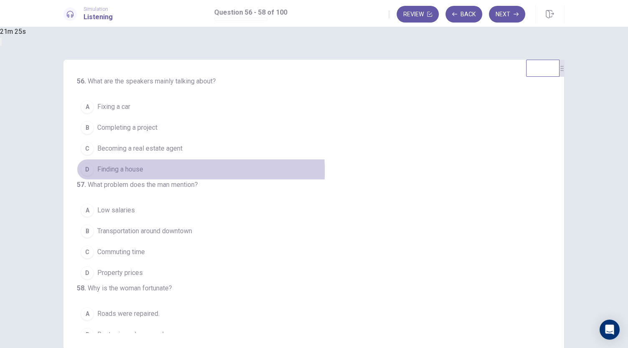
click at [249, 171] on button "D Finding a house" at bounding box center [309, 169] width 464 height 21
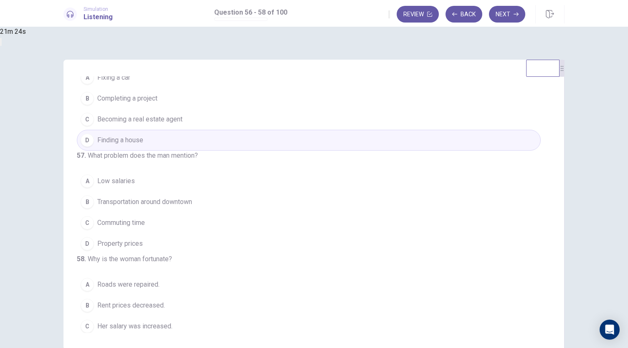
scroll to position [48, 0]
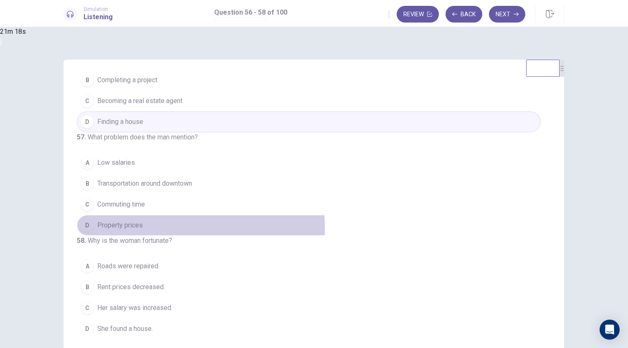
click at [143, 231] on span "Property prices" at bounding box center [120, 225] width 46 height 10
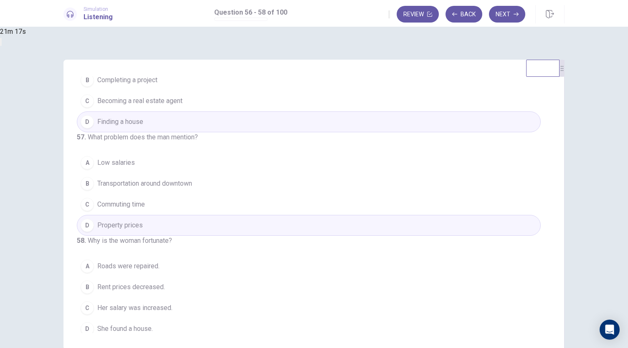
scroll to position [84, 0]
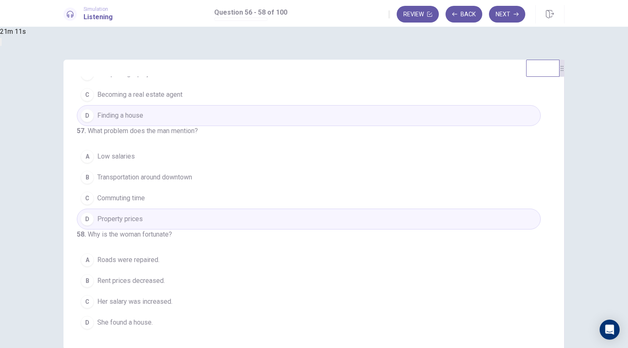
click at [172, 307] on span "Her salary was increased." at bounding box center [134, 302] width 75 height 10
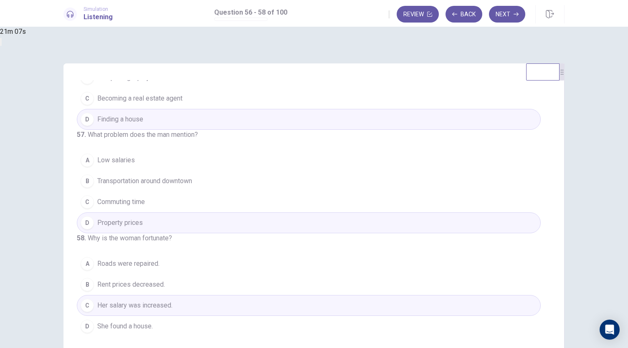
scroll to position [0, 0]
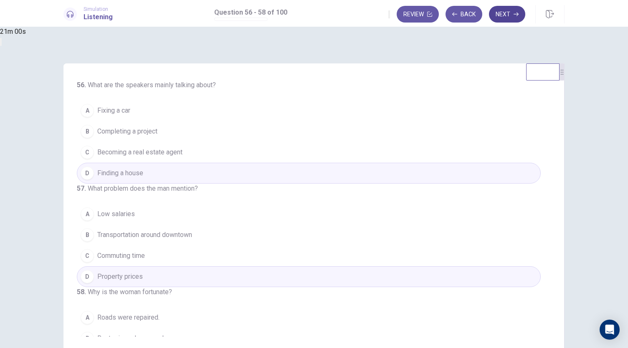
click at [508, 16] on button "Next" at bounding box center [507, 14] width 36 height 17
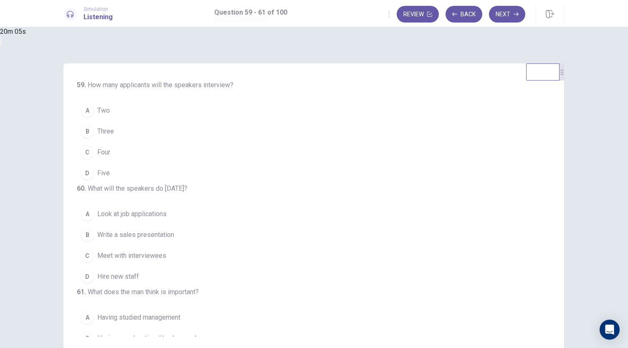
click at [94, 173] on div "D" at bounding box center [87, 173] width 13 height 13
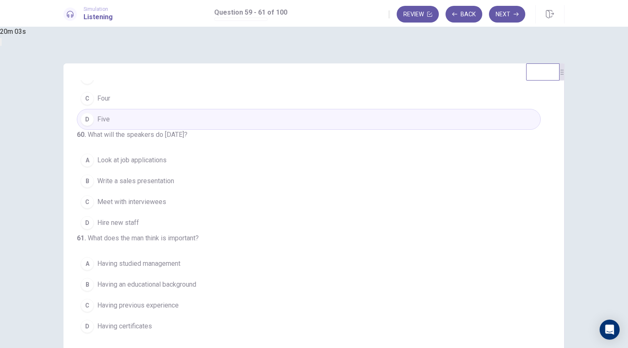
scroll to position [84, 0]
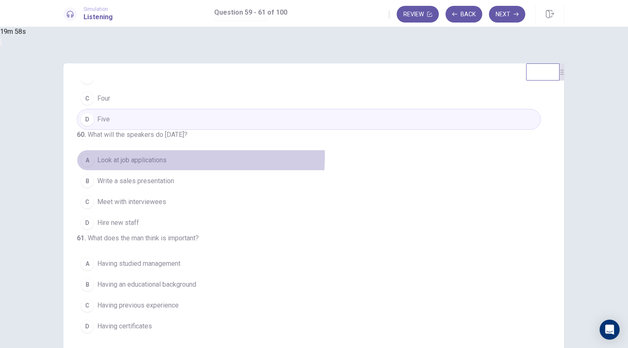
click at [167, 155] on span "Look at job applications" at bounding box center [131, 160] width 69 height 10
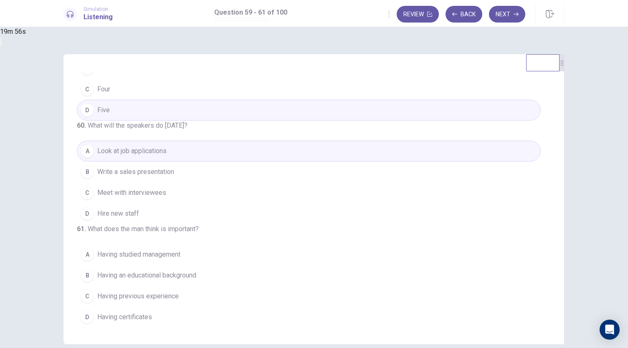
scroll to position [0, 0]
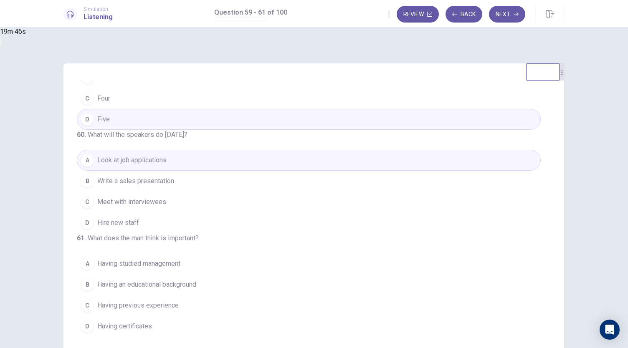
click at [253, 312] on button "C Having previous experience" at bounding box center [309, 305] width 464 height 21
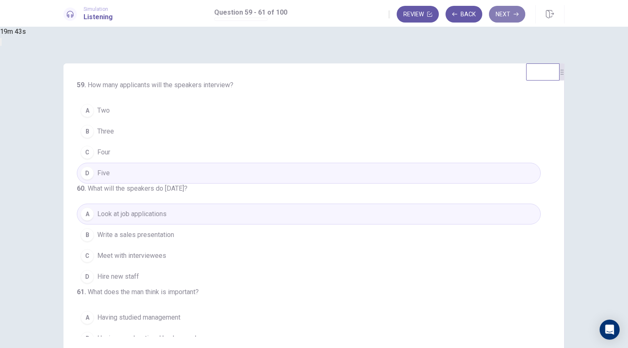
click at [504, 20] on button "Next" at bounding box center [507, 14] width 36 height 17
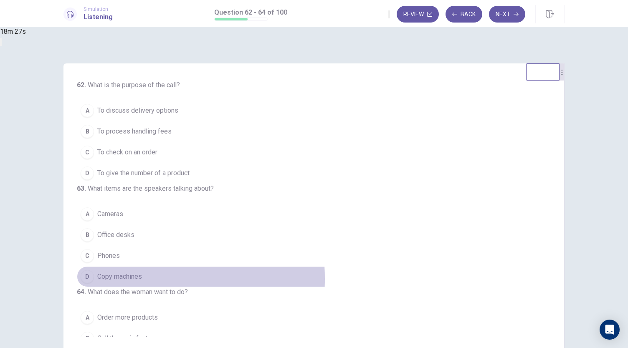
click at [142, 282] on span "Copy machines" at bounding box center [119, 277] width 45 height 10
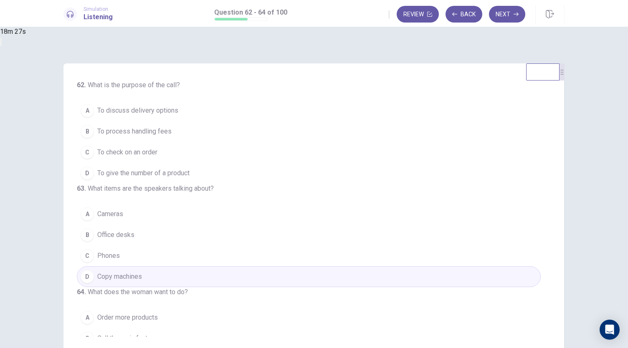
scroll to position [84, 0]
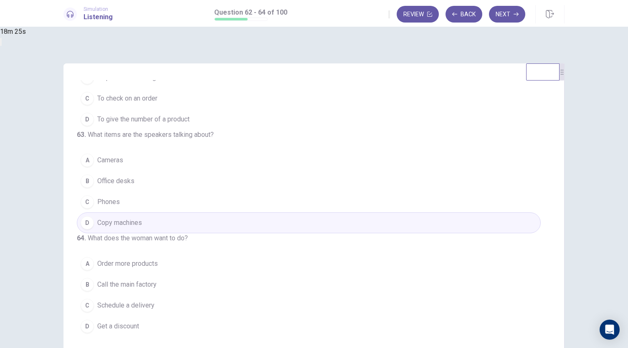
click at [158, 266] on span "Order more products" at bounding box center [127, 264] width 61 height 10
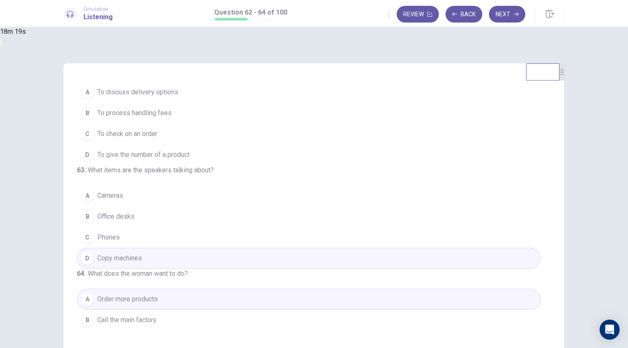
scroll to position [0, 0]
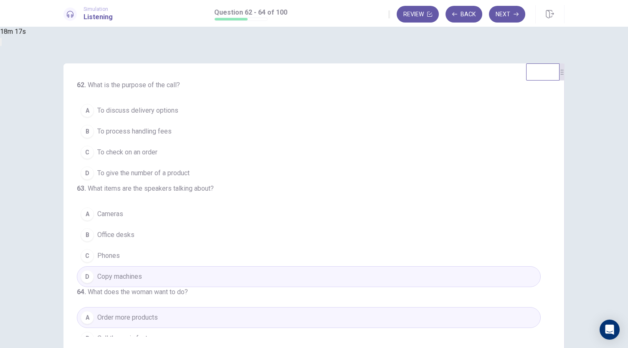
click at [157, 149] on span "To check on an order" at bounding box center [127, 152] width 60 height 10
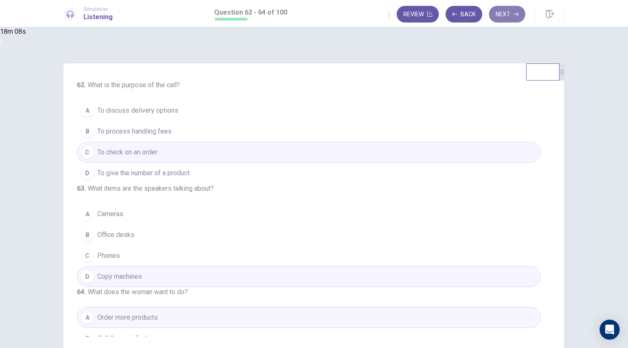
click at [507, 15] on button "Next" at bounding box center [507, 14] width 36 height 17
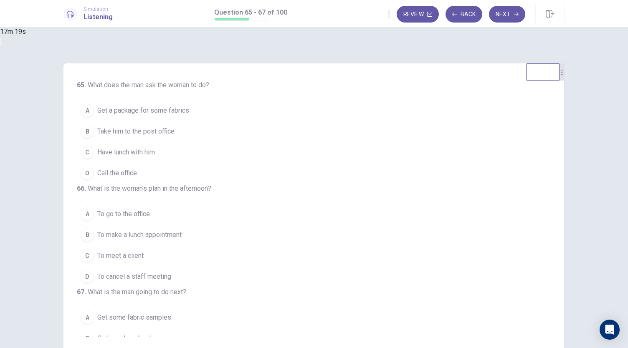
click at [175, 127] on span "Take him to the post office" at bounding box center [135, 132] width 77 height 10
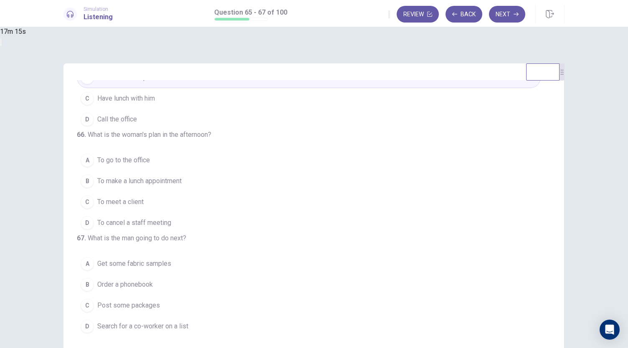
scroll to position [84, 0]
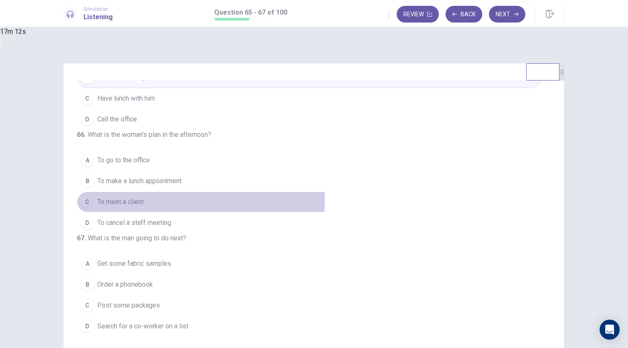
click at [144, 197] on span "To meet a client" at bounding box center [120, 202] width 46 height 10
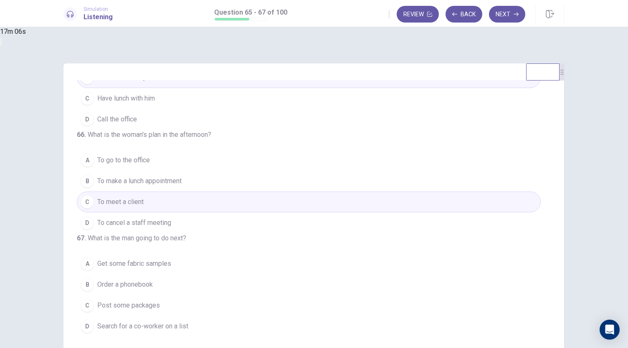
click at [188, 328] on span "Search for a co-worker on a list" at bounding box center [142, 327] width 91 height 10
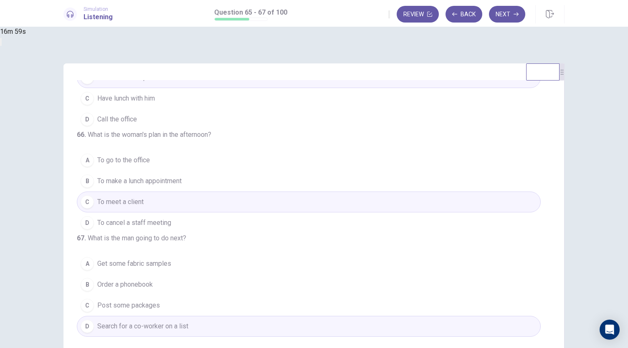
scroll to position [0, 0]
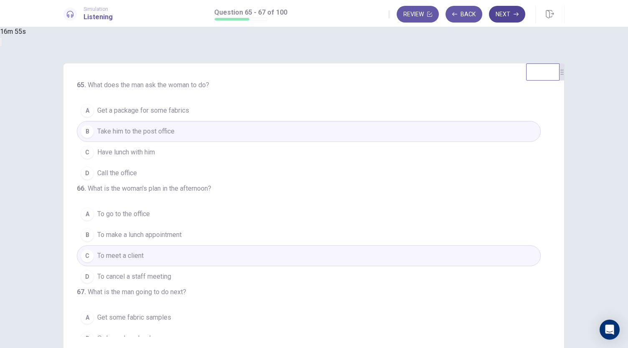
click at [518, 11] on button "Next" at bounding box center [507, 14] width 36 height 17
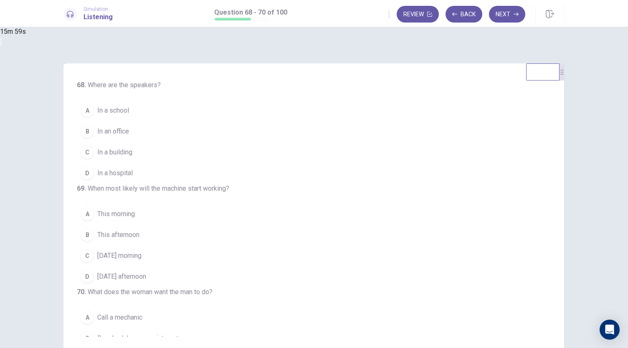
click at [129, 132] on span "In an office" at bounding box center [113, 132] width 32 height 10
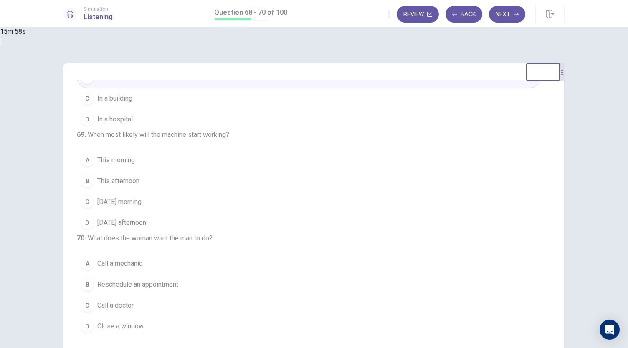
scroll to position [84, 0]
click at [146, 218] on span "Tomorrow afternoon" at bounding box center [121, 223] width 49 height 10
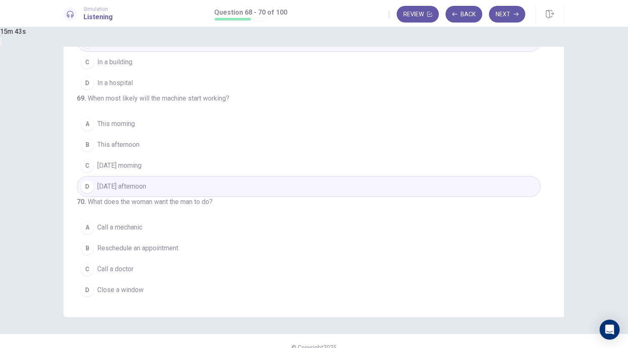
scroll to position [37, 0]
click at [144, 290] on span "Close a window" at bounding box center [120, 290] width 46 height 10
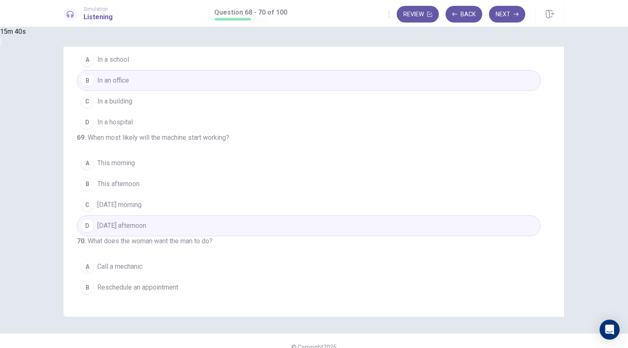
scroll to position [13, 0]
click at [260, 216] on button "C Tomorrow morning" at bounding box center [309, 205] width 464 height 21
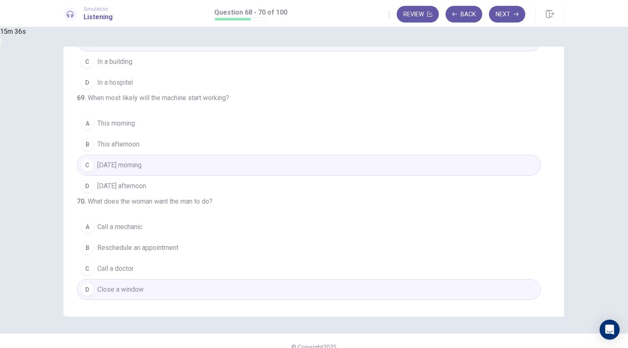
scroll to position [0, 0]
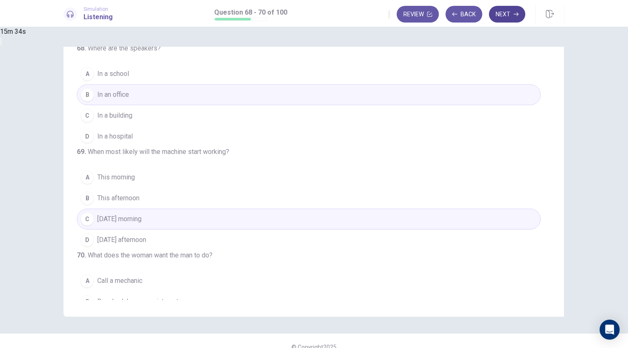
click at [504, 11] on button "Next" at bounding box center [507, 14] width 36 height 17
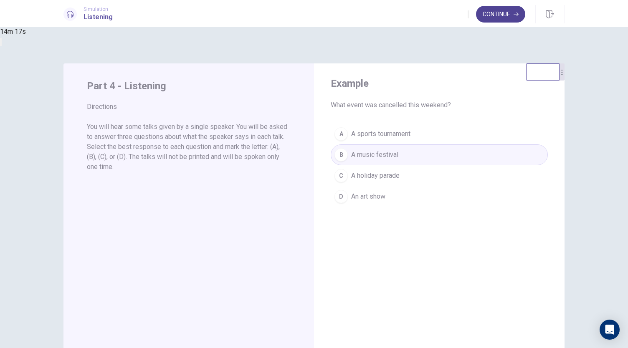
click at [497, 15] on button "Continue" at bounding box center [500, 14] width 49 height 17
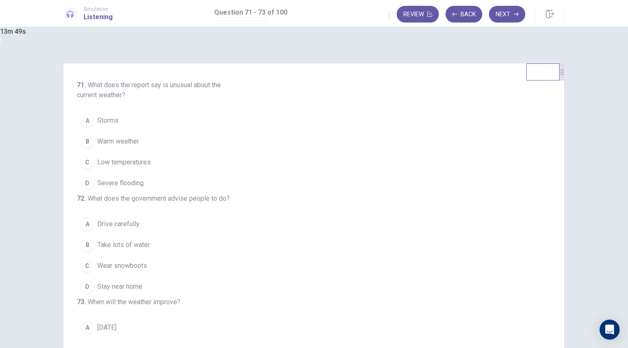
click at [151, 162] on span "Low temperatures" at bounding box center [123, 162] width 53 height 10
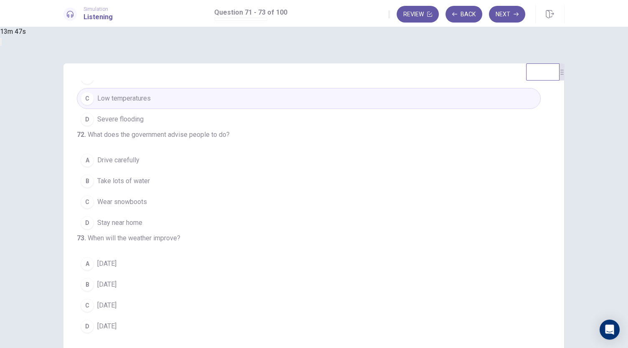
scroll to position [94, 0]
click at [142, 218] on span "Stay near home" at bounding box center [119, 223] width 45 height 10
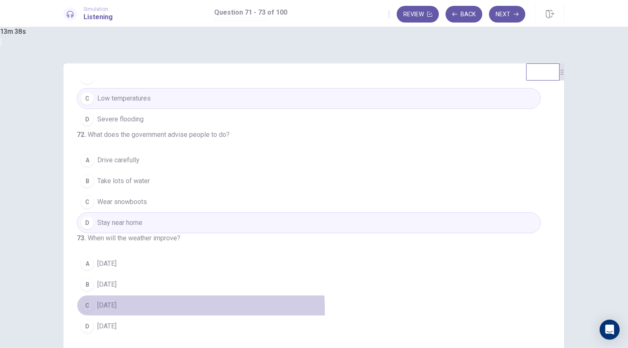
click at [117, 311] on span "On Sunday" at bounding box center [106, 306] width 19 height 10
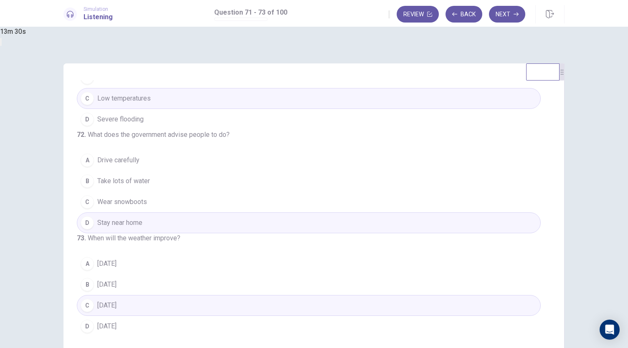
scroll to position [0, 0]
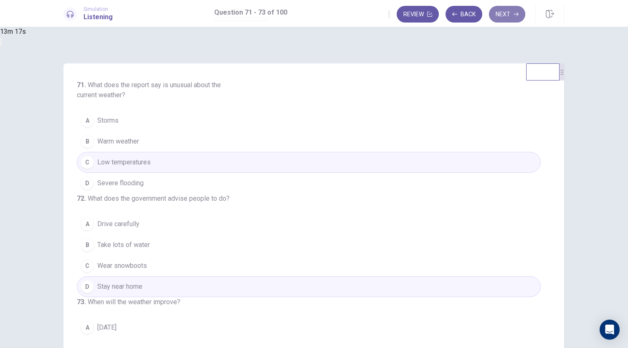
click at [501, 12] on button "Next" at bounding box center [507, 14] width 36 height 17
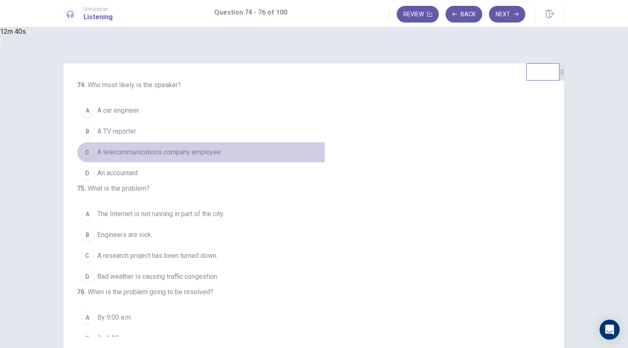
click at [221, 155] on span "A telecommunications company employee" at bounding box center [159, 152] width 124 height 10
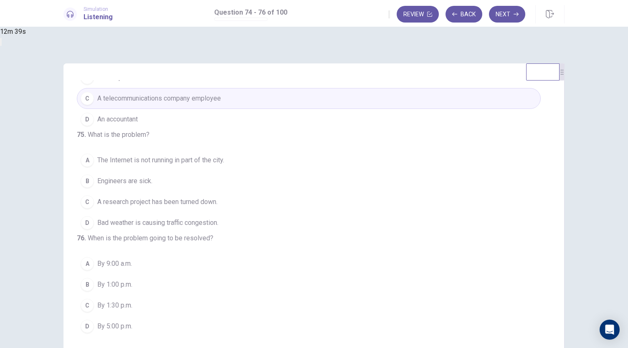
scroll to position [81, 0]
click at [224, 155] on span "The Internet is not running in part of the city." at bounding box center [160, 160] width 127 height 10
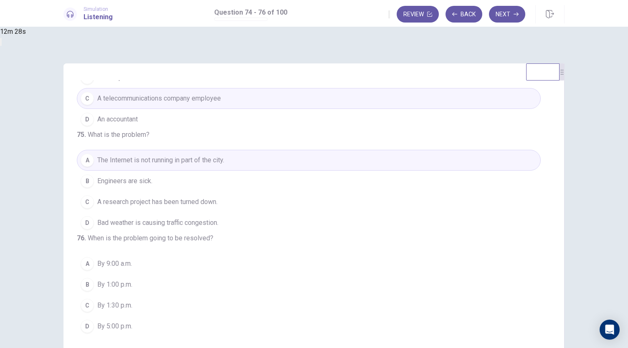
scroll to position [84, 0]
click at [132, 285] on span "By 1:00 p.m." at bounding box center [114, 285] width 35 height 10
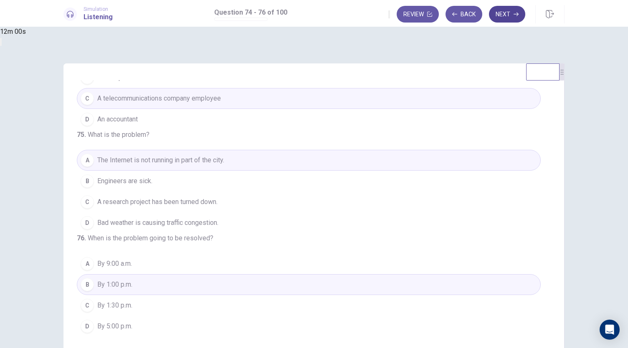
click at [494, 13] on button "Next" at bounding box center [507, 14] width 36 height 17
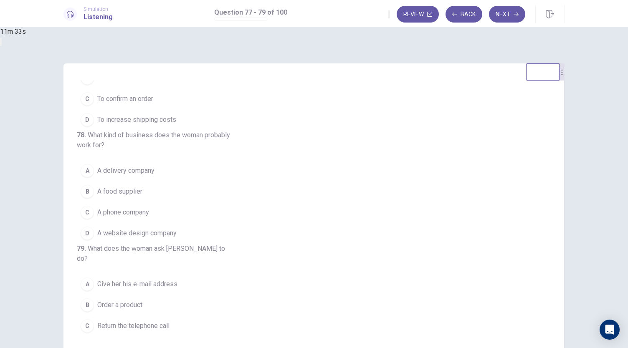
scroll to position [0, 0]
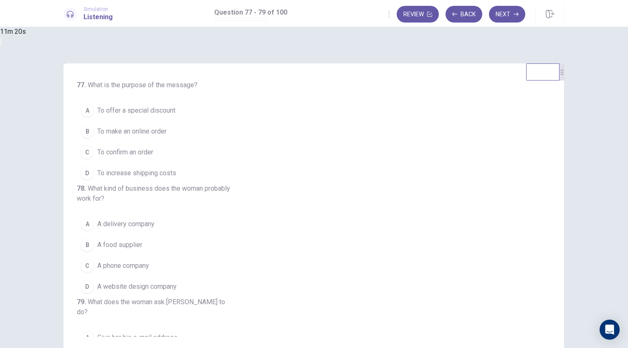
click at [142, 250] on span "A food supplier" at bounding box center [119, 245] width 45 height 10
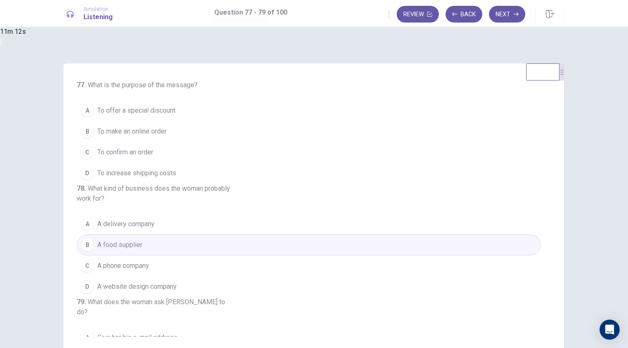
click at [153, 149] on span "To confirm an order" at bounding box center [125, 152] width 56 height 10
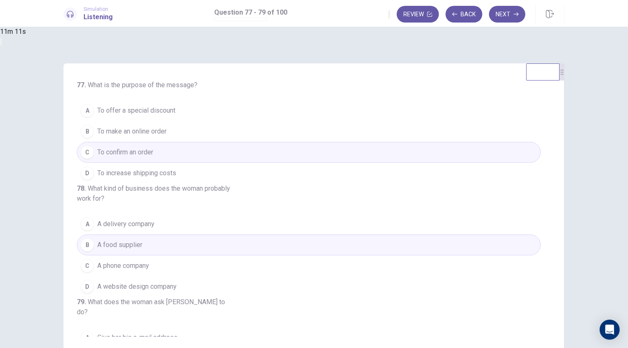
scroll to position [94, 0]
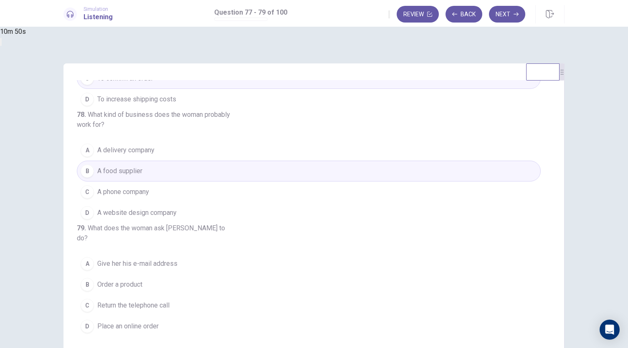
click at [170, 302] on span "Return the telephone call" at bounding box center [133, 306] width 72 height 10
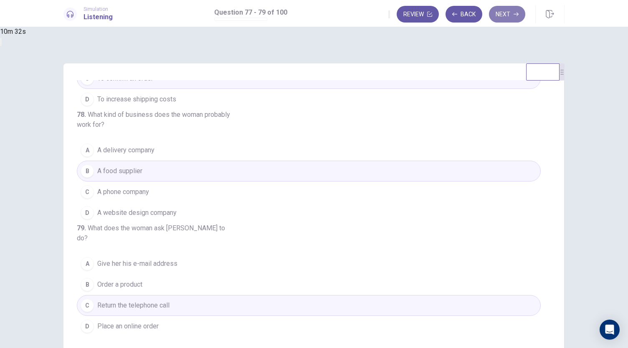
click at [504, 13] on button "Next" at bounding box center [507, 14] width 36 height 17
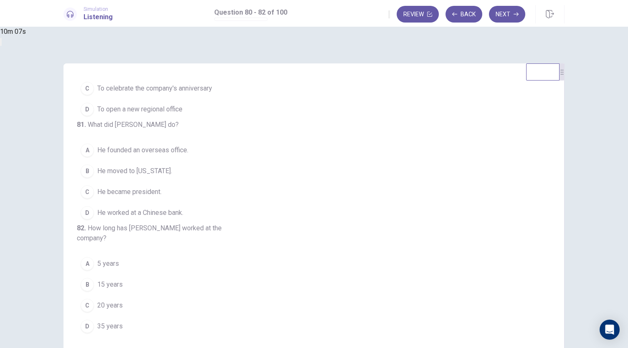
scroll to position [0, 0]
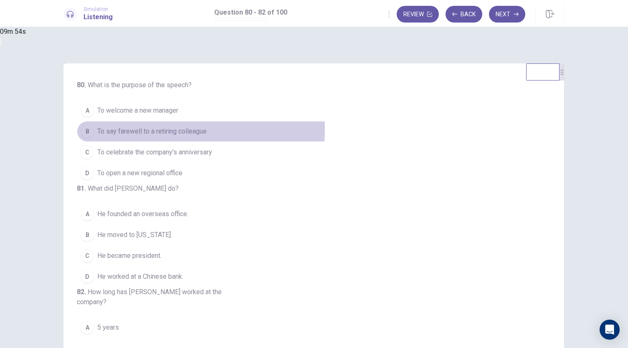
click at [207, 129] on span "To say farewell to a retiring colleague" at bounding box center [151, 132] width 109 height 10
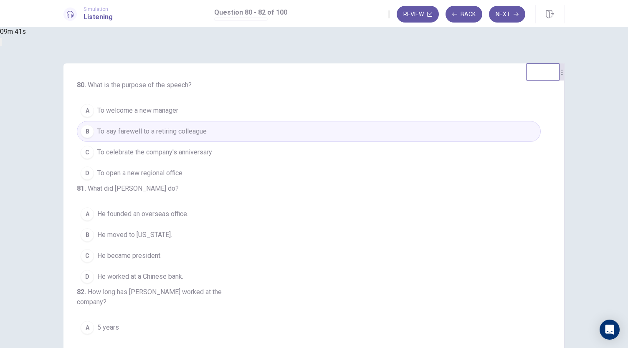
click at [188, 219] on span "He founded an overseas office." at bounding box center [142, 214] width 91 height 10
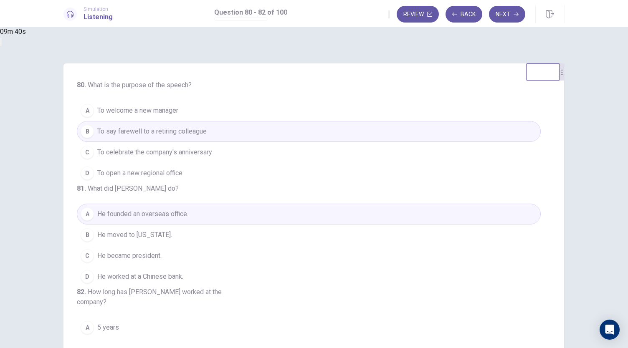
scroll to position [94, 0]
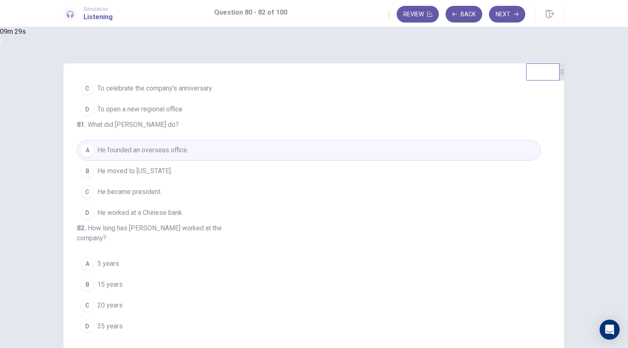
click at [123, 329] on span "35 years" at bounding box center [109, 327] width 25 height 10
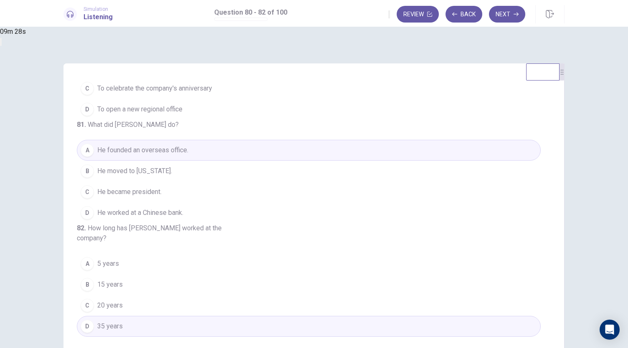
scroll to position [0, 0]
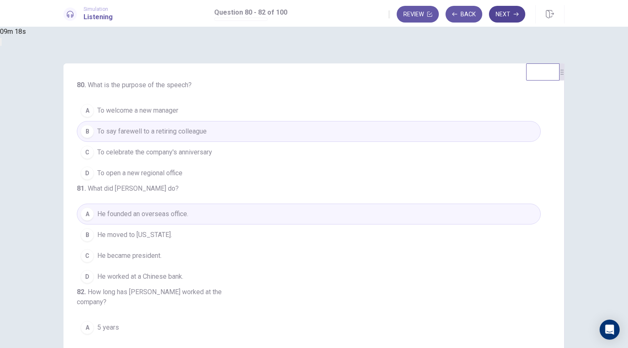
click at [508, 16] on button "Next" at bounding box center [507, 14] width 36 height 17
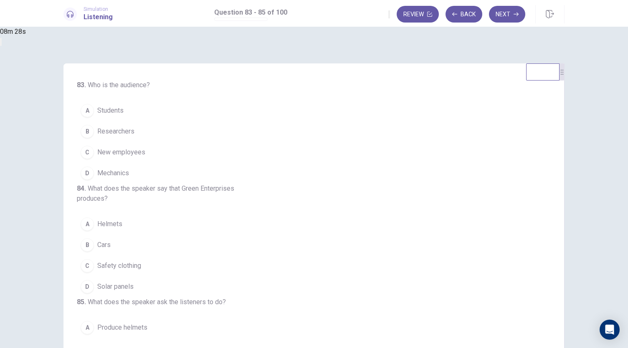
click at [231, 146] on button "C New employees" at bounding box center [309, 152] width 464 height 21
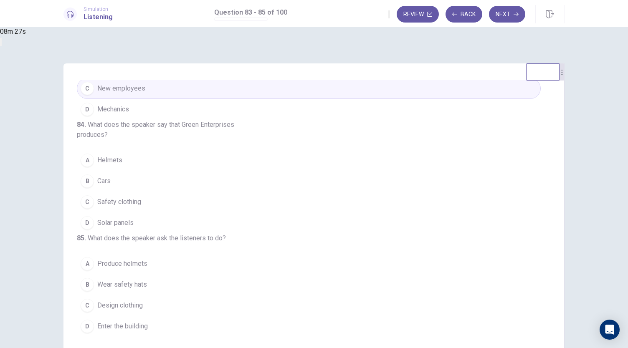
scroll to position [94, 0]
click at [134, 218] on span "Solar panels" at bounding box center [115, 223] width 36 height 10
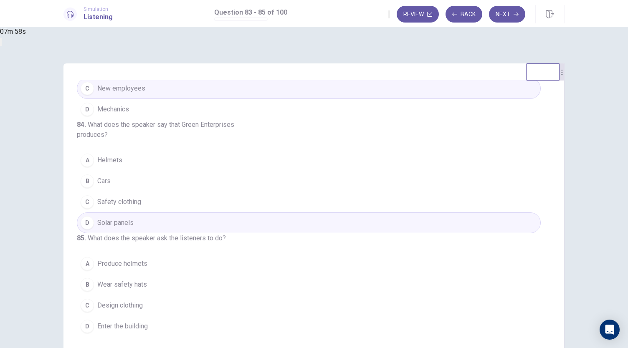
click at [148, 327] on span "Enter the building" at bounding box center [122, 327] width 51 height 10
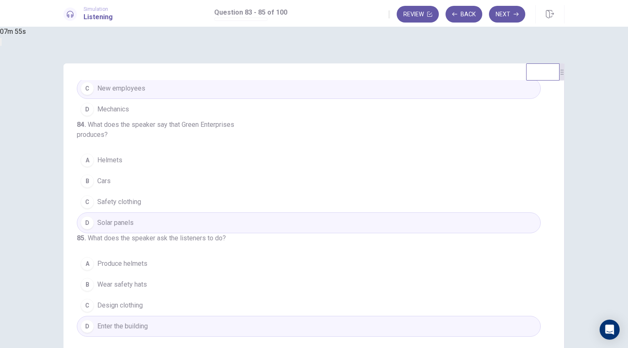
scroll to position [0, 0]
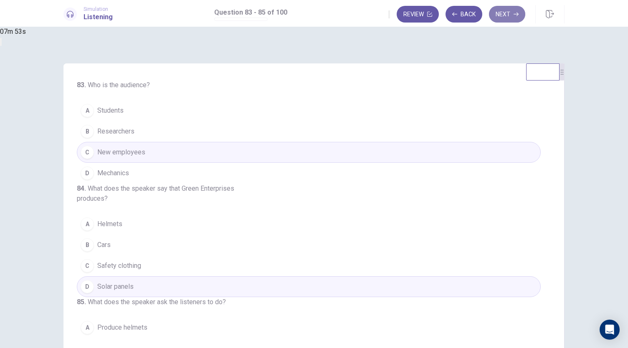
click at [502, 15] on button "Next" at bounding box center [507, 14] width 36 height 17
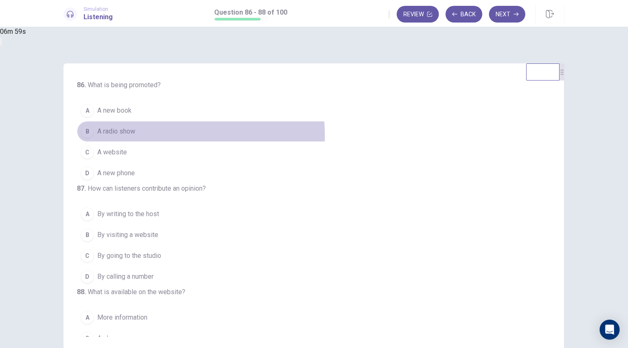
click at [249, 136] on button "B A radio show" at bounding box center [309, 131] width 464 height 21
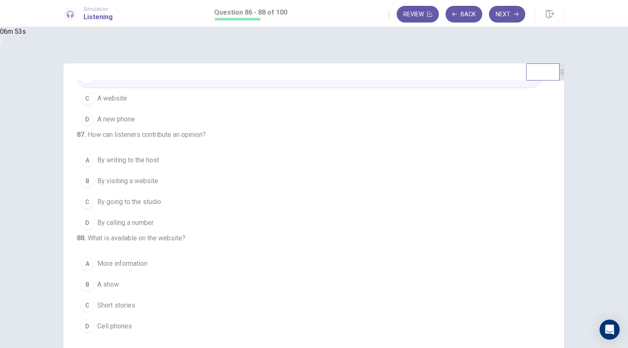
scroll to position [84, 0]
click at [154, 218] on span "By calling a number" at bounding box center [125, 223] width 56 height 10
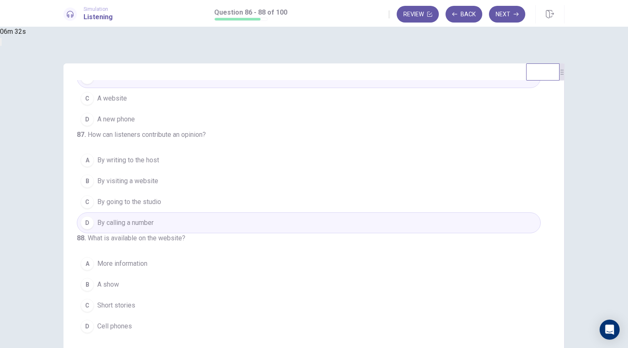
click at [231, 289] on button "B A show" at bounding box center [309, 284] width 464 height 21
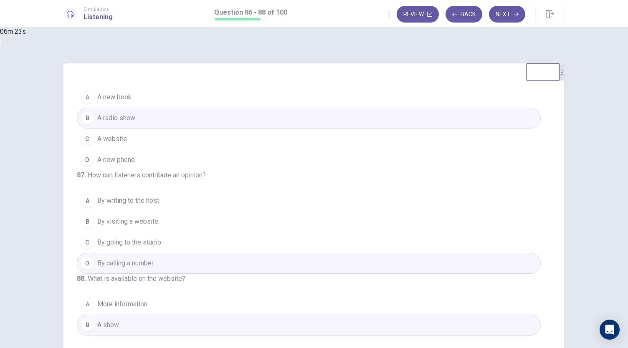
scroll to position [0, 0]
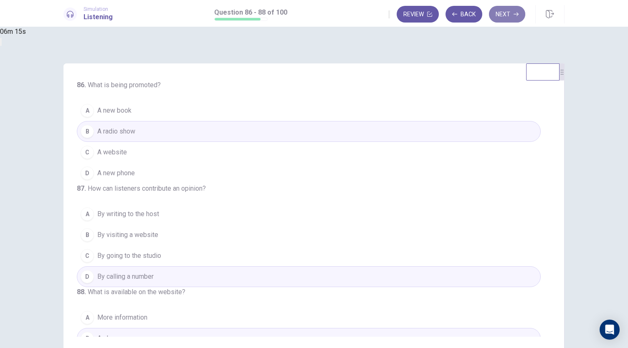
click at [513, 9] on button "Next" at bounding box center [507, 14] width 36 height 17
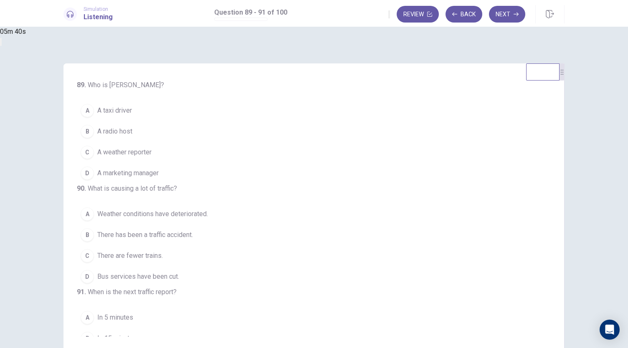
click at [132, 128] on span "A radio host" at bounding box center [114, 132] width 35 height 10
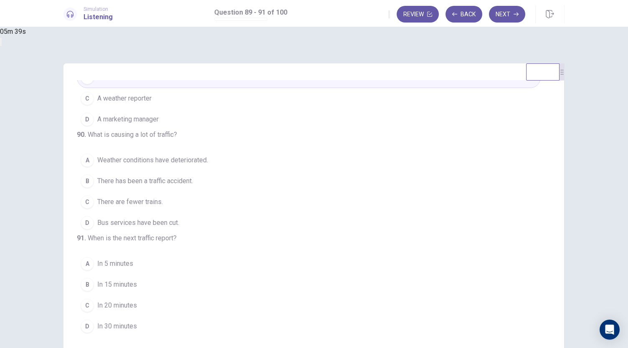
scroll to position [84, 0]
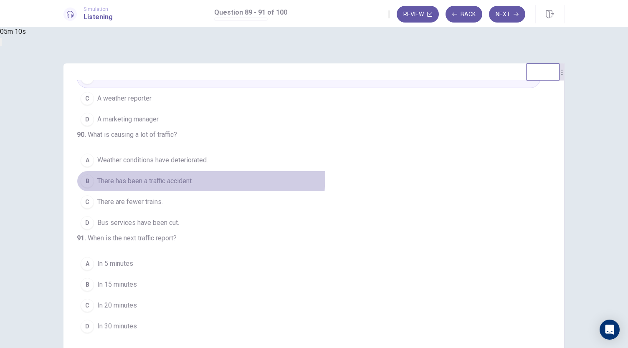
click at [217, 171] on button "B There has been a traffic accident." at bounding box center [309, 181] width 464 height 21
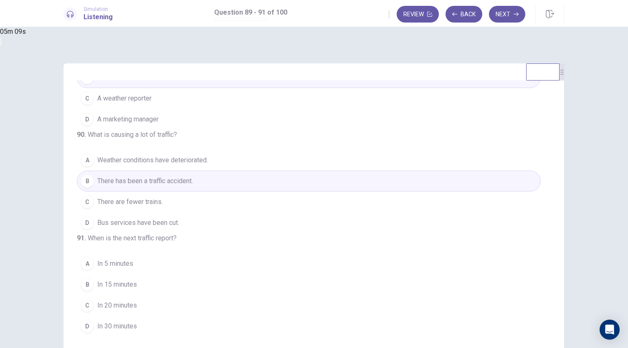
click at [94, 280] on div "B" at bounding box center [87, 284] width 13 height 13
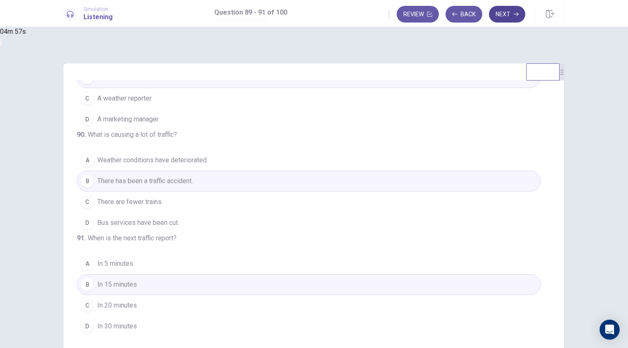
click at [513, 15] on button "Next" at bounding box center [507, 14] width 36 height 17
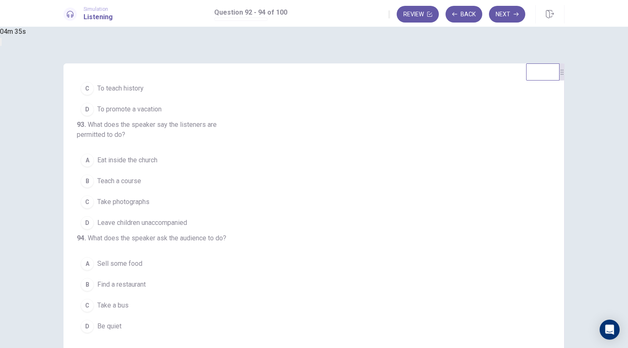
scroll to position [0, 0]
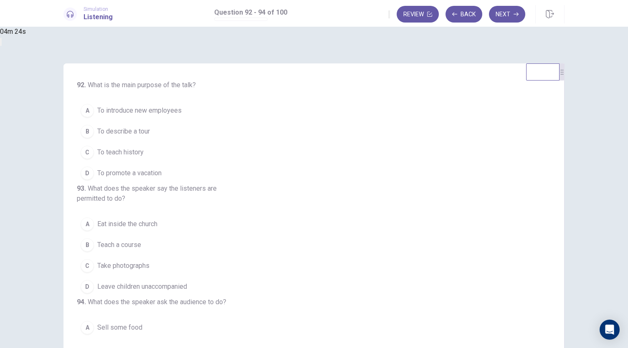
click at [150, 135] on span "To describe a tour" at bounding box center [123, 132] width 53 height 10
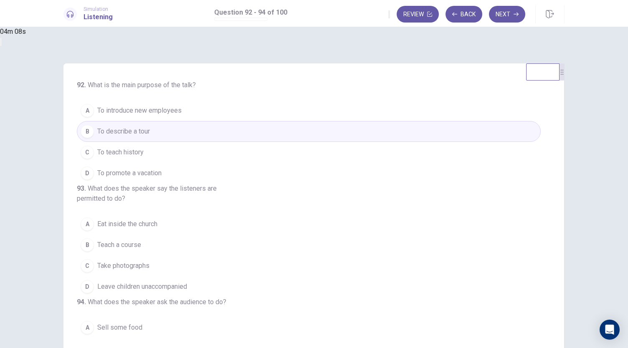
click at [149, 271] on span "Take photographs" at bounding box center [123, 266] width 52 height 10
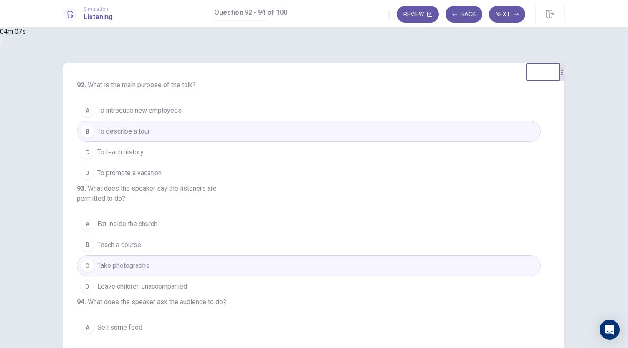
scroll to position [94, 0]
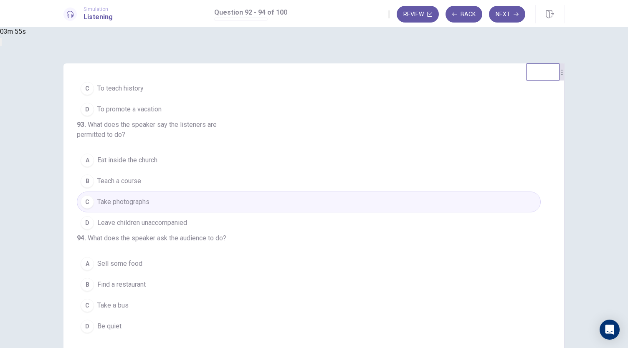
click at [122, 324] on span "Be quiet" at bounding box center [109, 327] width 24 height 10
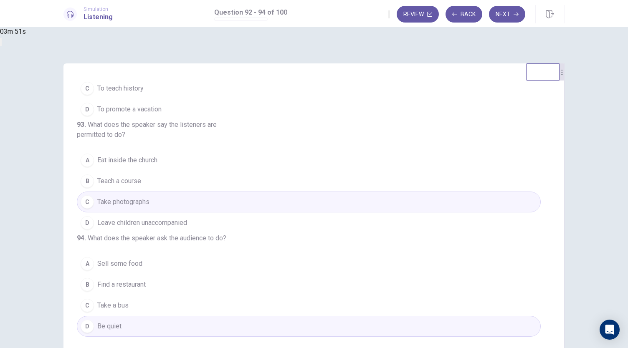
scroll to position [0, 0]
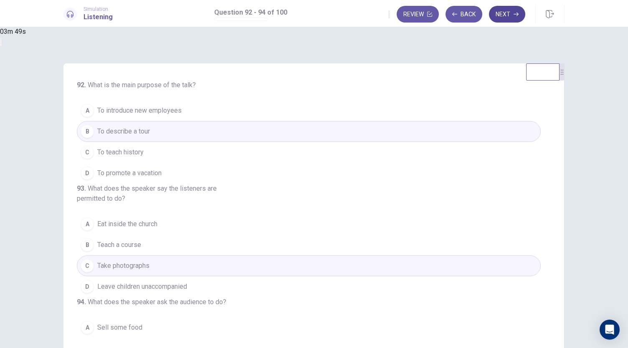
click at [512, 13] on button "Next" at bounding box center [507, 14] width 36 height 17
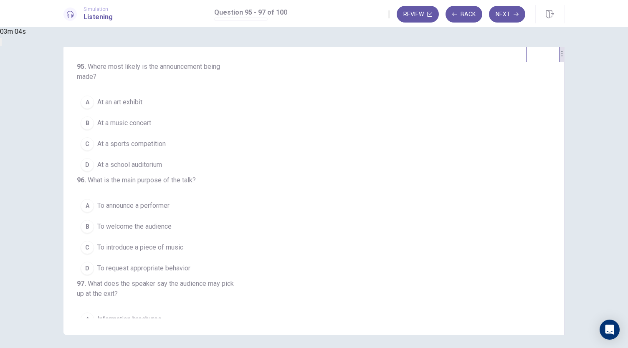
scroll to position [18, 0]
click at [244, 129] on button "B At a music concert" at bounding box center [309, 123] width 464 height 21
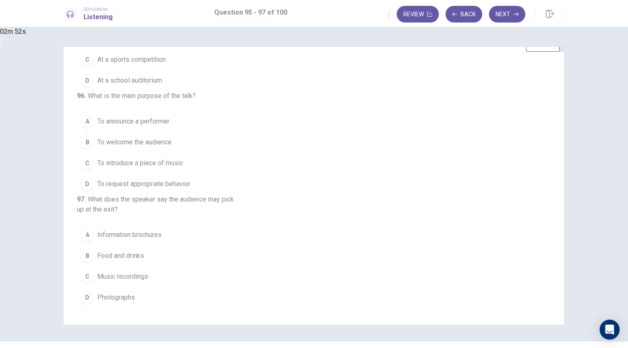
scroll to position [29, 0]
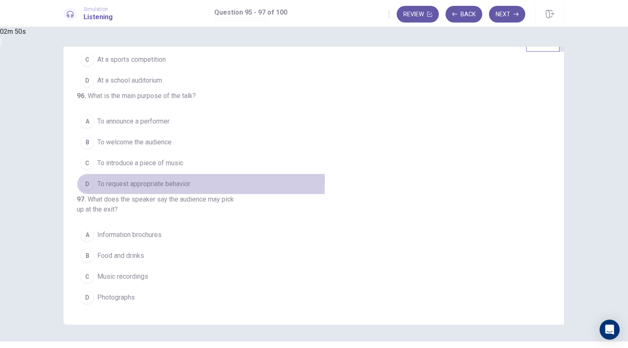
click at [190, 179] on span "To request appropriate behavior" at bounding box center [143, 184] width 93 height 10
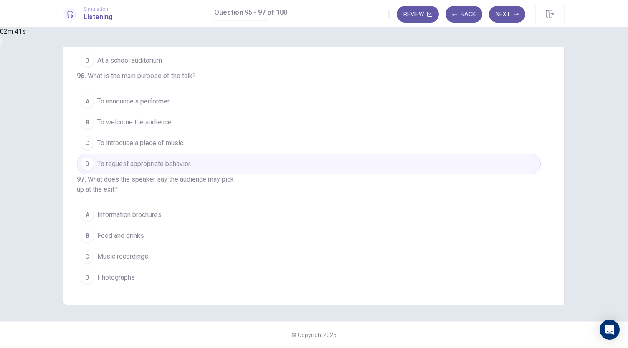
scroll to position [50, 0]
click at [162, 213] on span "Information brochures" at bounding box center [129, 215] width 64 height 10
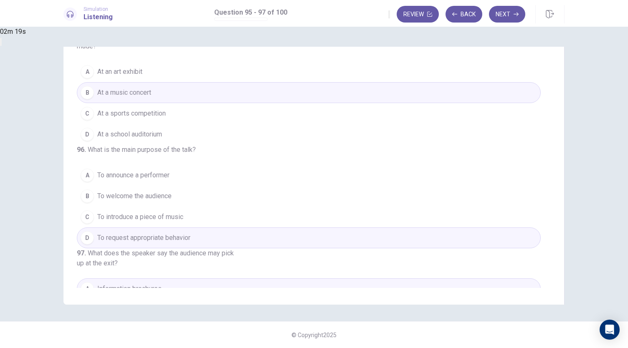
scroll to position [0, 0]
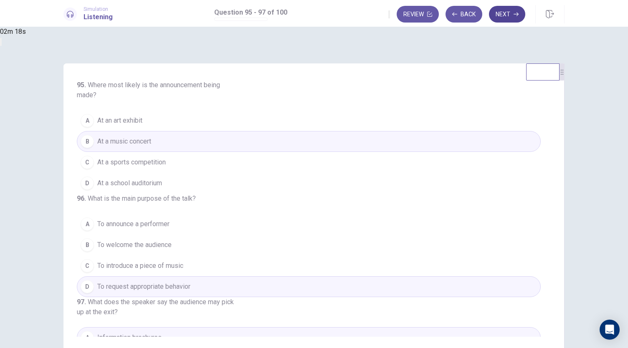
click at [504, 11] on button "Next" at bounding box center [507, 14] width 36 height 17
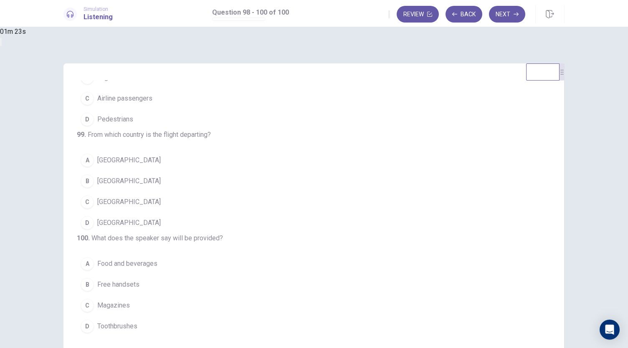
scroll to position [84, 0]
click at [226, 213] on button "D Mexico" at bounding box center [309, 223] width 464 height 21
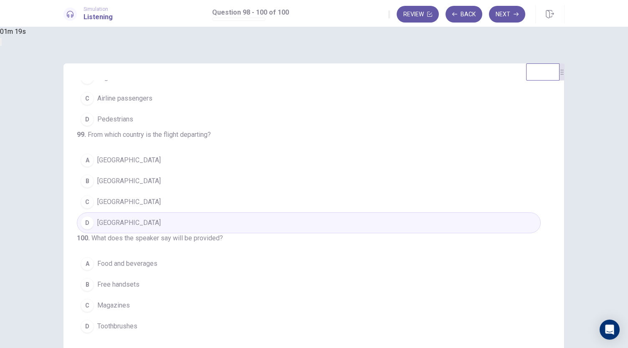
scroll to position [0, 0]
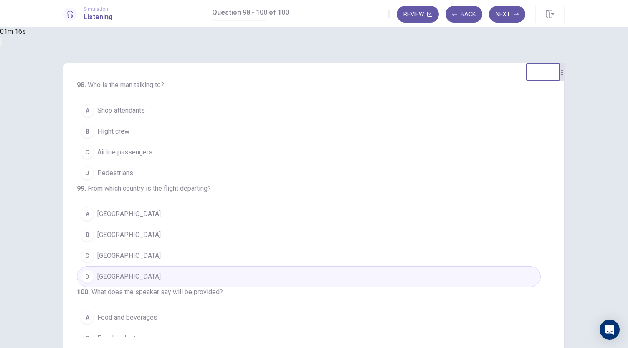
click at [152, 152] on span "Airline passengers" at bounding box center [124, 152] width 55 height 10
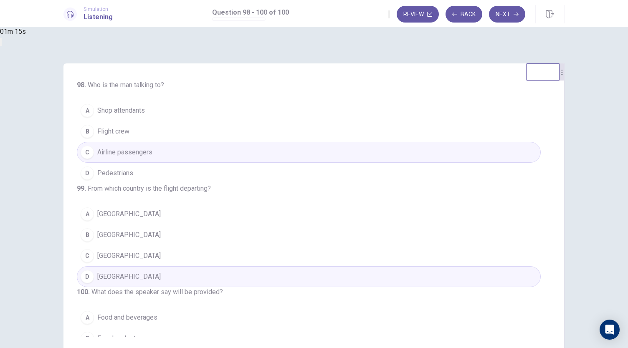
scroll to position [84, 0]
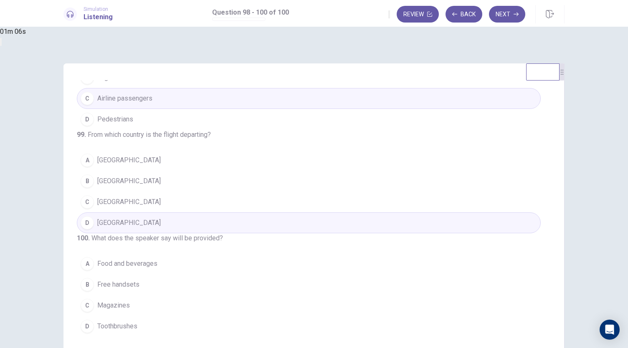
click at [157, 266] on span "Food and beverages" at bounding box center [127, 264] width 60 height 10
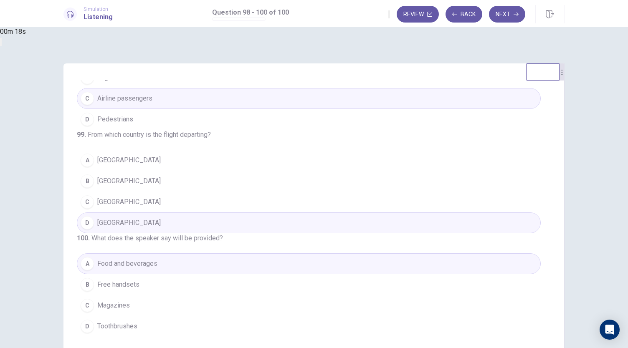
scroll to position [50, 0]
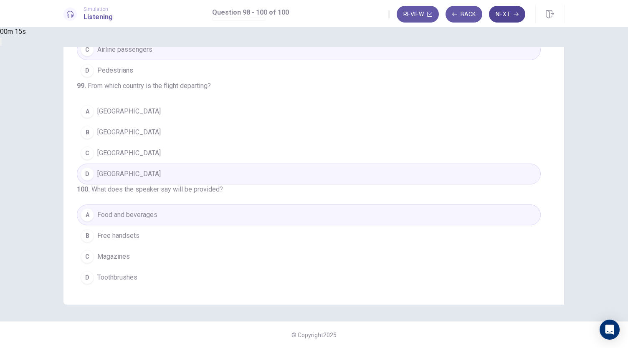
click at [519, 14] on button "Next" at bounding box center [507, 14] width 36 height 17
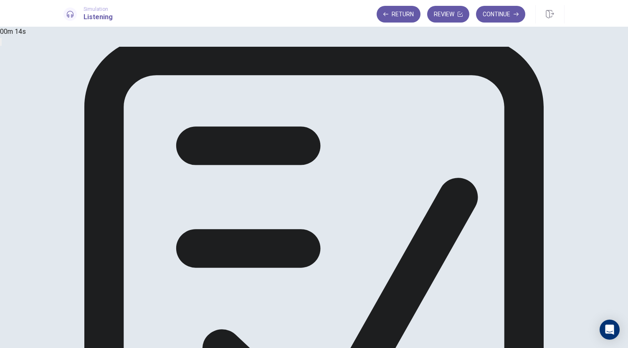
scroll to position [0, 0]
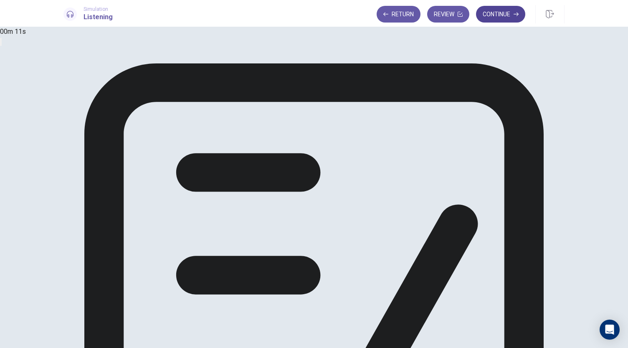
click at [515, 18] on button "Continue" at bounding box center [500, 14] width 49 height 17
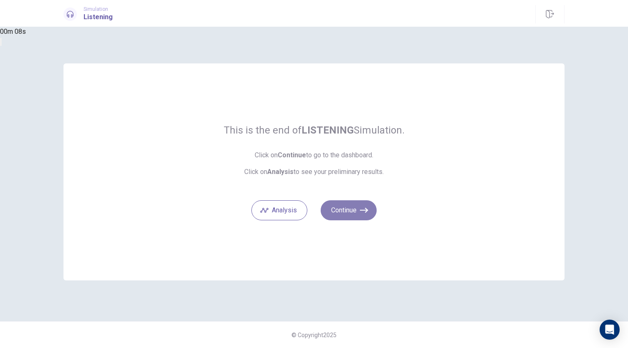
click at [347, 208] on button "Continue" at bounding box center [349, 210] width 56 height 20
